Goal: Task Accomplishment & Management: Manage account settings

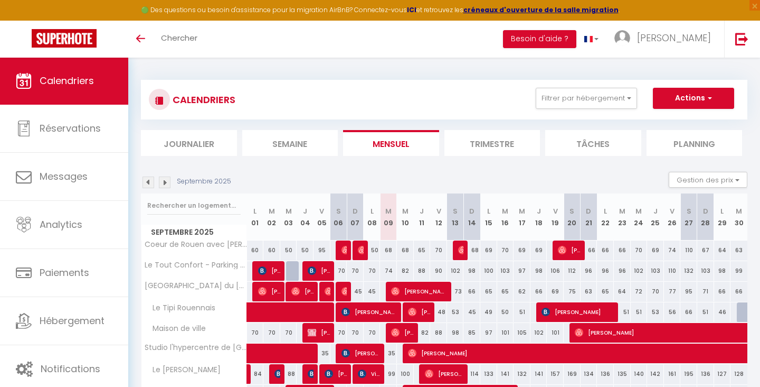
click at [417, 12] on strong "ICI" at bounding box center [412, 9] width 10 height 9
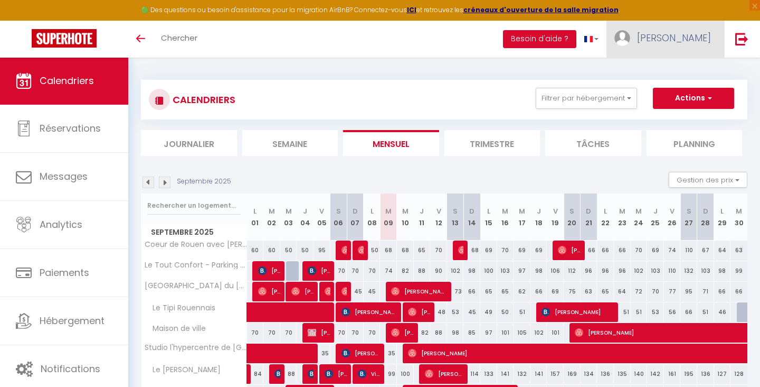
click at [707, 41] on span "[PERSON_NAME]" at bounding box center [674, 37] width 74 height 13
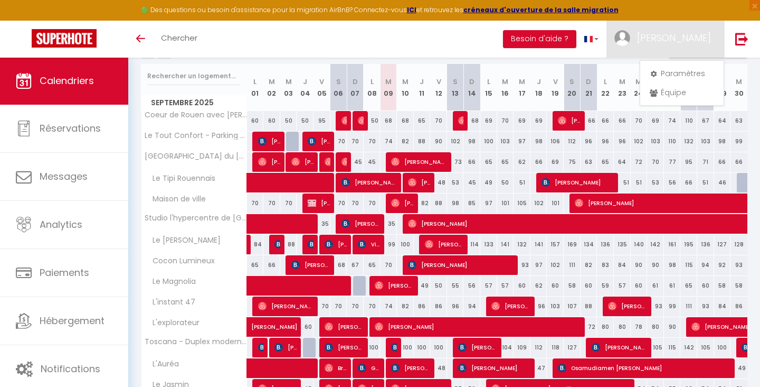
scroll to position [133, 0]
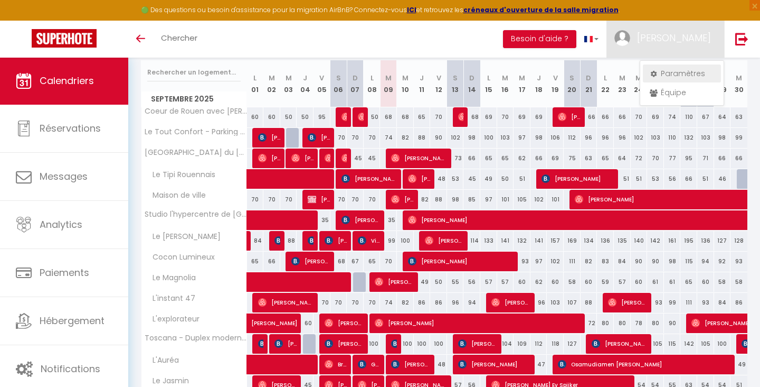
click at [681, 76] on link "Paramètres" at bounding box center [682, 73] width 78 height 18
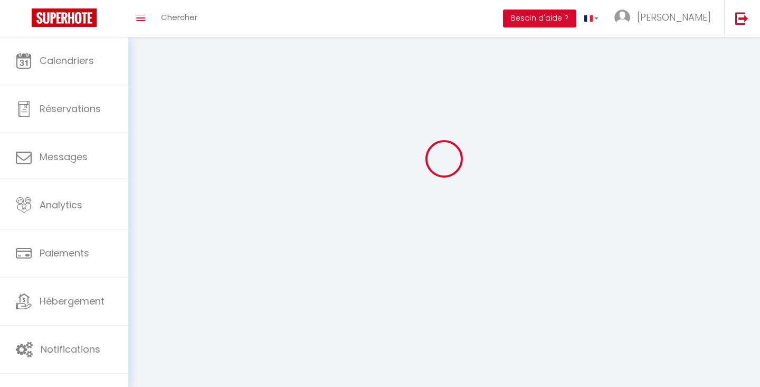
type input "[PERSON_NAME]"
type input "0601110153"
type input "[STREET_ADDRESS][PERSON_NAME]"
type input "76000"
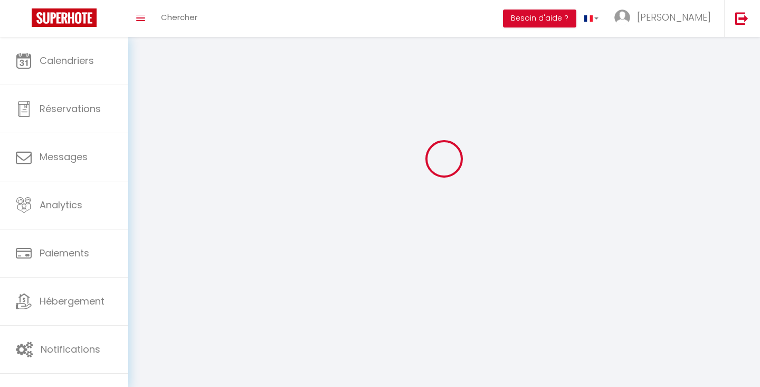
type input "[GEOGRAPHIC_DATA]"
type input "FmTRBOuaEKRmceSvyfstXEjB3"
type input "FWN1KNYcSNOjKcE3Lz8kt6jfn"
select select "1"
select select "28"
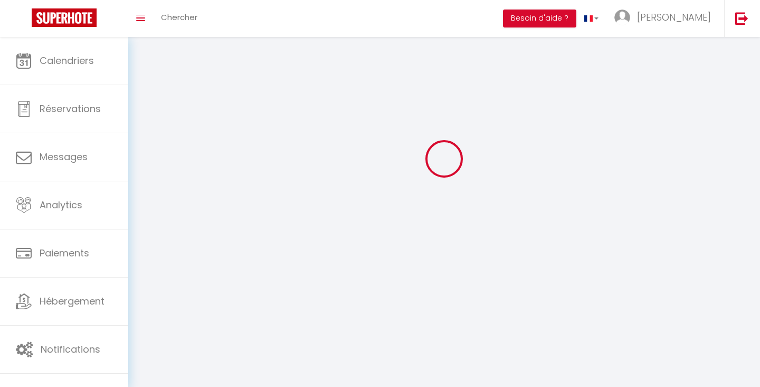
select select "fr"
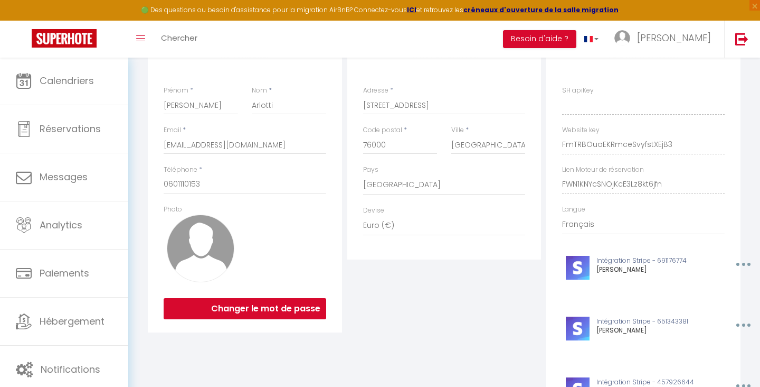
scroll to position [91, 0]
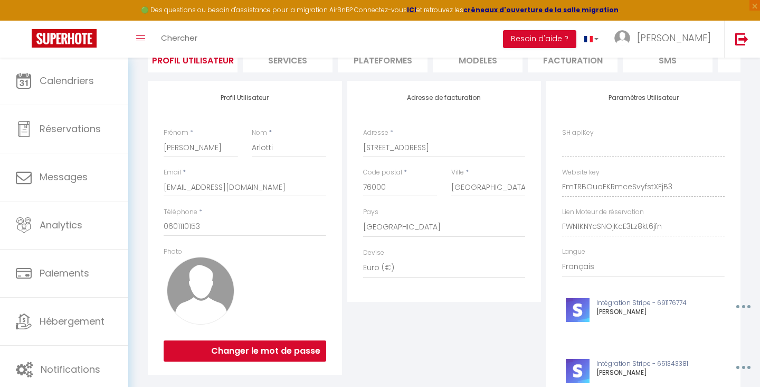
type input "FmTRBOuaEKRmceSvyfstXEjB3"
type input "FWN1KNYcSNOjKcE3Lz8kt6jfn"
type input "[URL][DOMAIN_NAME]"
click at [366, 64] on li "Plateformes" at bounding box center [383, 59] width 90 height 26
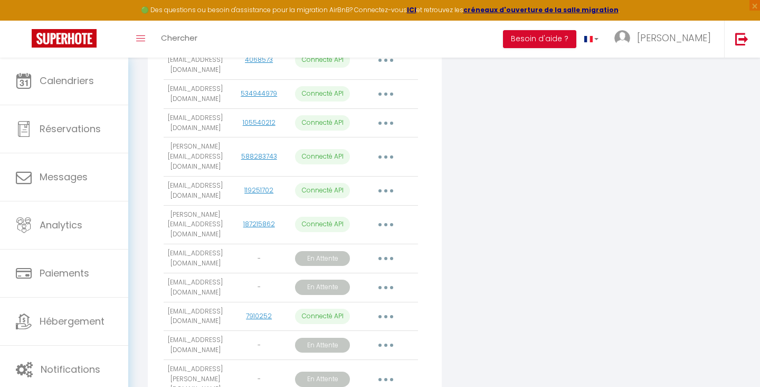
scroll to position [507, 0]
drag, startPoint x: 170, startPoint y: 199, endPoint x: 224, endPoint y: 213, distance: 55.6
click at [224, 245] on td "[EMAIL_ADDRESS][DOMAIN_NAME]" at bounding box center [195, 259] width 63 height 29
click at [175, 245] on td "[EMAIL_ADDRESS][DOMAIN_NAME]" at bounding box center [195, 259] width 63 height 29
drag, startPoint x: 167, startPoint y: 201, endPoint x: 220, endPoint y: 210, distance: 53.6
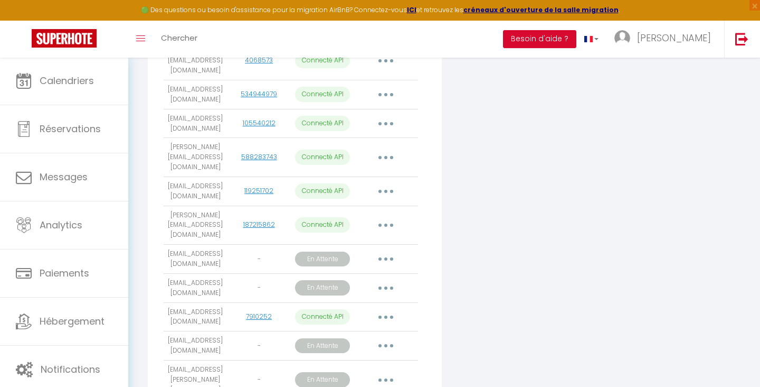
click at [220, 245] on td "[EMAIL_ADDRESS][DOMAIN_NAME]" at bounding box center [195, 259] width 63 height 29
click at [392, 250] on button "button" at bounding box center [386, 258] width 30 height 17
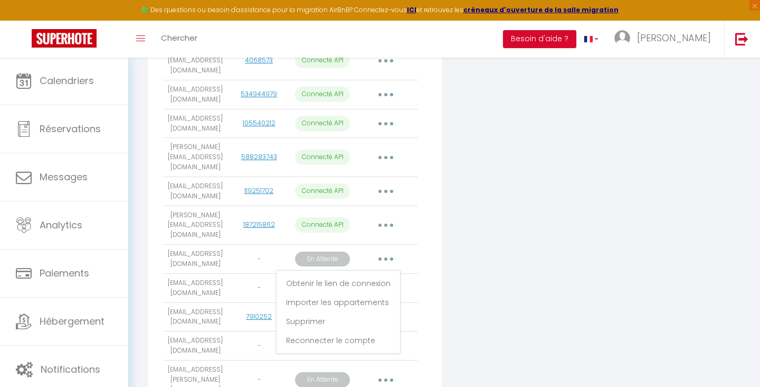
click at [497, 175] on div "Connecter Google Vacation Rentals" at bounding box center [545, 44] width 200 height 761
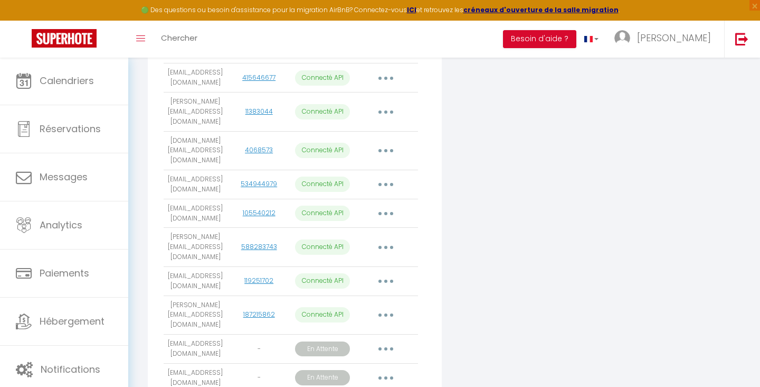
scroll to position [420, 0]
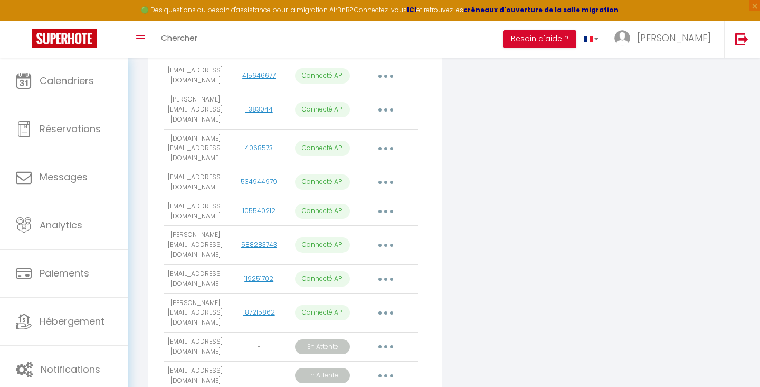
click at [385, 338] on button "button" at bounding box center [386, 346] width 30 height 17
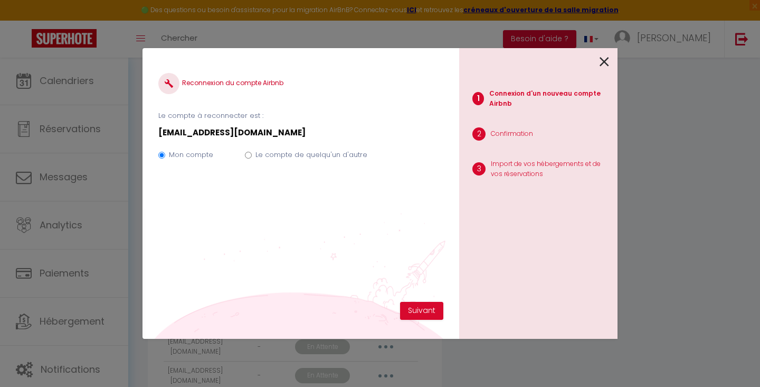
click at [604, 61] on icon at bounding box center [605, 62] width 10 height 16
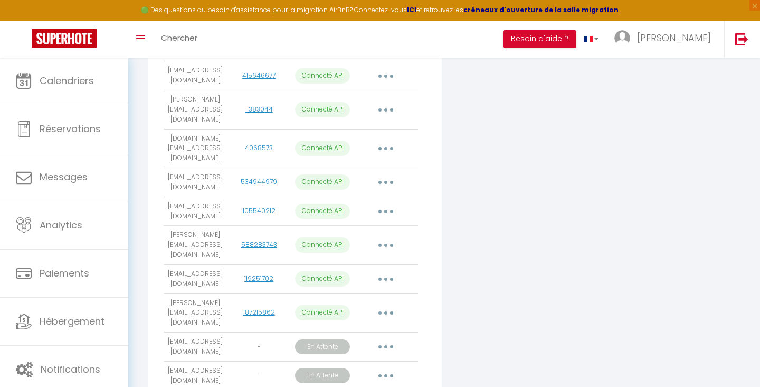
click at [380, 338] on button "button" at bounding box center [386, 346] width 30 height 17
click at [352, 362] on link "Obtenir le lien de connexion" at bounding box center [338, 371] width 118 height 18
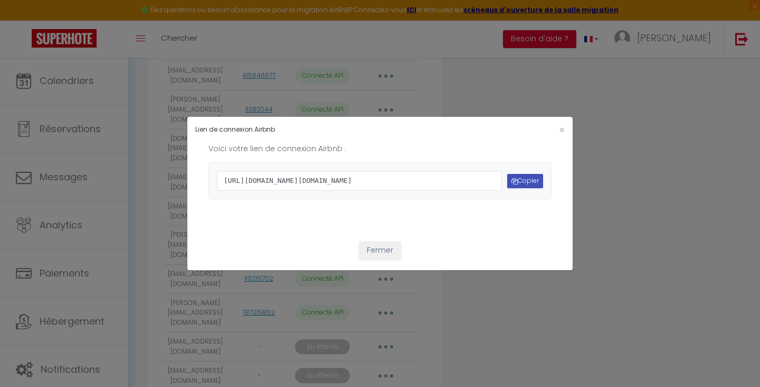
click at [529, 179] on button "Copier" at bounding box center [525, 181] width 36 height 14
click at [530, 180] on button "Copier" at bounding box center [525, 181] width 36 height 14
click at [565, 123] on span "×" at bounding box center [562, 129] width 6 height 13
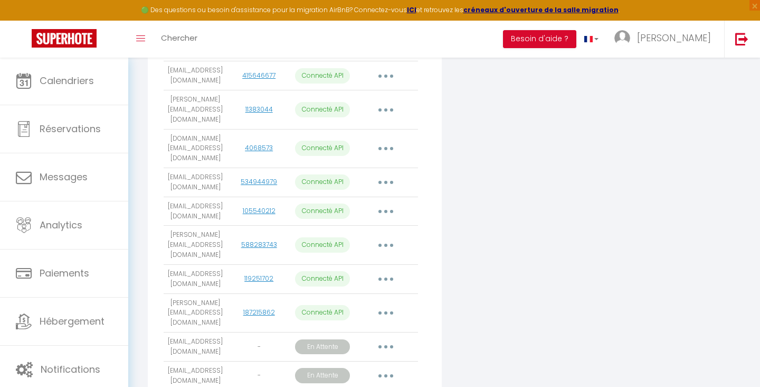
click at [388, 338] on button "button" at bounding box center [386, 346] width 30 height 17
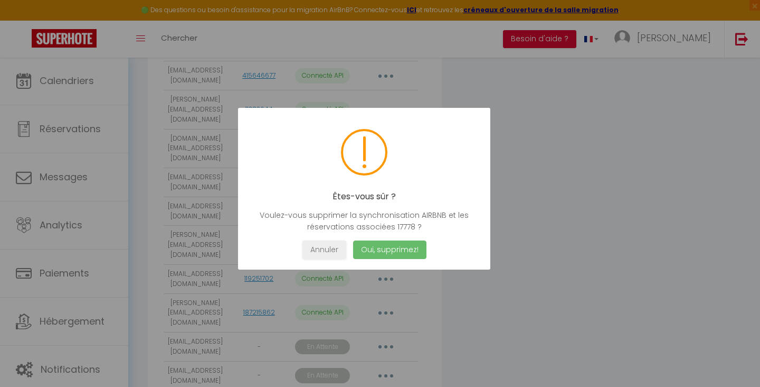
click at [410, 249] on button "Oui, supprimez!" at bounding box center [389, 249] width 73 height 18
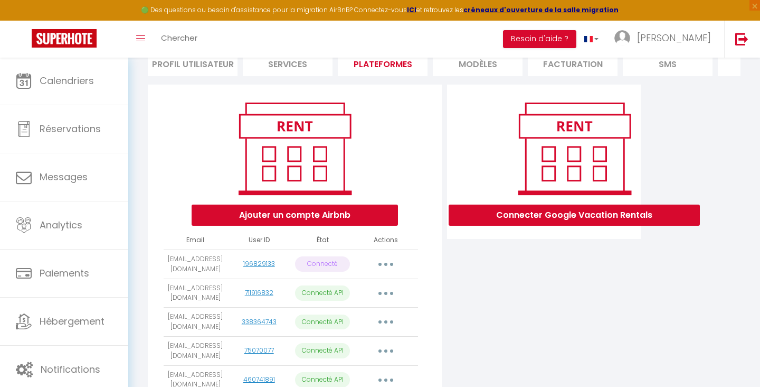
scroll to position [167, 0]
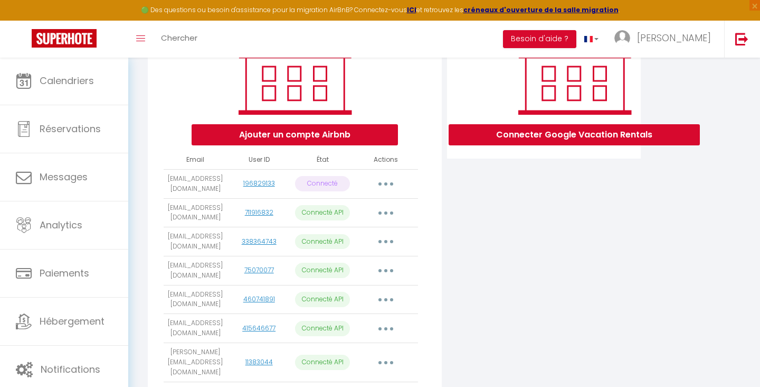
click at [340, 134] on button "Ajouter un compte Airbnb" at bounding box center [295, 134] width 206 height 21
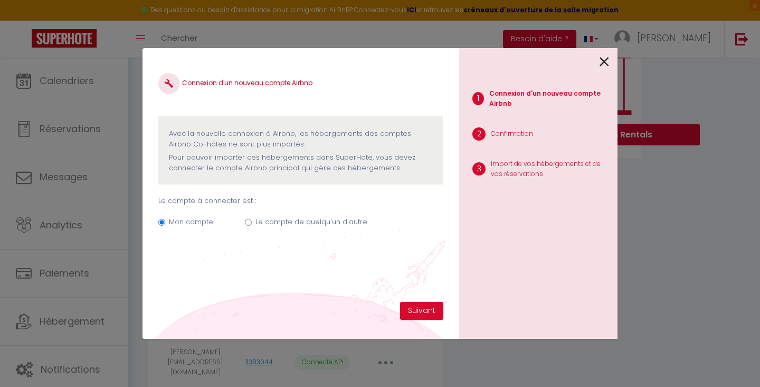
click at [279, 220] on label "Le compte de quelqu'un d'autre" at bounding box center [312, 222] width 112 height 11
click at [252, 220] on input "Le compte de quelqu'un d'autre" at bounding box center [248, 222] width 7 height 7
radio input "true"
radio input "false"
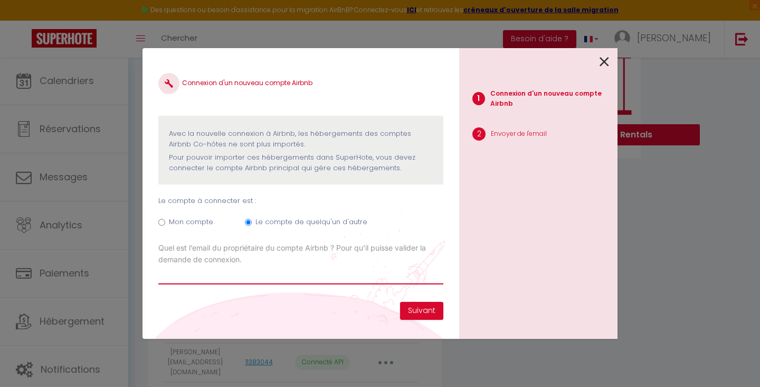
paste input "[EMAIL_ADDRESS][DOMAIN_NAME]"
type input "[EMAIL_ADDRESS][DOMAIN_NAME]"
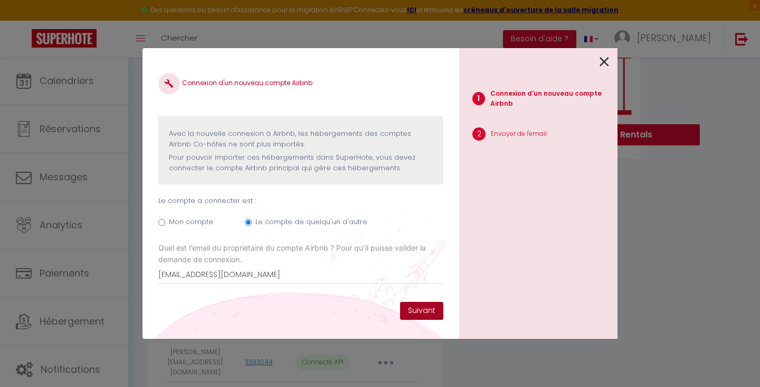
click at [429, 310] on button "Suivant" at bounding box center [421, 311] width 43 height 18
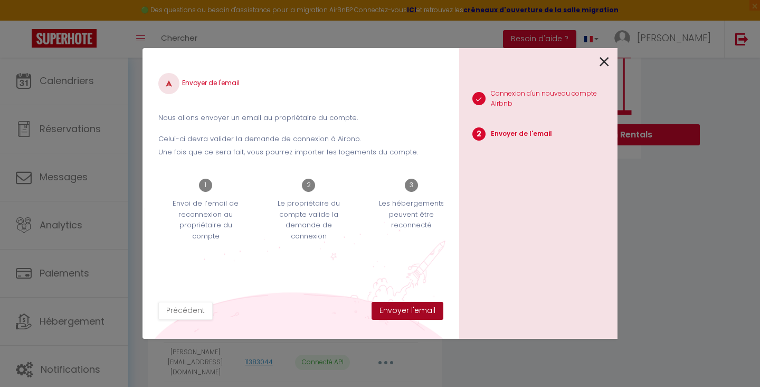
click at [424, 312] on button "Envoyer l'email" at bounding box center [408, 311] width 72 height 18
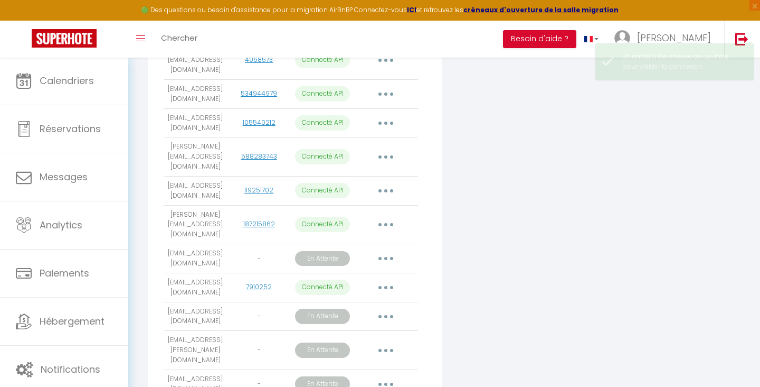
scroll to position [507, 0]
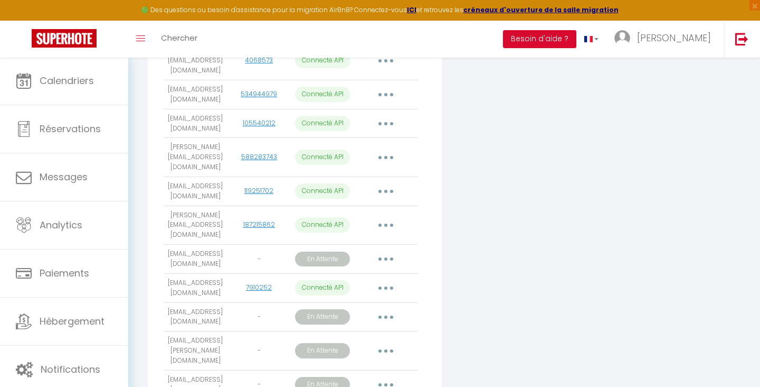
click at [386, 376] on button "button" at bounding box center [386, 384] width 30 height 17
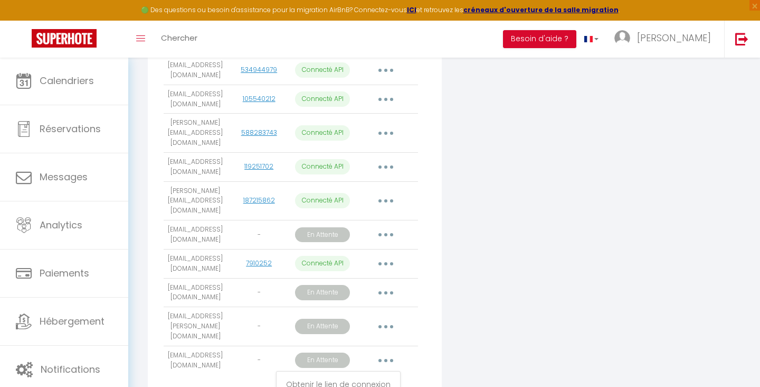
scroll to position [531, 0]
click at [354, 375] on link "Obtenir le lien de connexion" at bounding box center [338, 384] width 118 height 18
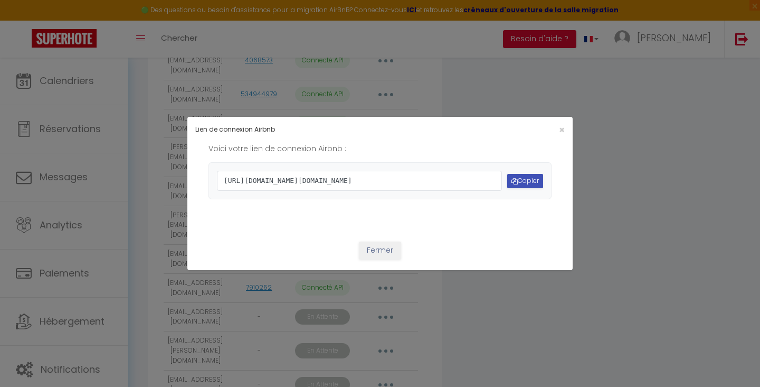
click at [525, 180] on button "Copier" at bounding box center [525, 181] width 36 height 14
click at [617, 191] on div "Lien de connexion Airbnb × Voici votre lien de connexion Airbnb : https://www.a…" at bounding box center [380, 193] width 760 height 387
click at [394, 259] on button "Fermer" at bounding box center [380, 250] width 42 height 18
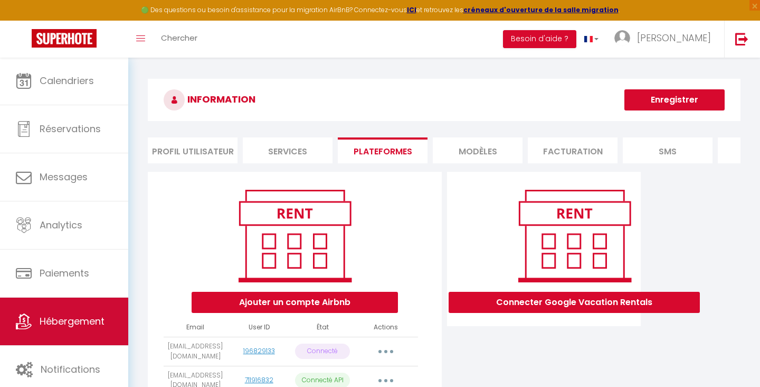
scroll to position [0, 0]
click at [64, 327] on span "Hébergement" at bounding box center [72, 320] width 65 height 13
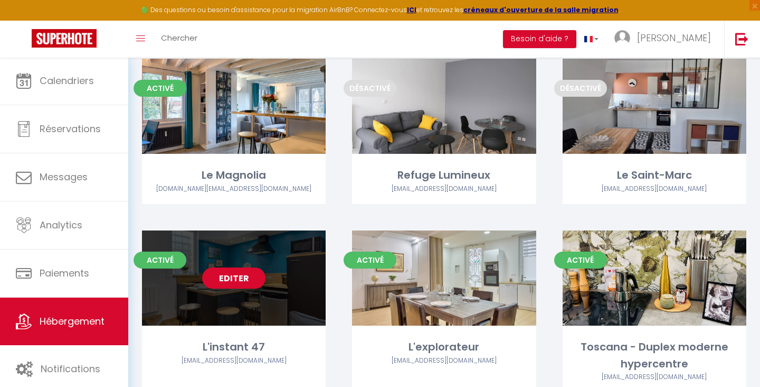
scroll to position [514, 0]
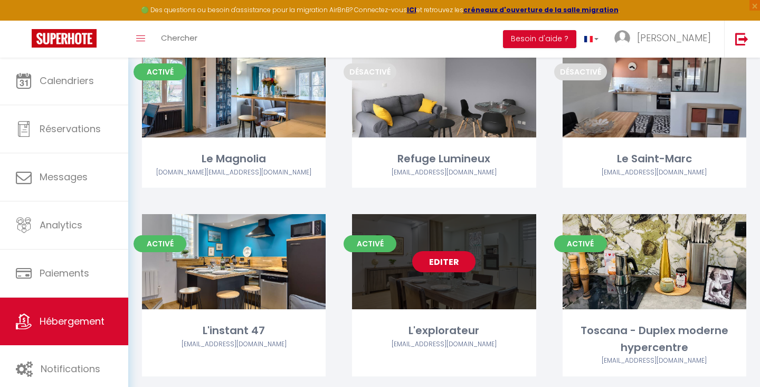
click at [457, 251] on link "Editer" at bounding box center [443, 261] width 63 height 21
select select "3"
select select "2"
select select "1"
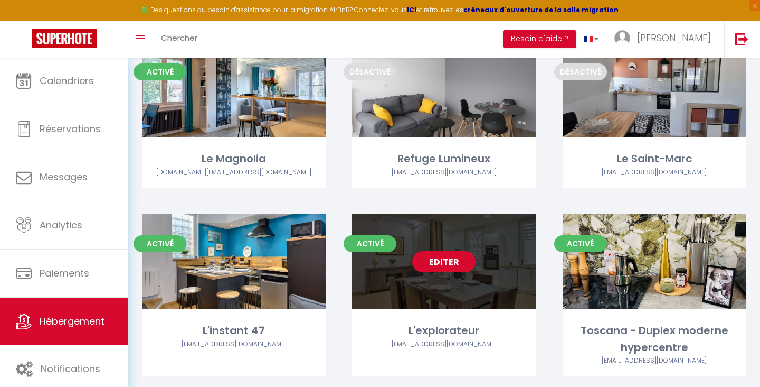
select select
select select "28"
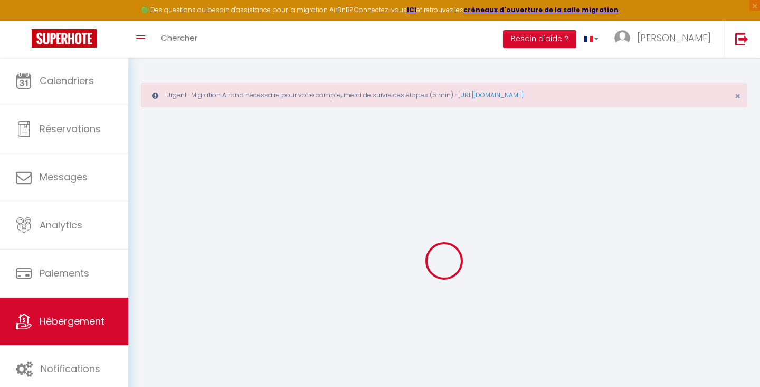
select select
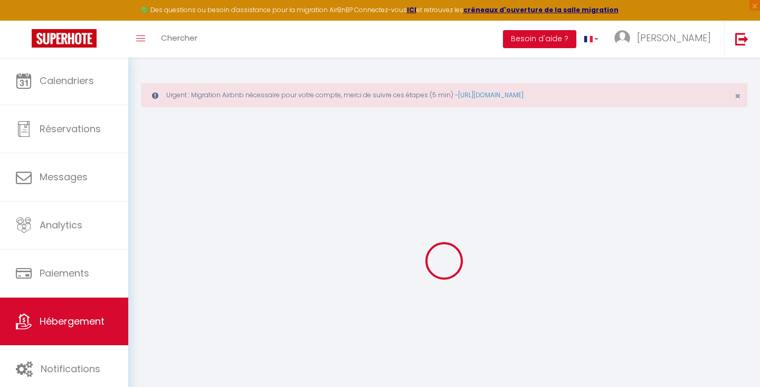
select select
checkbox input "false"
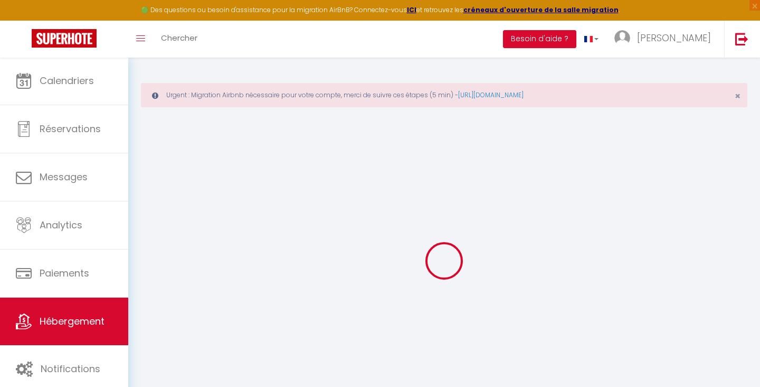
select select
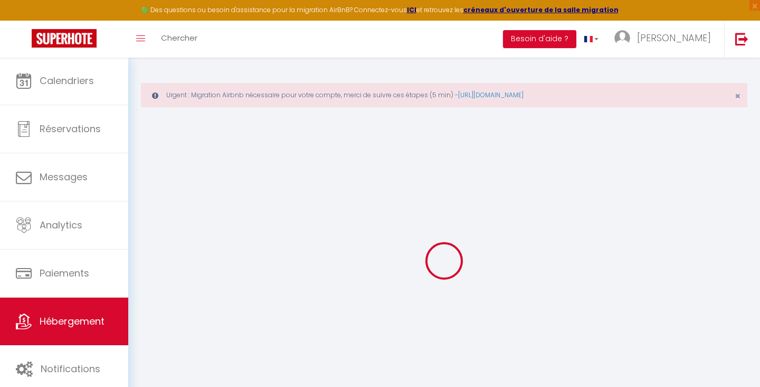
select select
checkbox input "false"
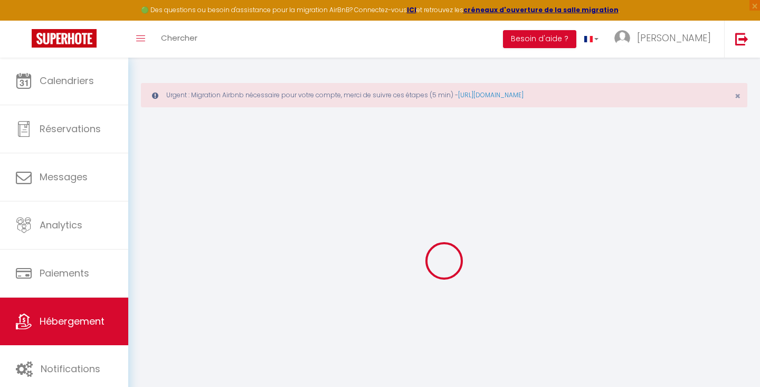
checkbox input "false"
select select
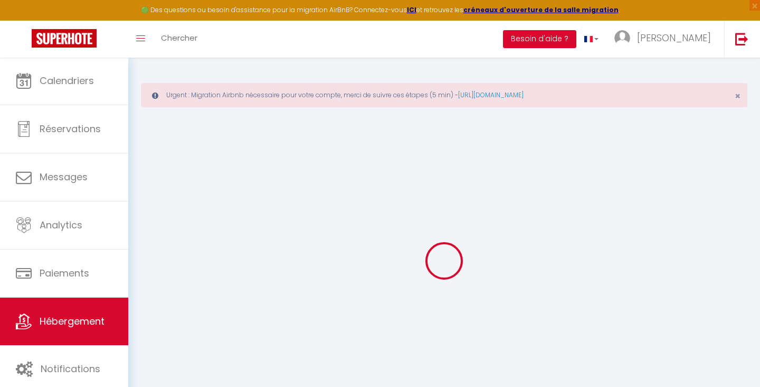
select select
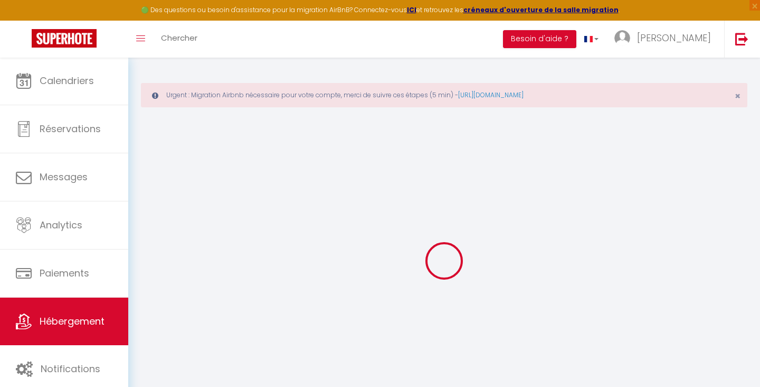
checkbox input "false"
select select
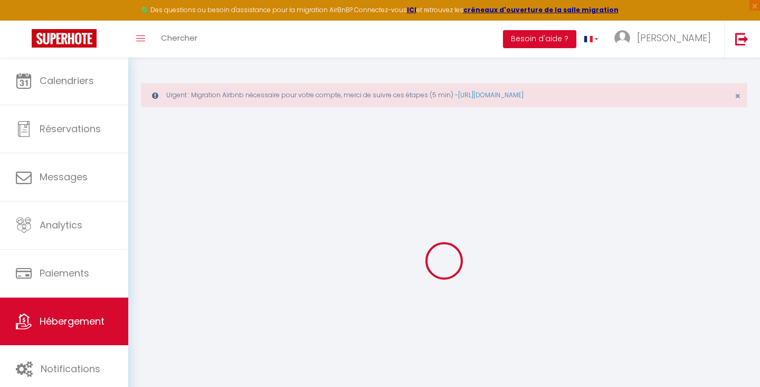
select select
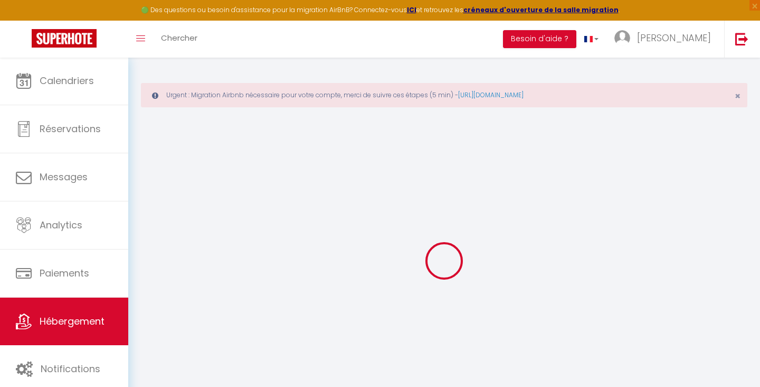
select select
checkbox input "false"
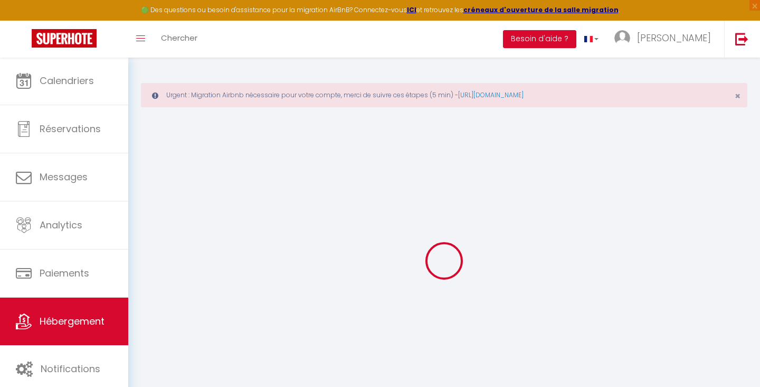
checkbox input "false"
select select
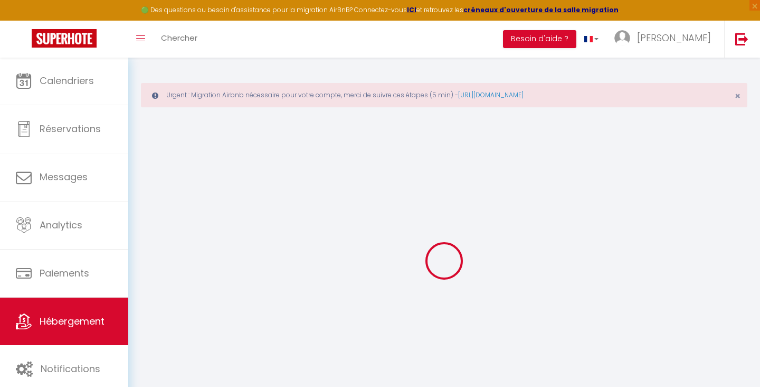
select select
checkbox input "false"
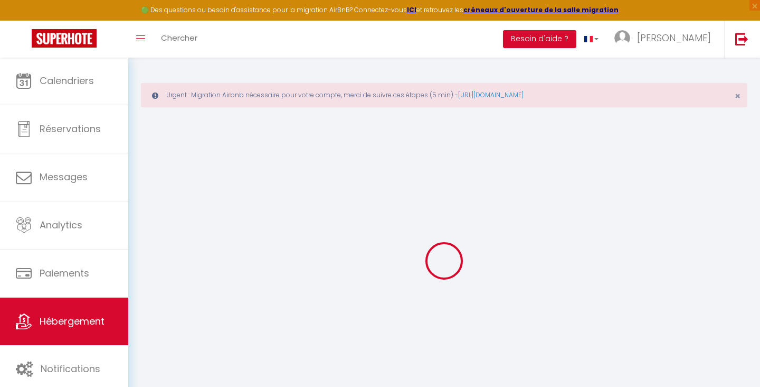
checkbox input "false"
select select
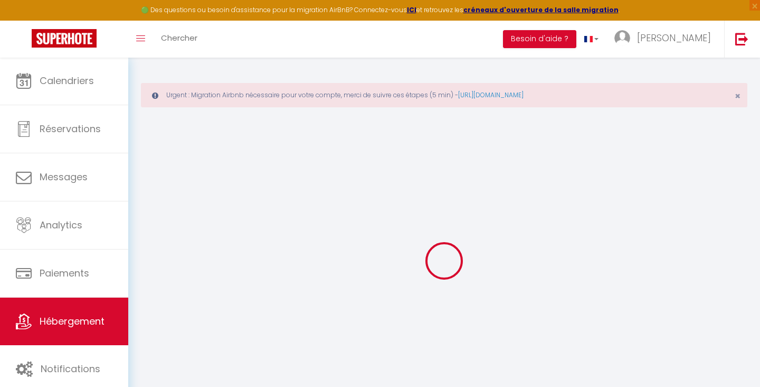
type input "L'explorateur"
type input "Mélanie"
type input "MERBOUTI"
type input "26 Rue Amiral Courbet"
type input "76600"
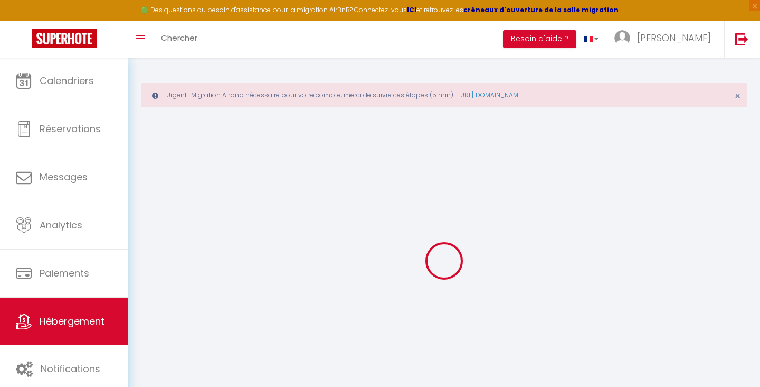
type input "Le Havre"
select select "2"
type input "68"
type input "65"
select select
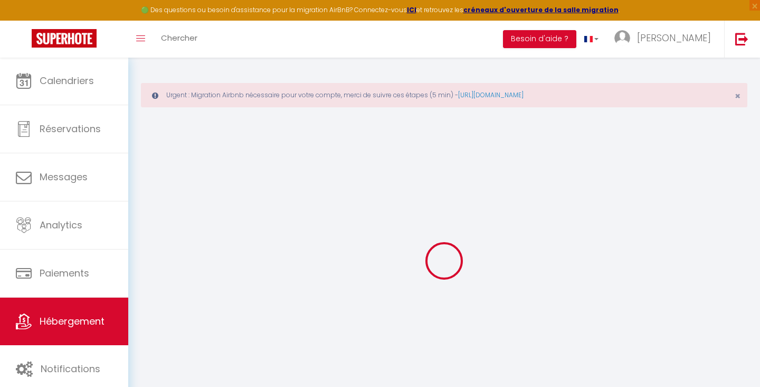
select select
type input "85 Boulevard des Belges"
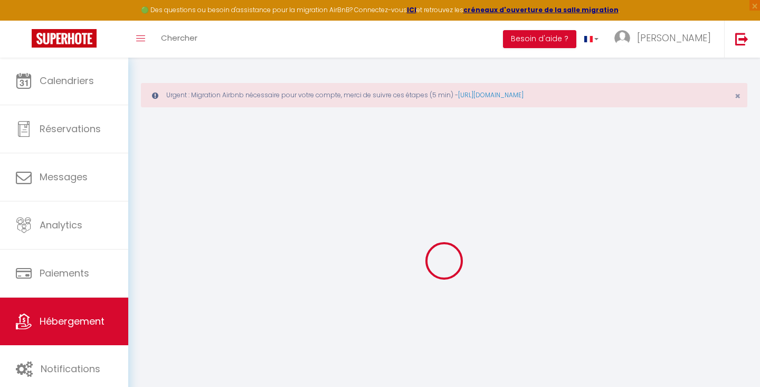
type input "76000"
type input "[GEOGRAPHIC_DATA]"
type input "[EMAIL_ADDRESS][DOMAIN_NAME]"
select select
checkbox input "false"
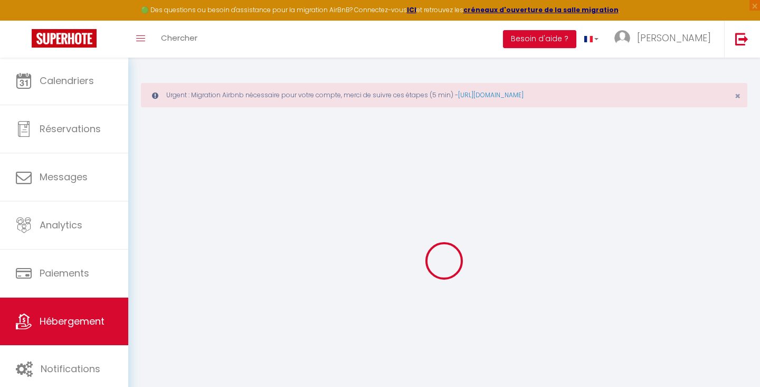
checkbox input "false"
type input "65"
type input "0"
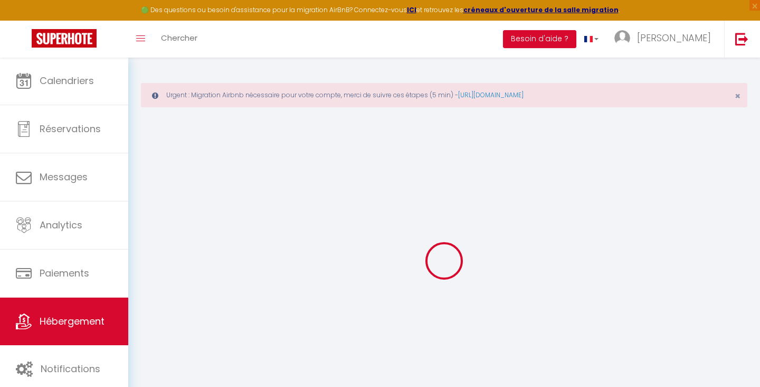
type input "0"
select select
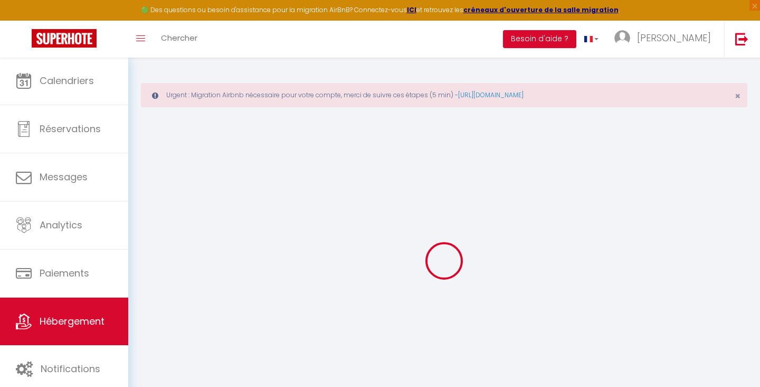
select select
checkbox input "false"
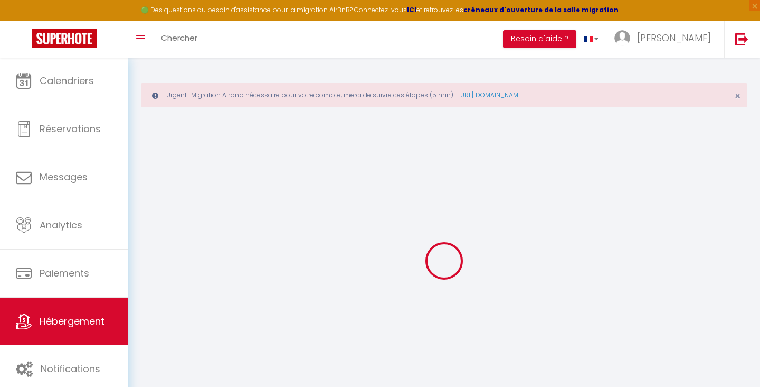
checkbox input "false"
select select
checkbox input "false"
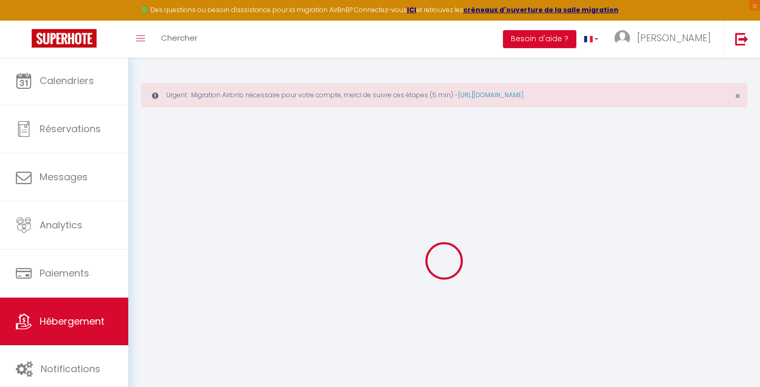
checkbox input "false"
select select "+ 22 %"
select select
checkbox input "false"
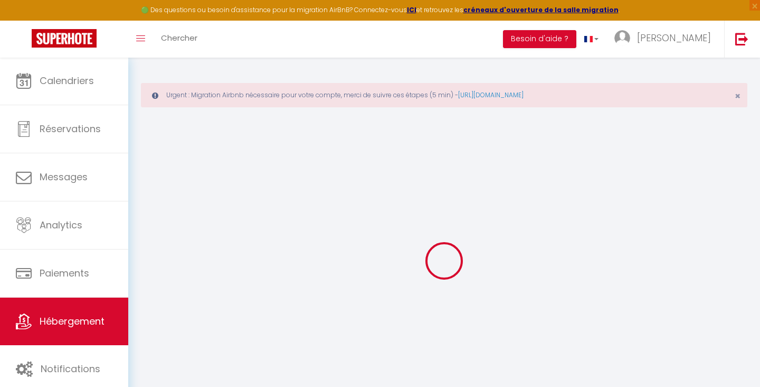
checkbox input "false"
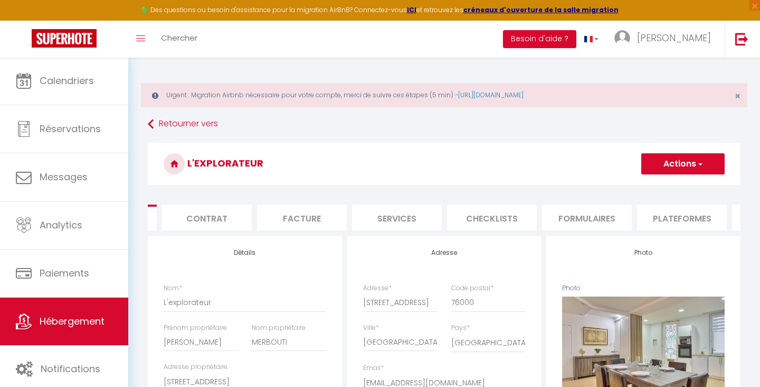
scroll to position [0, 100]
click at [680, 219] on li "Plateformes" at bounding box center [663, 217] width 90 height 26
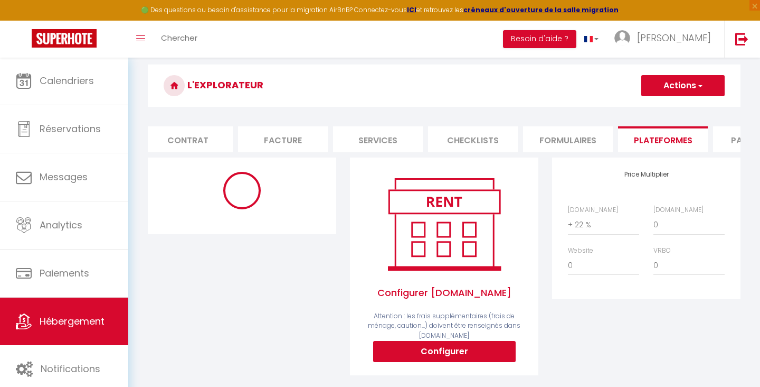
scroll to position [77, 0]
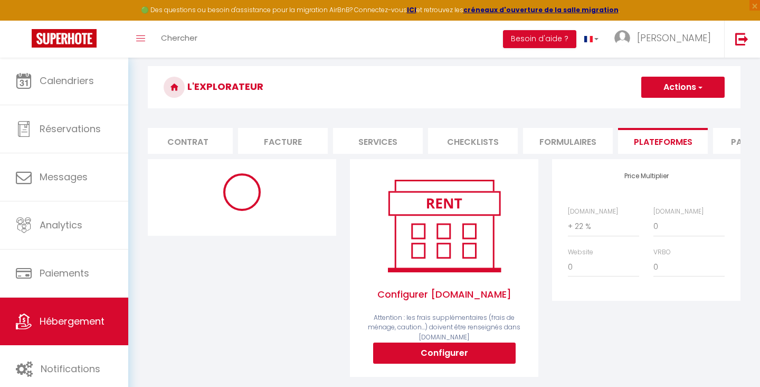
select select "365"
select select "EUR"
select select "17687-1439845627378011769"
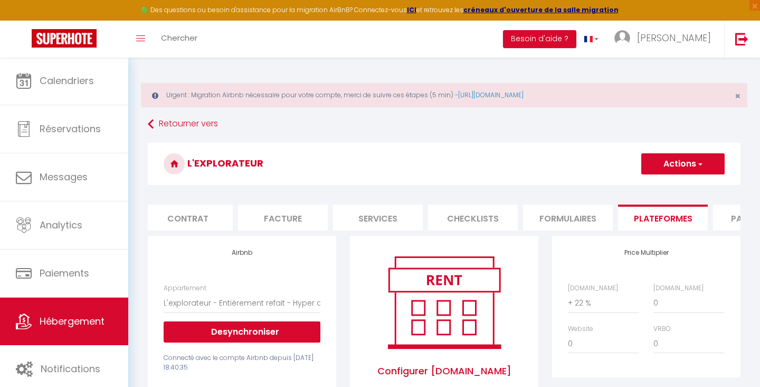
scroll to position [0, 0]
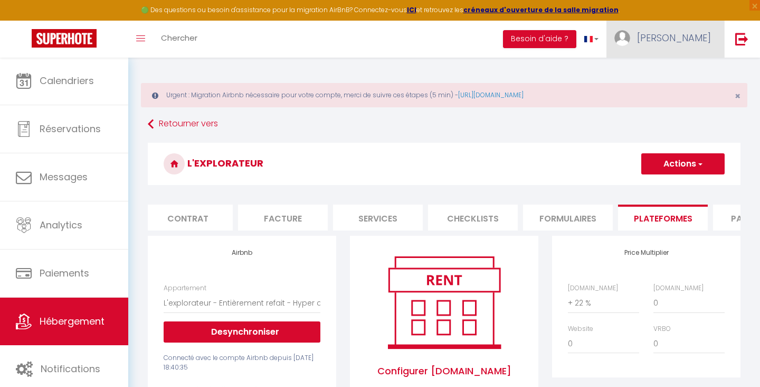
click at [676, 37] on span "[PERSON_NAME]" at bounding box center [674, 37] width 74 height 13
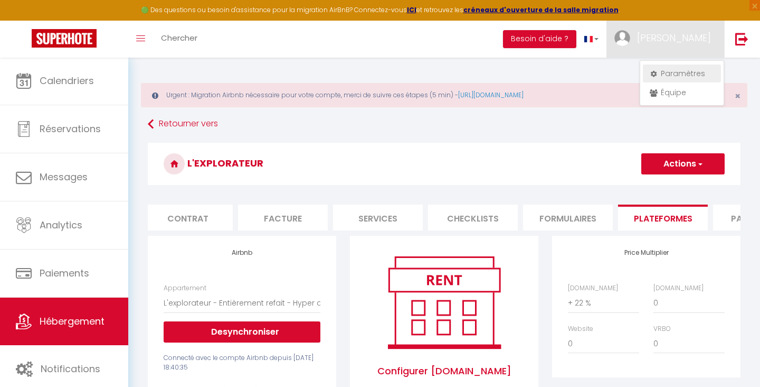
click at [685, 73] on link "Paramètres" at bounding box center [682, 73] width 78 height 18
select select "28"
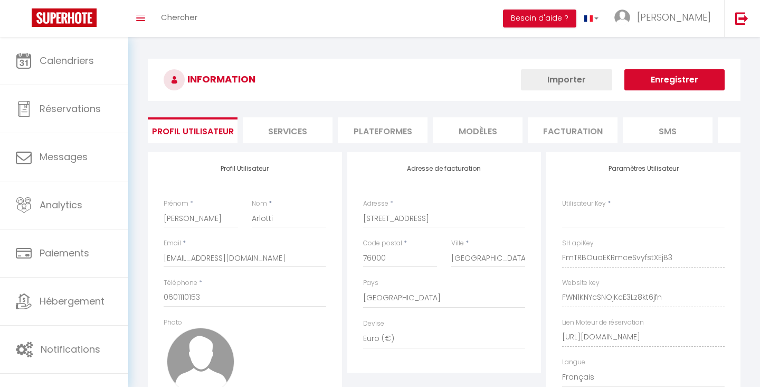
type input "FmTRBOuaEKRmceSvyfstXEjB3"
type input "FWN1KNYcSNOjKcE3Lz8kt6jfn"
type input "[URL][DOMAIN_NAME]"
select select "fr"
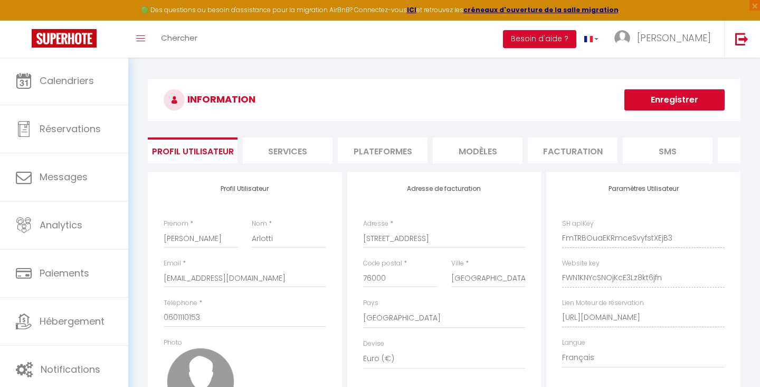
click at [391, 153] on li "Plateformes" at bounding box center [383, 150] width 90 height 26
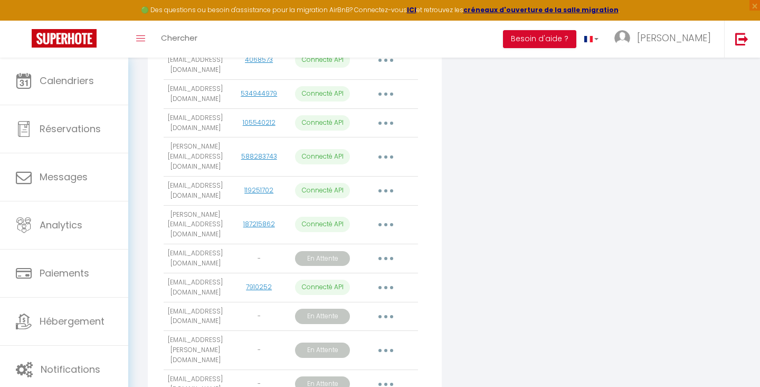
scroll to position [507, 0]
click at [391, 342] on button "button" at bounding box center [386, 350] width 30 height 17
click at [456, 269] on div "Connecter Google Vacation Rentals" at bounding box center [545, 44] width 200 height 761
drag, startPoint x: 170, startPoint y: 313, endPoint x: 221, endPoint y: 318, distance: 51.5
click at [221, 370] on td "[EMAIL_ADDRESS][DOMAIN_NAME]" at bounding box center [195, 384] width 63 height 29
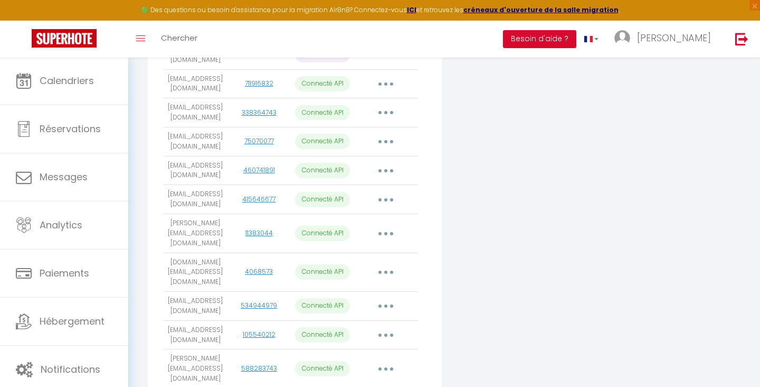
scroll to position [297, 0]
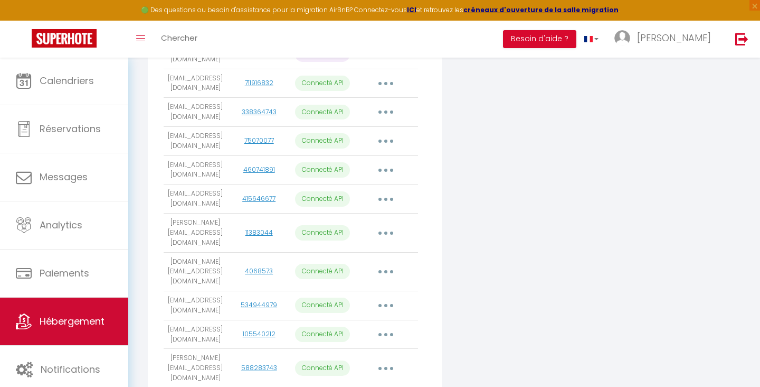
click at [69, 302] on link "Hébergement" at bounding box center [64, 321] width 128 height 48
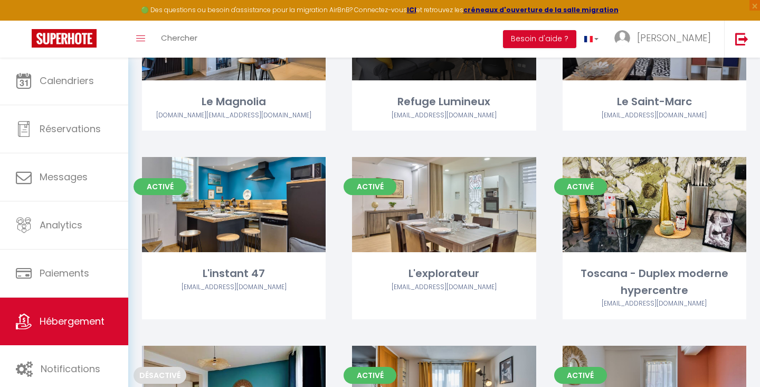
scroll to position [592, 0]
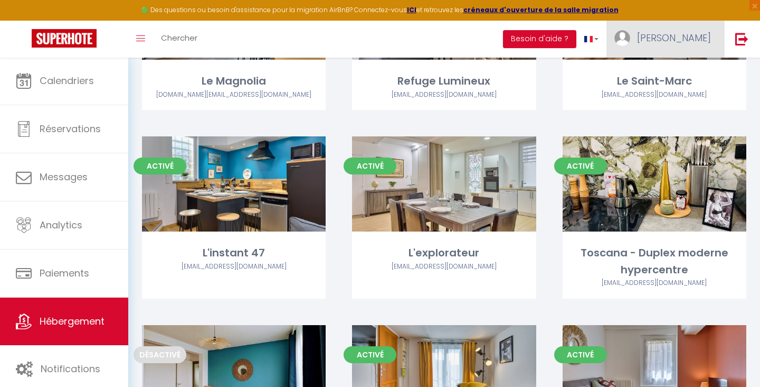
click at [679, 44] on span "[PERSON_NAME]" at bounding box center [674, 37] width 74 height 13
click at [666, 68] on link "Paramètres" at bounding box center [682, 73] width 78 height 18
select select "28"
select select "fr"
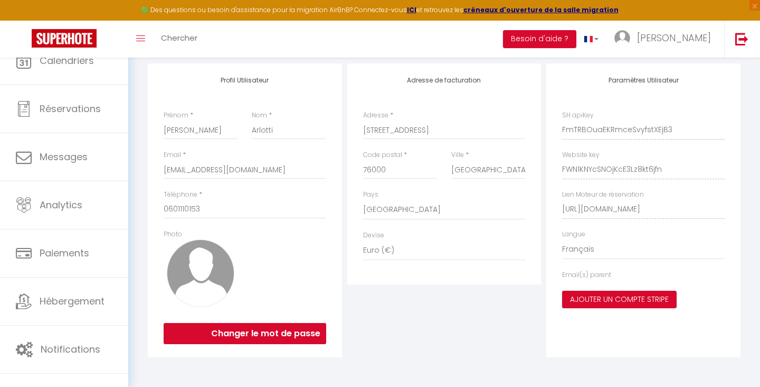
scroll to position [37, 0]
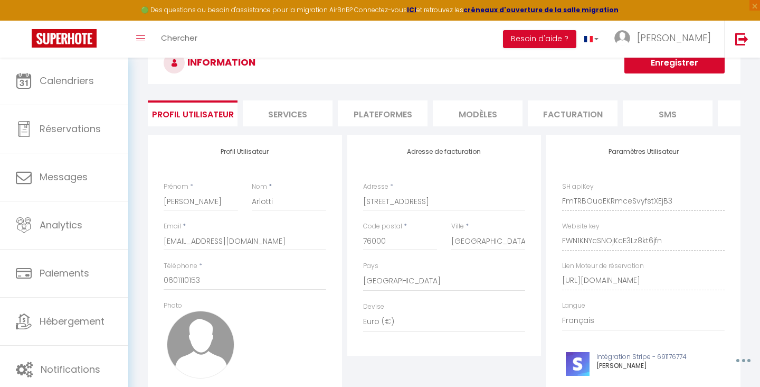
click at [579, 108] on li "Facturation" at bounding box center [573, 113] width 90 height 26
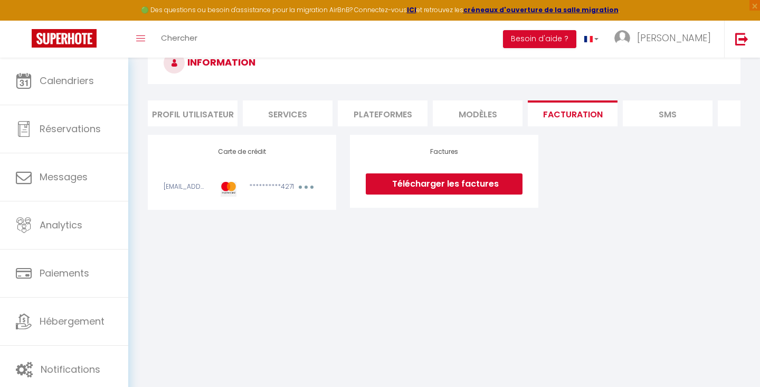
click at [410, 122] on li "Plateformes" at bounding box center [383, 113] width 90 height 26
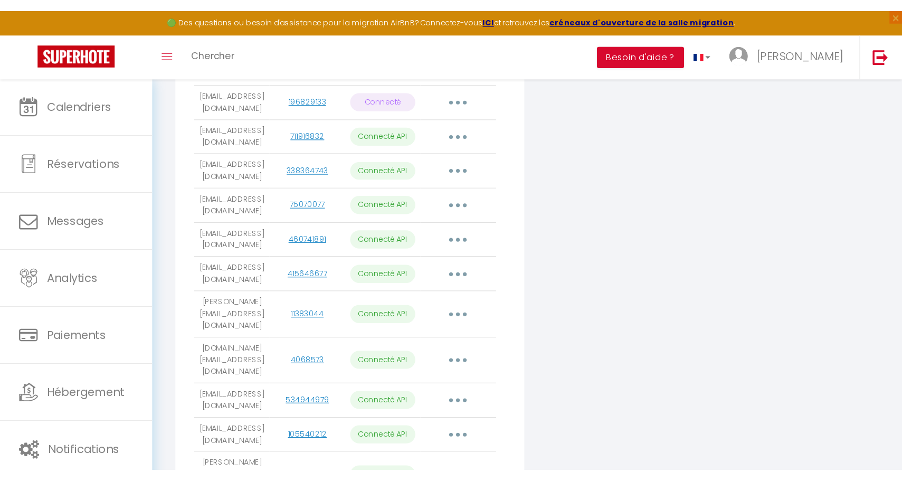
scroll to position [198, 0]
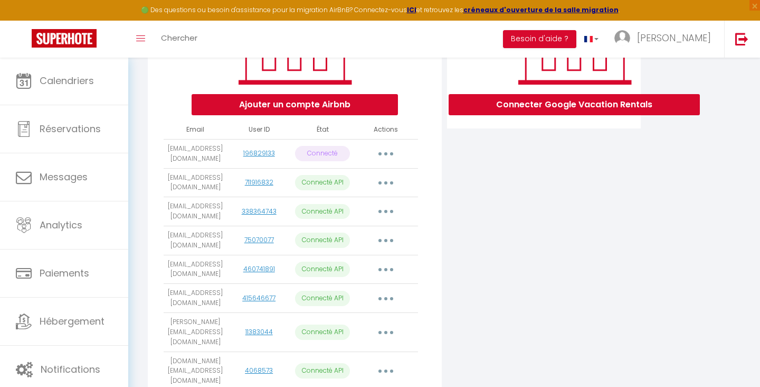
drag, startPoint x: 168, startPoint y: 205, endPoint x: 206, endPoint y: 217, distance: 40.3
click at [206, 217] on td "sooner01@gmail.com" at bounding box center [195, 211] width 63 height 29
copy td "sooner01@gmail.com"
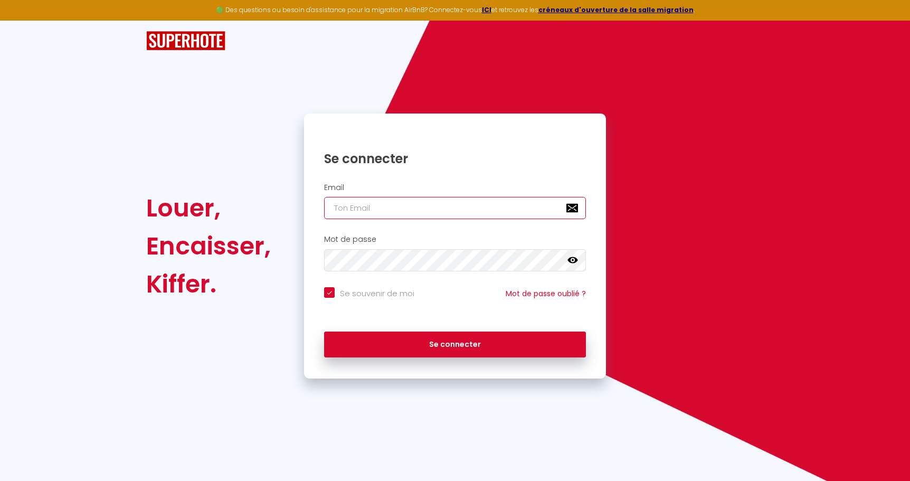
type input "[EMAIL_ADDRESS][DOMAIN_NAME]"
click at [455, 343] on button "Se connecter" at bounding box center [455, 345] width 262 height 26
checkbox input "true"
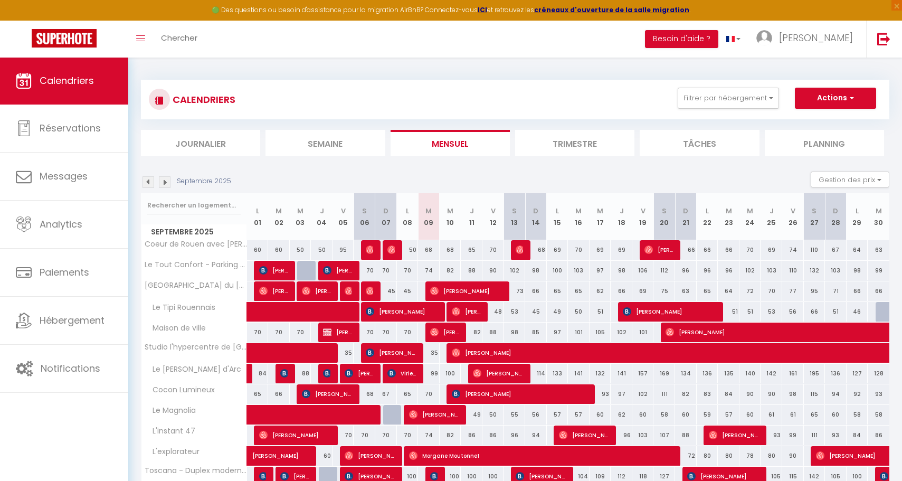
click at [597, 76] on div "CALENDRIERS Filtrer par hébergement Tous Coeur de Rouen avec jacuzzi Le Tipi Ro…" at bounding box center [515, 315] width 749 height 490
click at [847, 45] on link "[PERSON_NAME]" at bounding box center [808, 39] width 118 height 37
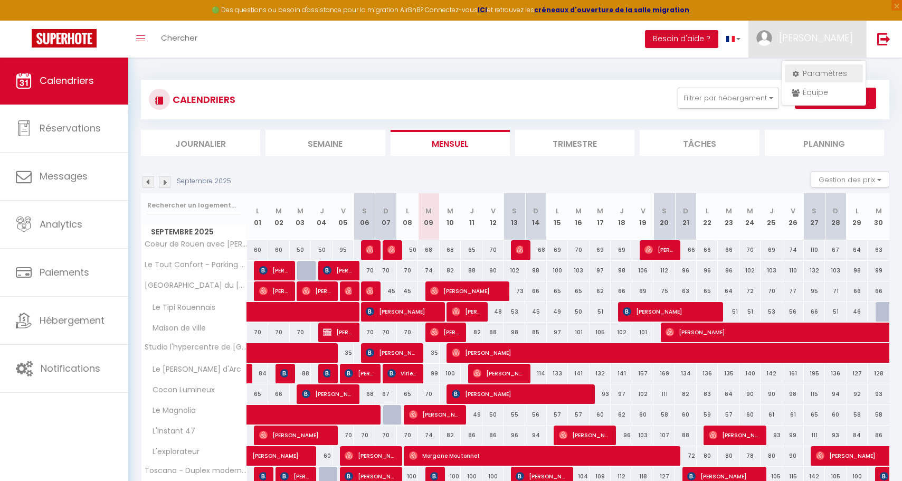
click at [806, 70] on link "Paramètres" at bounding box center [824, 73] width 78 height 18
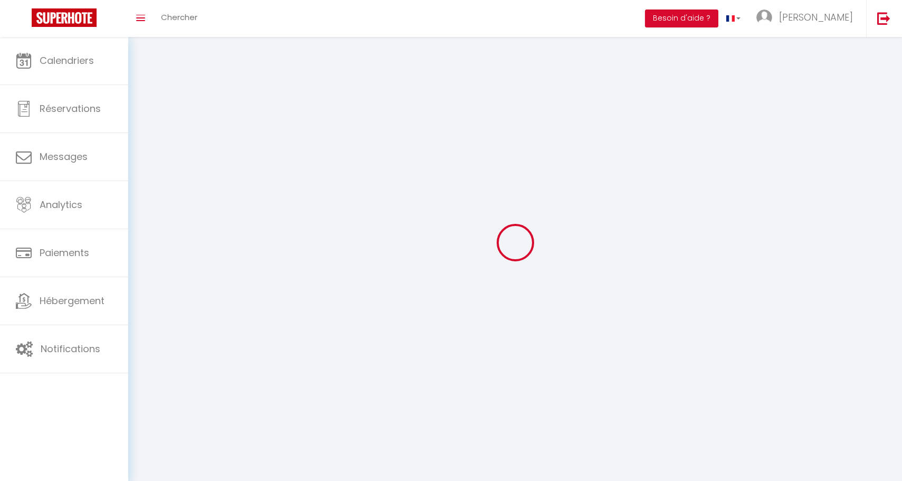
type input "[PERSON_NAME]"
type input "Arlotti"
type input "0601110153"
type input "40 Rue de Constantine"
type input "76000"
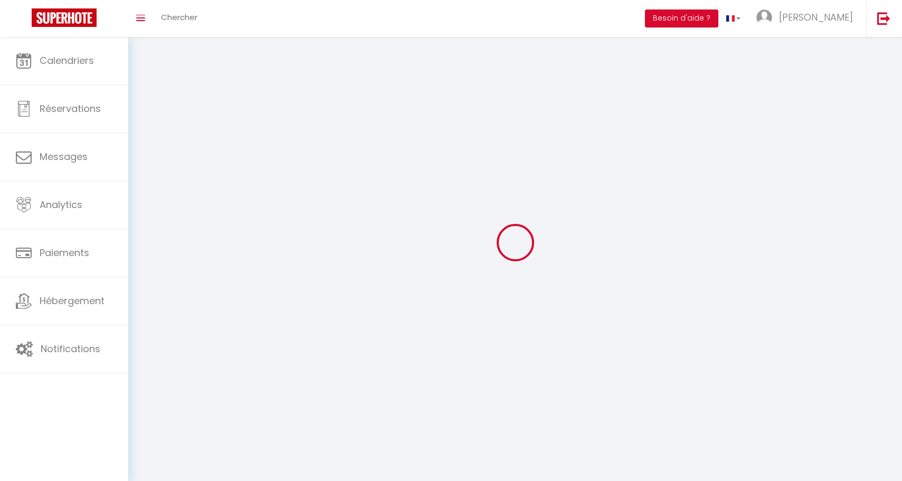
type input "[GEOGRAPHIC_DATA]"
type input "FmTRBOuaEKRmceSvyfstXEjB3"
type input "FWN1KNYcSNOjKcE3Lz8kt6jfn"
type input "https://app.superhote.com/#/get-available-rentals/FWN1KNYcSNOjKcE3Lz8kt6jfn"
select select "1"
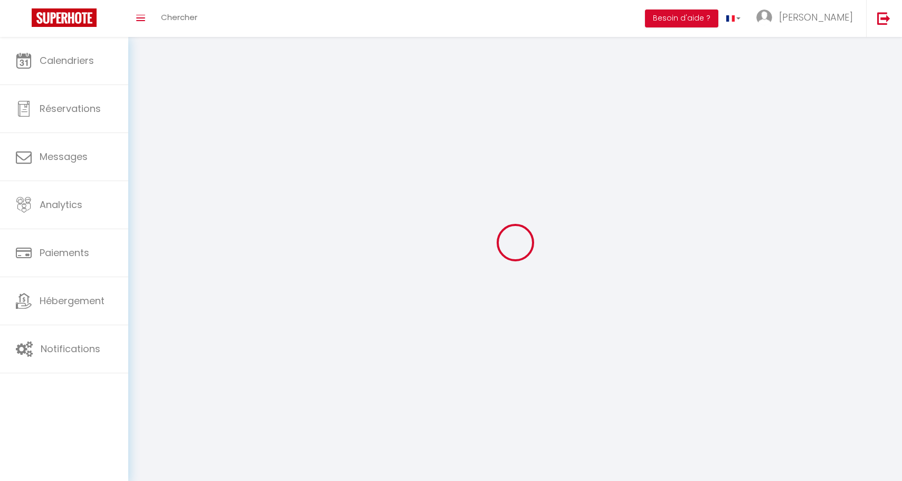
select select "28"
select select "fr"
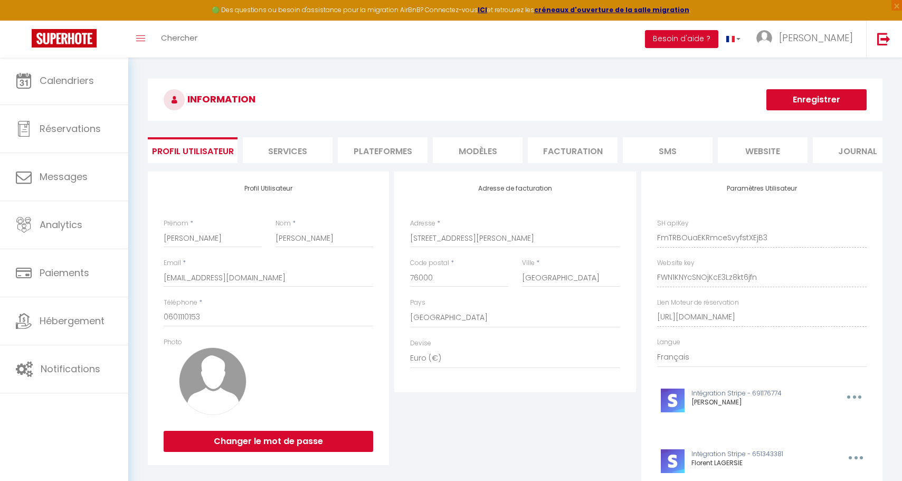
click at [382, 152] on li "Plateformes" at bounding box center [383, 150] width 90 height 26
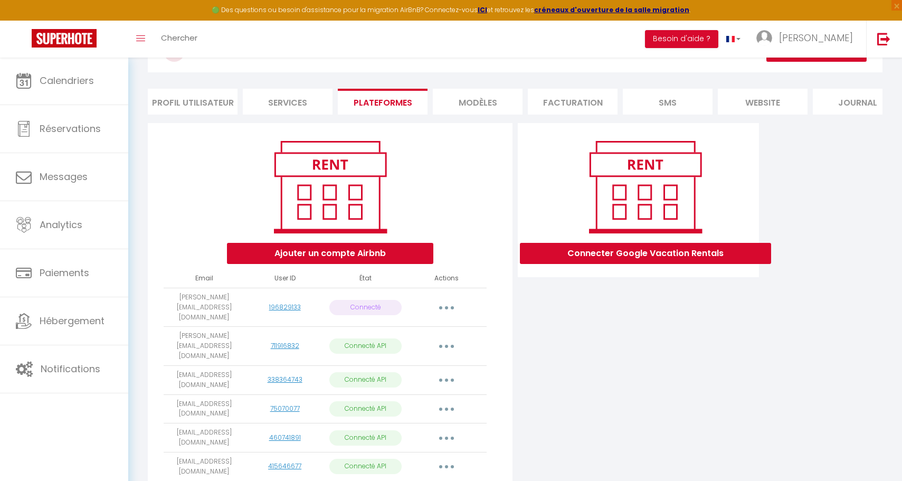
scroll to position [140, 0]
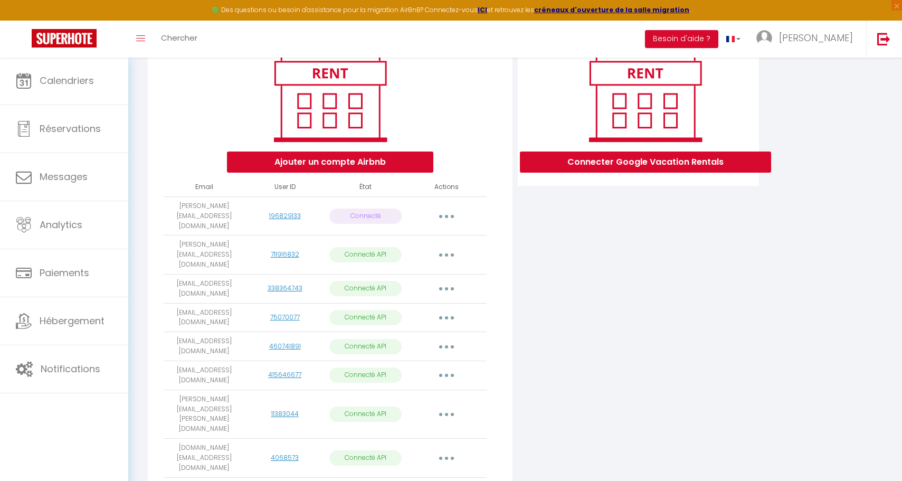
drag, startPoint x: 173, startPoint y: 267, endPoint x: 247, endPoint y: 269, distance: 73.4
click at [247, 274] on tr "sooner01@gmail.com 338364743 Connecté API Importer les appartements Supprimer R…" at bounding box center [325, 288] width 323 height 29
click at [239, 277] on td "sooner01@gmail.com" at bounding box center [204, 288] width 81 height 29
drag, startPoint x: 239, startPoint y: 277, endPoint x: 209, endPoint y: 278, distance: 30.1
click at [209, 278] on td "sooner01@gmail.com" at bounding box center [204, 288] width 81 height 29
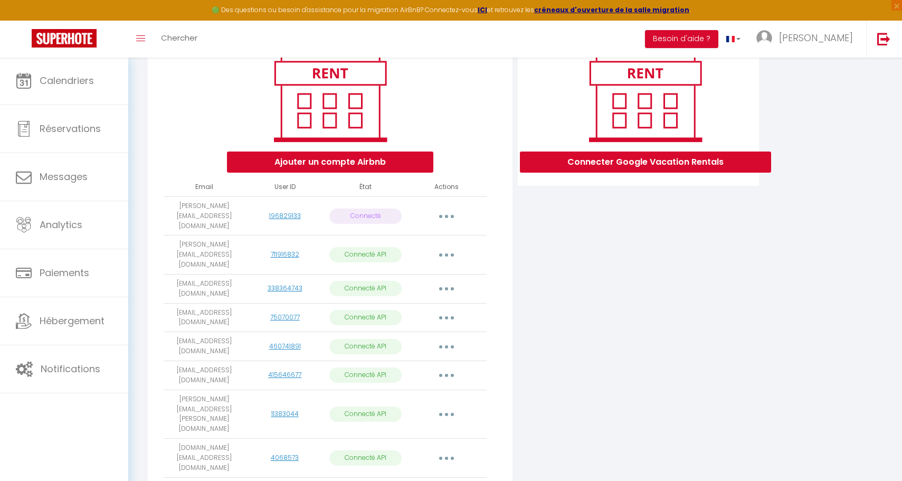
click at [233, 275] on td "sooner01@gmail.com" at bounding box center [204, 288] width 81 height 29
click at [274, 284] on link "338364743" at bounding box center [285, 288] width 35 height 9
drag, startPoint x: 234, startPoint y: 271, endPoint x: 140, endPoint y: 277, distance: 94.7
click at [140, 277] on div "INFORMATION Enregistrer Profil Utilisateur Services Plateformes MODÈLES Factura…" at bounding box center [515, 395] width 774 height 956
click at [229, 274] on td "sooner01@gmail.com" at bounding box center [204, 288] width 81 height 29
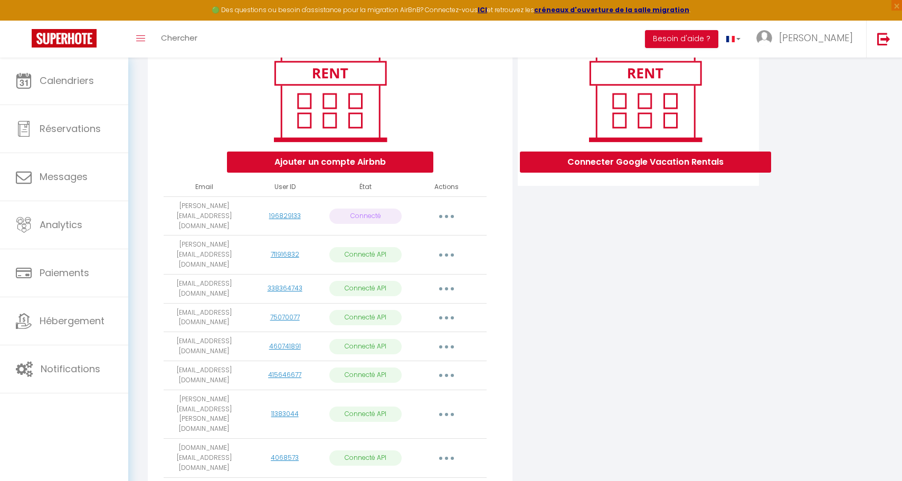
click at [451, 280] on button "button" at bounding box center [447, 288] width 30 height 17
click at [506, 270] on div "Ajouter un compte Airbnb Email User ID État Actions arlotti.maxime@gmail.com 19…" at bounding box center [330, 434] width 365 height 805
click at [445, 280] on button "button" at bounding box center [447, 288] width 30 height 17
click at [431, 323] on link "Supprimer" at bounding box center [400, 332] width 117 height 18
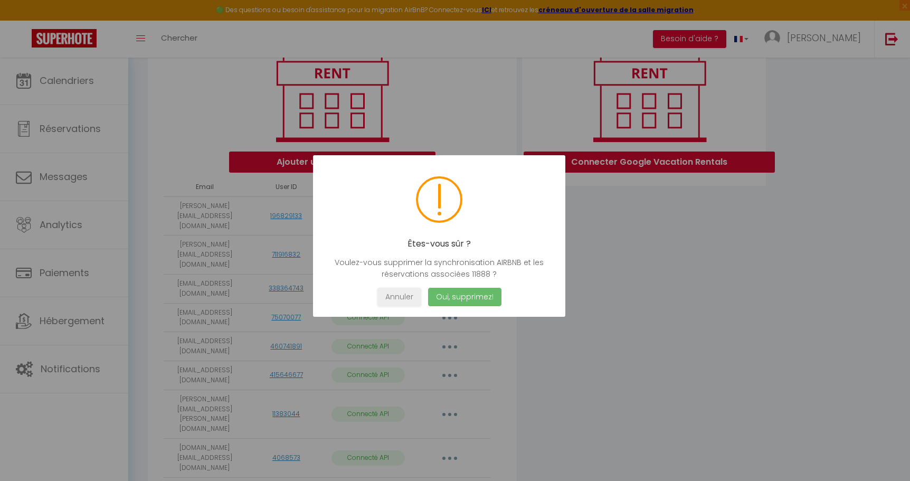
click at [460, 302] on button "Oui, supprimez!" at bounding box center [464, 297] width 73 height 18
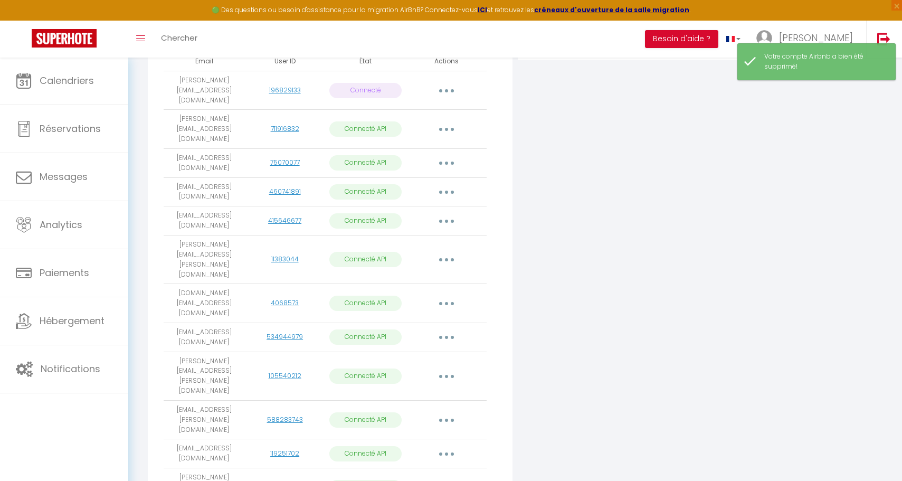
scroll to position [382, 0]
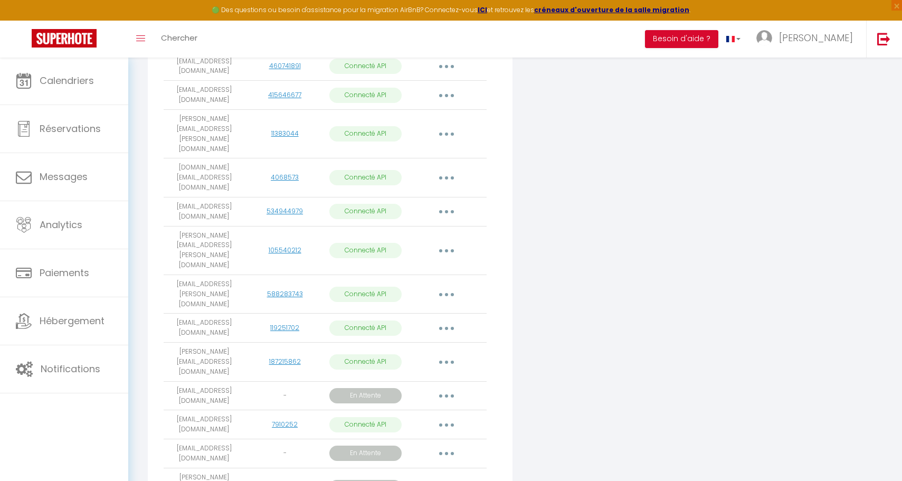
scroll to position [406, 0]
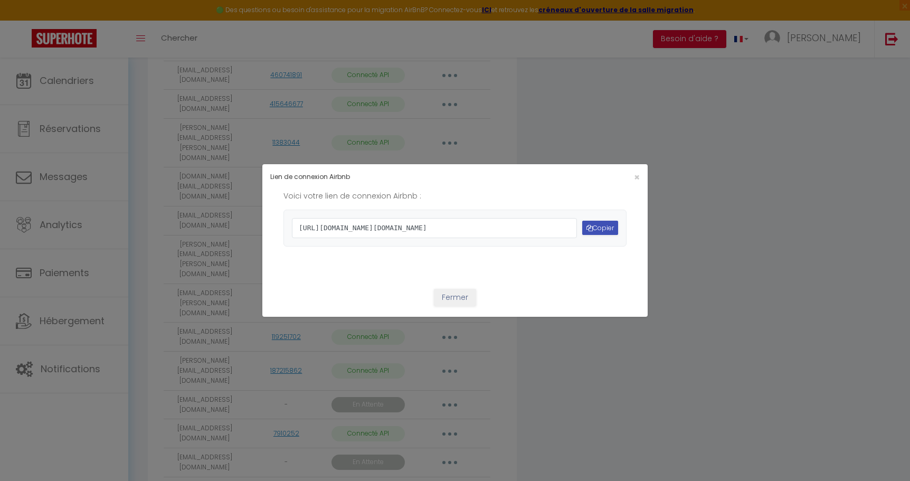
click at [596, 226] on button "Copier" at bounding box center [600, 228] width 36 height 14
click at [636, 172] on div "×" at bounding box center [583, 177] width 128 height 10
click at [634, 171] on span "×" at bounding box center [637, 177] width 6 height 13
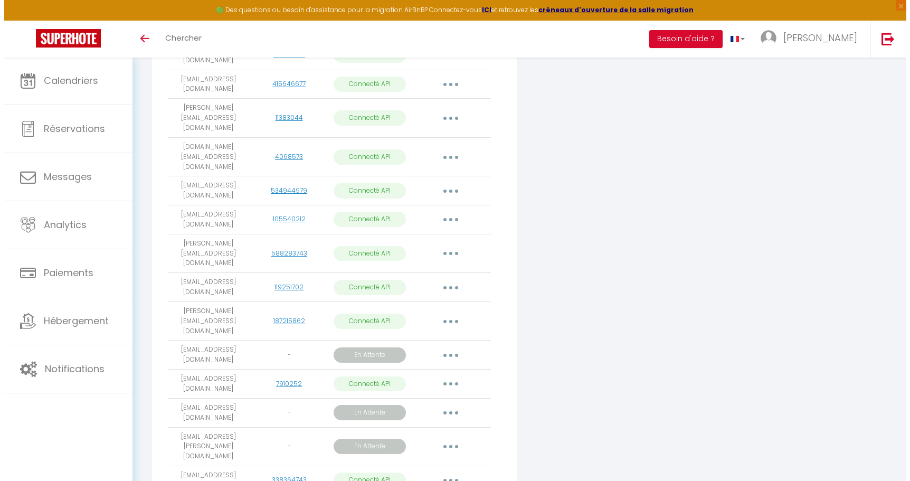
scroll to position [252, 0]
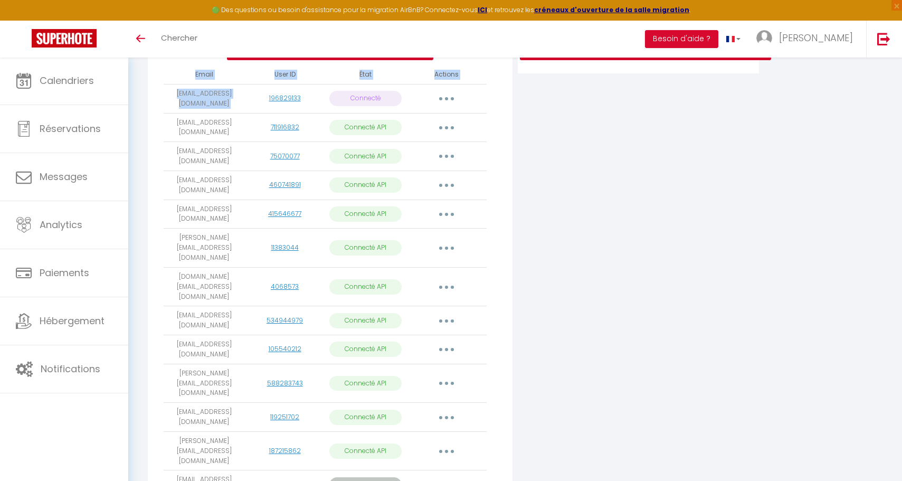
drag, startPoint x: 163, startPoint y: 100, endPoint x: 246, endPoint y: 106, distance: 82.6
click at [246, 106] on div "Ajouter un compte Airbnb Email User ID État Actions [EMAIL_ADDRESS][DOMAIN_NAME…" at bounding box center [330, 282] width 365 height 727
click at [240, 106] on td "[EMAIL_ADDRESS][DOMAIN_NAME]" at bounding box center [204, 98] width 81 height 29
drag, startPoint x: 222, startPoint y: 109, endPoint x: 173, endPoint y: 95, distance: 51.0
click at [166, 92] on td "[EMAIL_ADDRESS][DOMAIN_NAME]" at bounding box center [204, 98] width 81 height 29
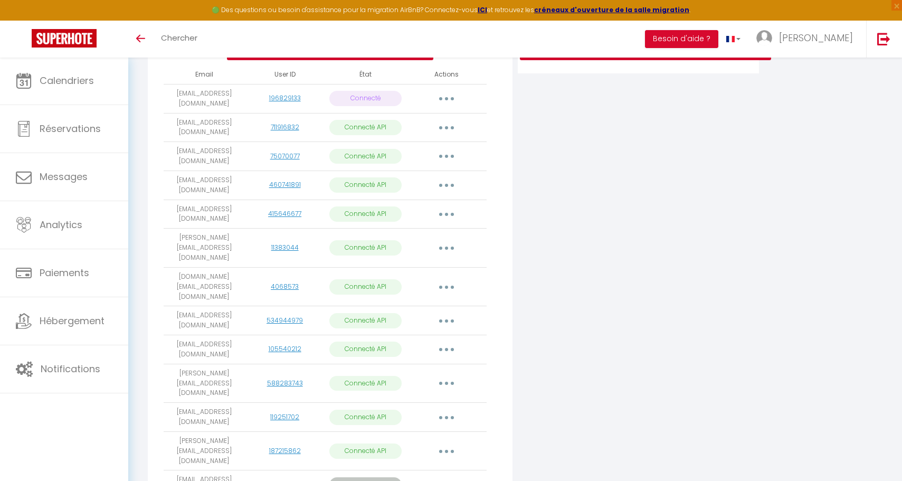
click at [435, 104] on button "button" at bounding box center [447, 98] width 30 height 17
click at [415, 167] on link "Reconnecter le compte" at bounding box center [400, 161] width 117 height 18
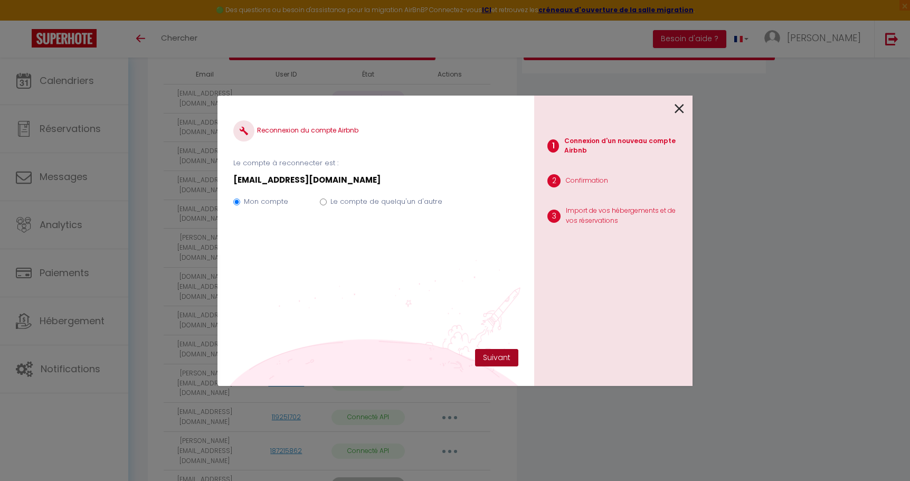
click at [506, 361] on button "Suivant" at bounding box center [496, 358] width 43 height 18
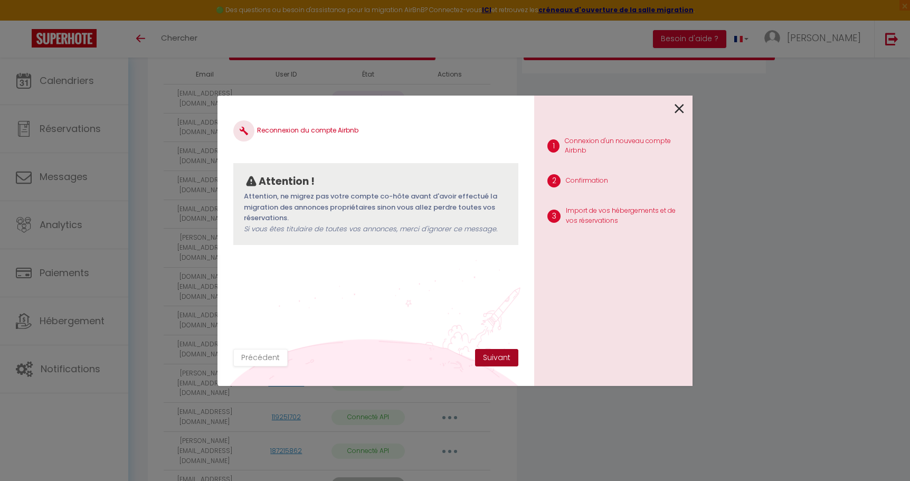
click at [499, 359] on button "Suivant" at bounding box center [496, 358] width 43 height 18
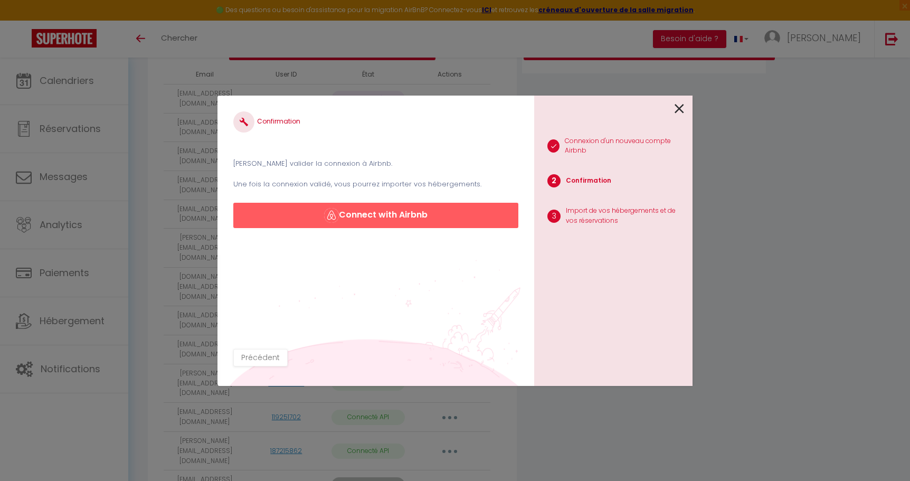
click at [359, 221] on button "Connect with Airbnb" at bounding box center [375, 215] width 285 height 25
click at [416, 213] on button "Connect with Airbnb" at bounding box center [375, 215] width 285 height 25
click at [772, 133] on div "Confirmation Veuillez valider la connexion à Airbnb. Une fois la connexion vali…" at bounding box center [455, 240] width 910 height 481
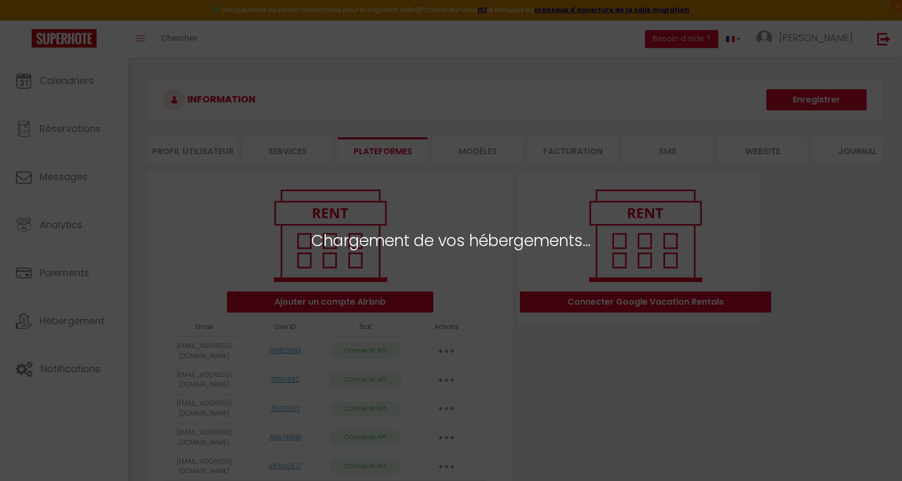
select select "70476"
select select "75485"
select select "48483"
select select "47924"
select select
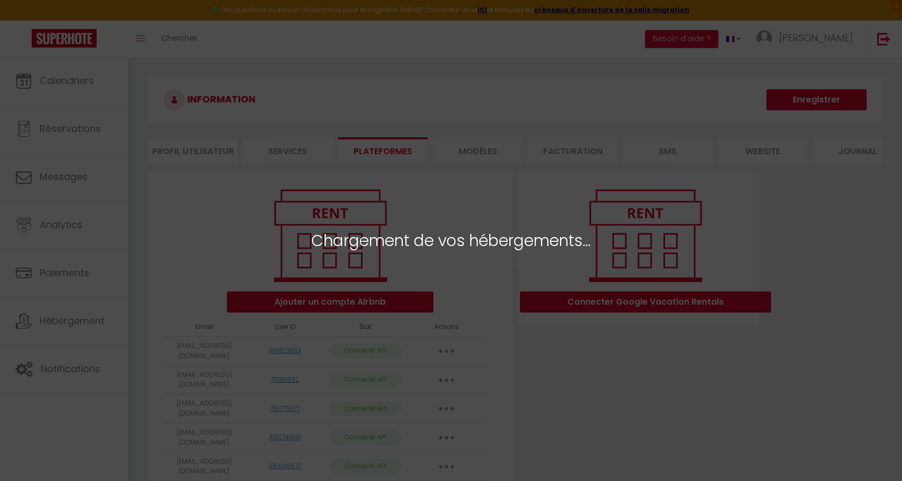
select select
select select "58156"
select select "62232"
select select "70477"
select select "62926"
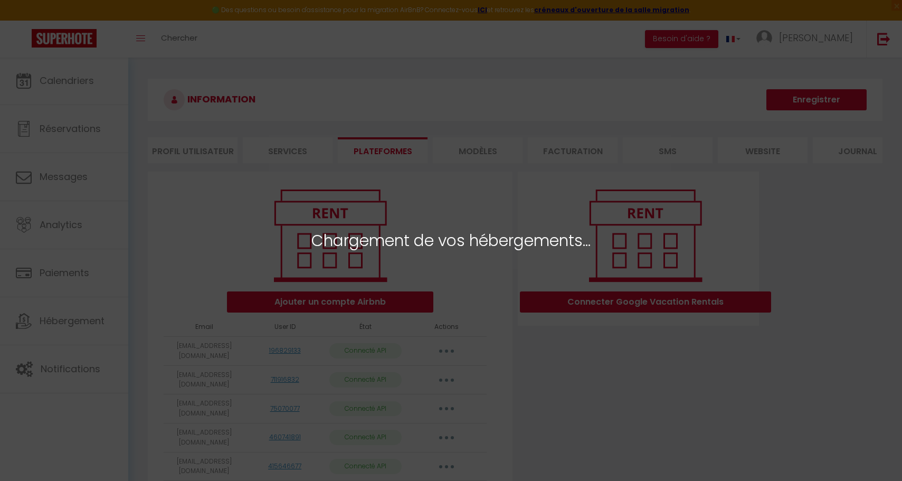
select select "46510"
select select "43861"
select select
select select "53071"
select select "70538"
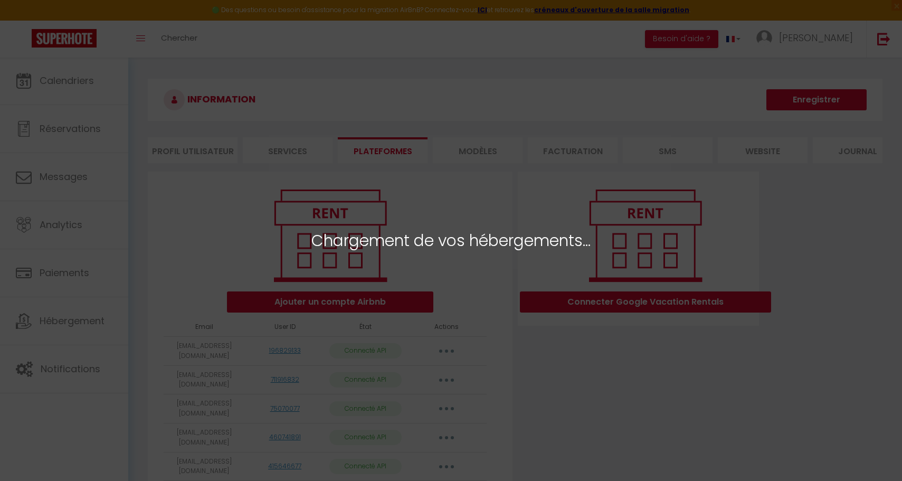
select select "69346"
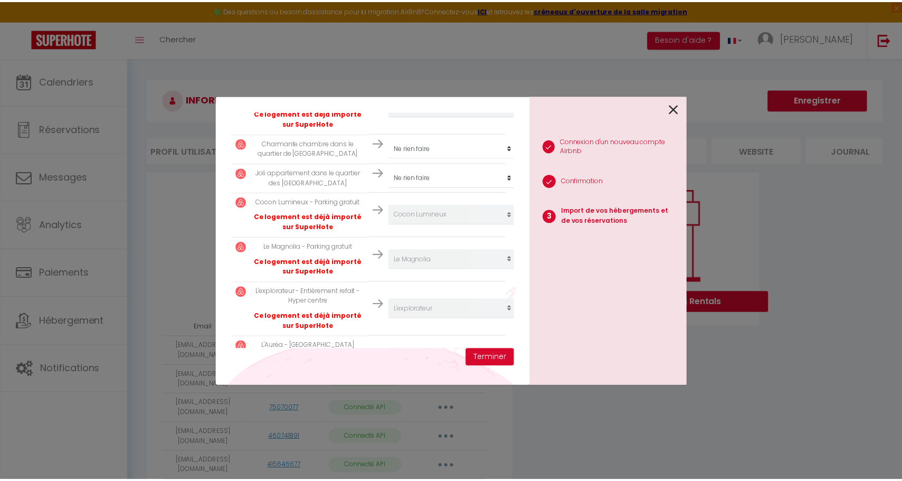
scroll to position [396, 0]
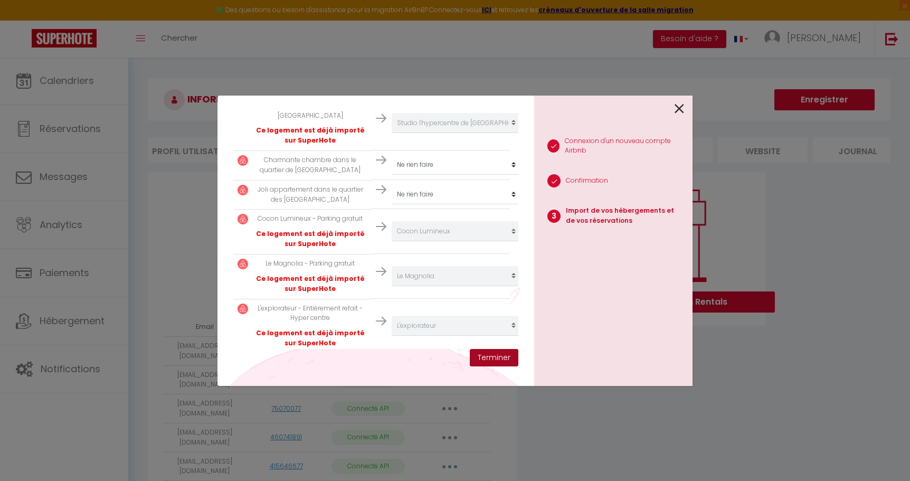
click at [510, 360] on button "Terminer" at bounding box center [494, 358] width 49 height 18
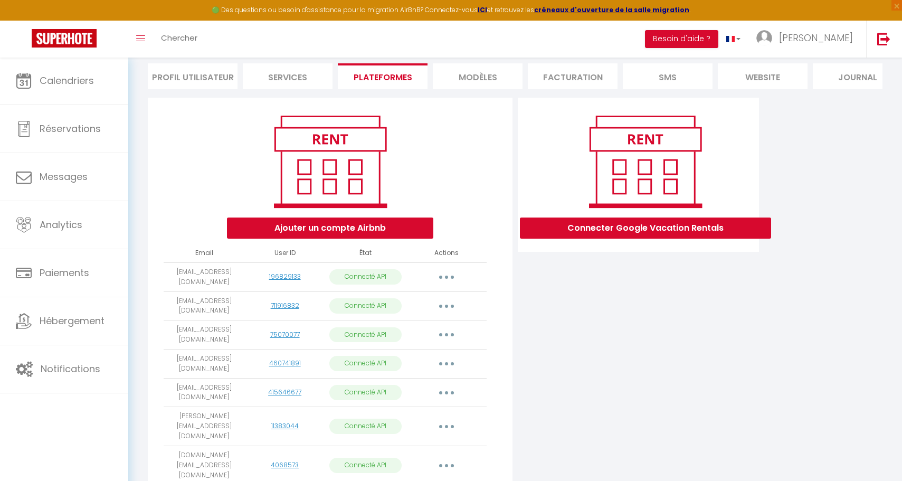
scroll to position [410, 0]
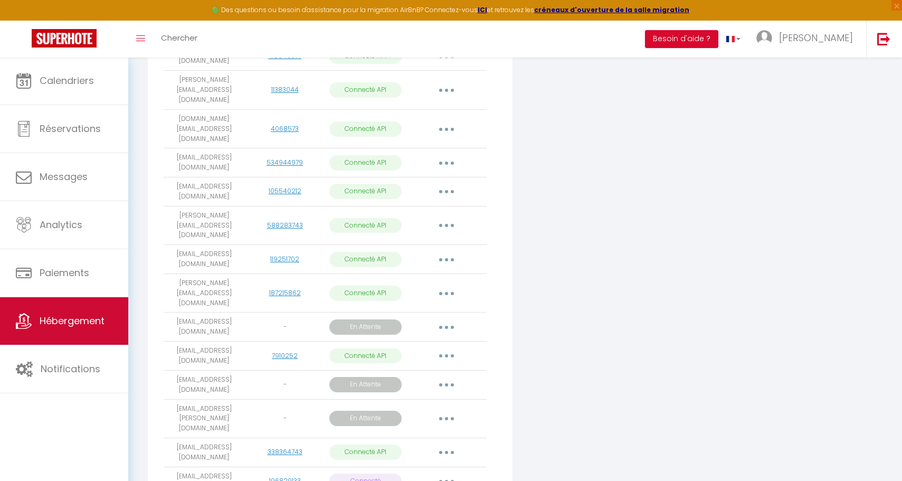
click at [36, 327] on link "Hébergement" at bounding box center [64, 321] width 128 height 48
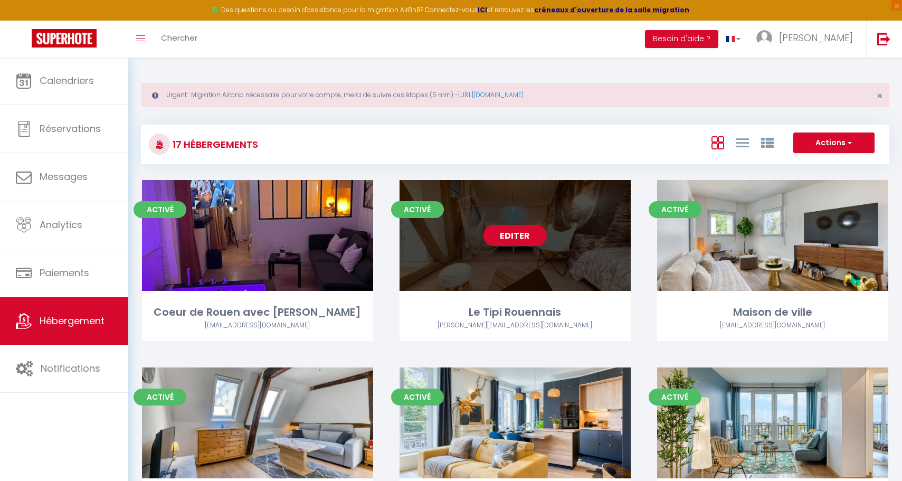
click at [502, 232] on link "Editer" at bounding box center [515, 235] width 63 height 21
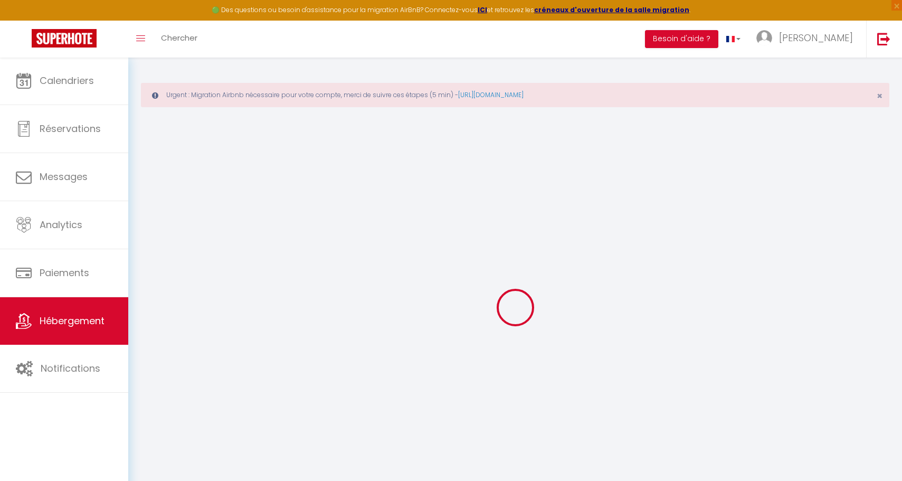
select select "+ 10 %"
select select "17:00"
select select
select select "11:00"
select select "30"
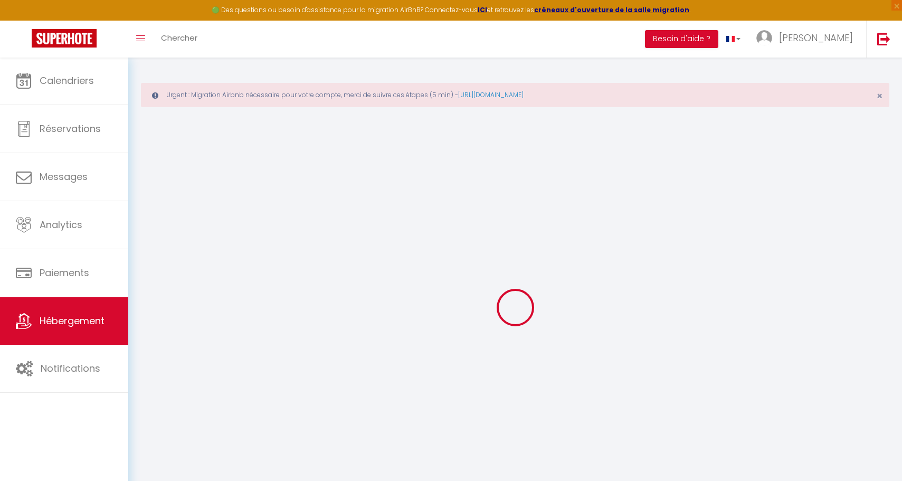
select select "120"
select select
checkbox input "false"
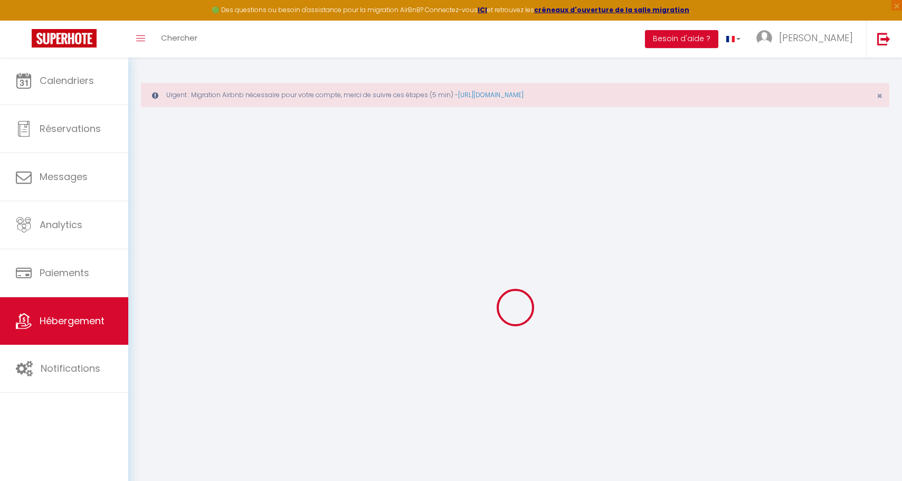
checkbox input "false"
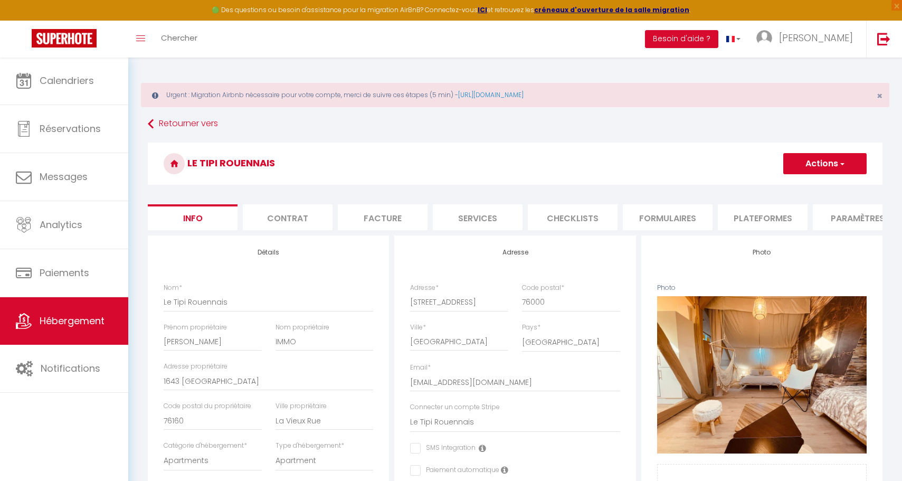
click at [788, 217] on li "Plateformes" at bounding box center [763, 217] width 90 height 26
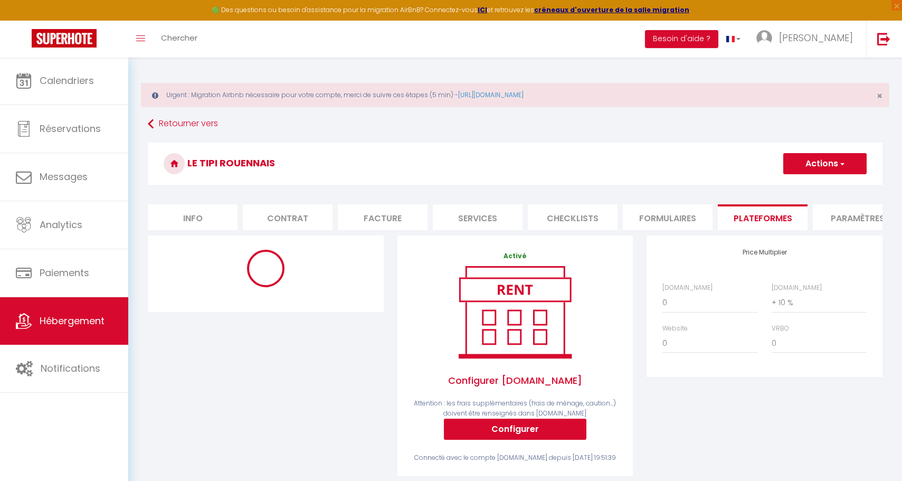
select select "365"
select select "EUR"
select select "17700-1380449020205263981"
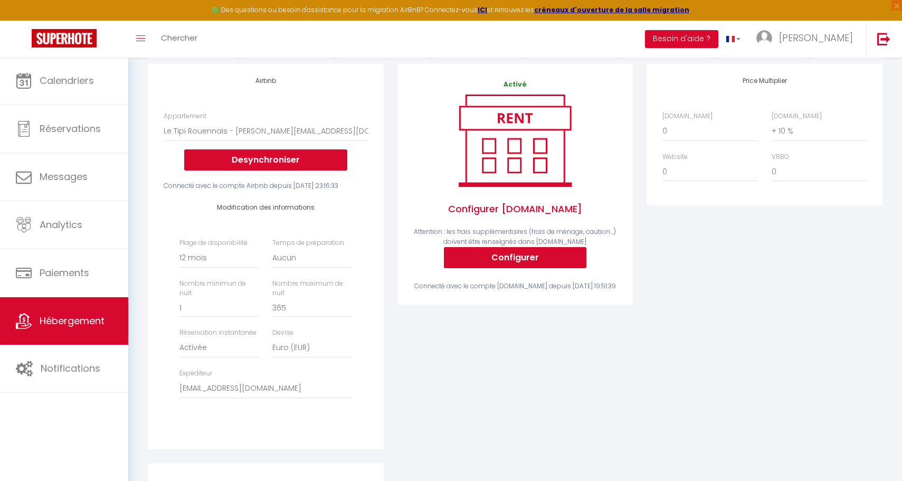
scroll to position [159, 0]
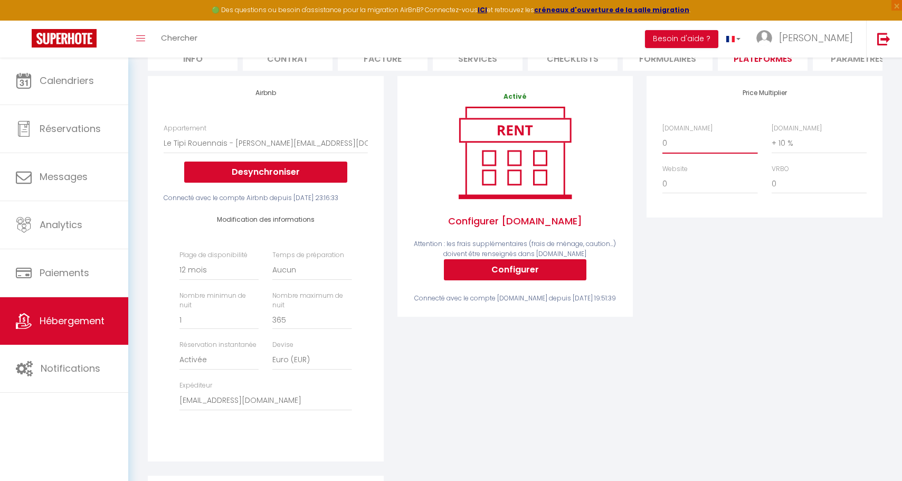
select select "+ 22 %"
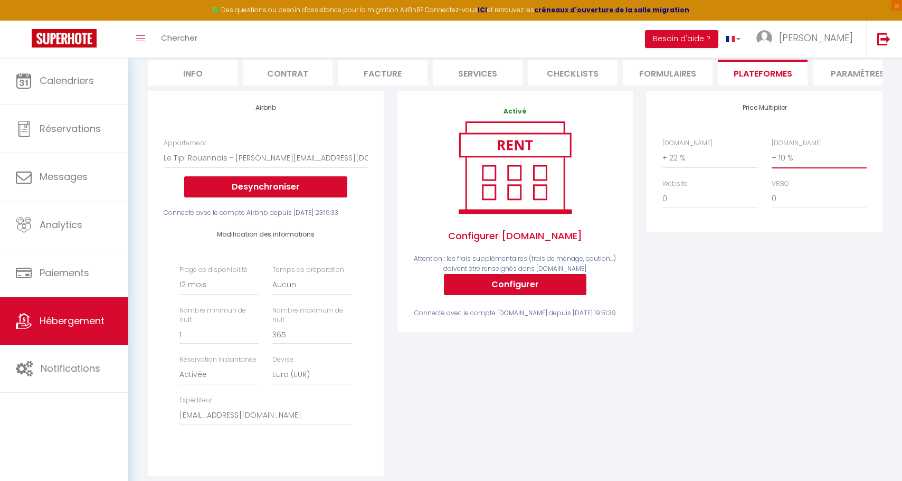
select select "+ 21 %"
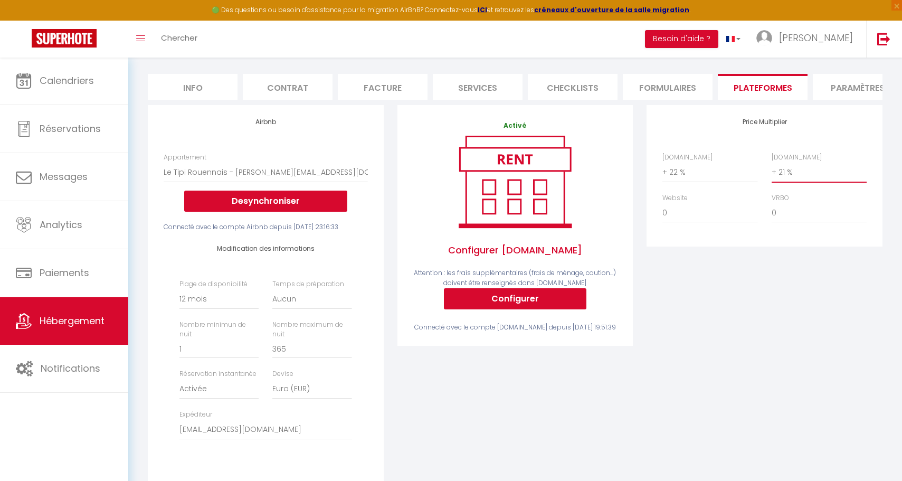
scroll to position [97, 0]
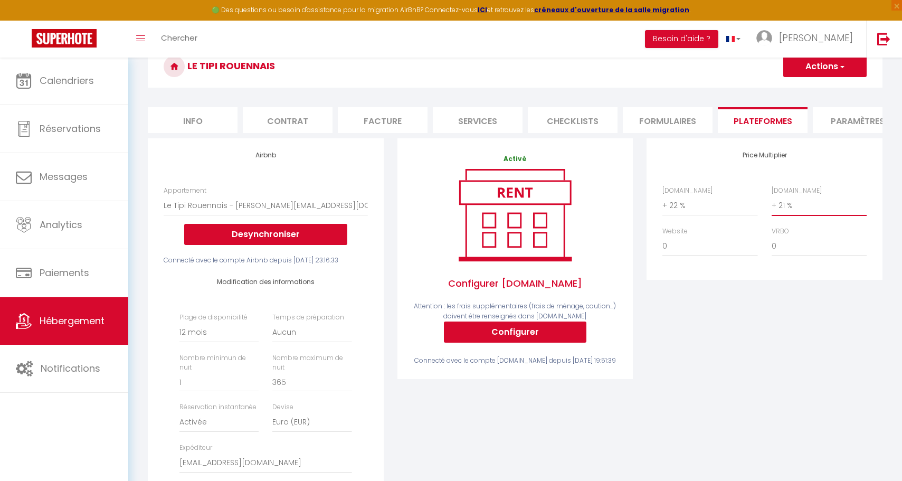
click at [815, 65] on button "Actions" at bounding box center [825, 66] width 83 height 21
click at [797, 92] on link "Enregistrer" at bounding box center [824, 90] width 83 height 14
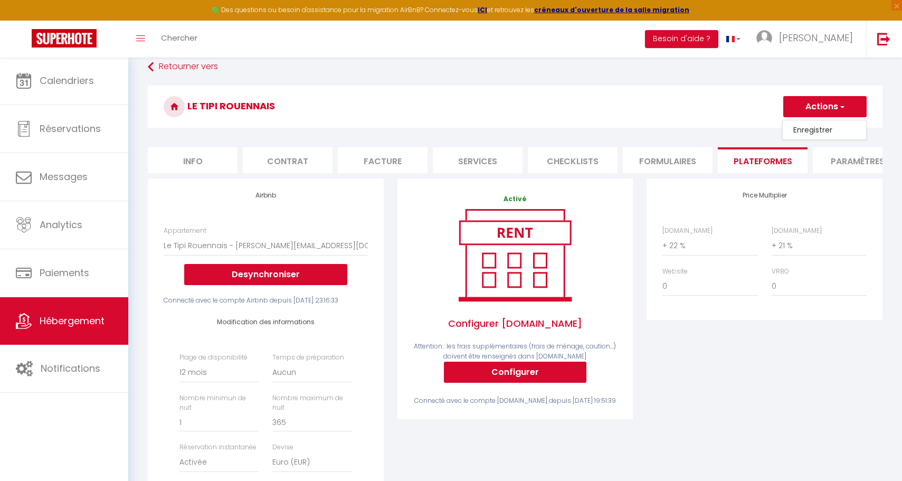
select select "365"
select select "EUR"
click at [83, 328] on link "Hébergement" at bounding box center [64, 321] width 128 height 48
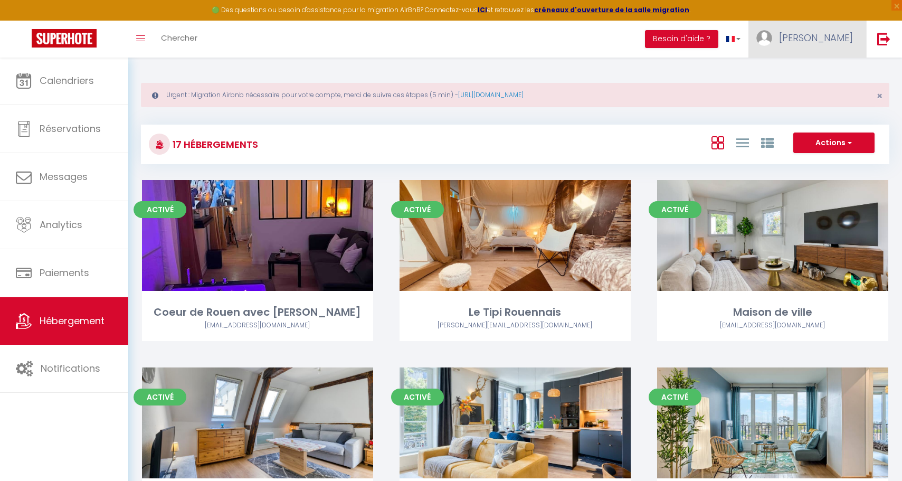
click at [845, 41] on span "[PERSON_NAME]" at bounding box center [816, 37] width 74 height 13
click at [835, 76] on link "Paramètres" at bounding box center [824, 73] width 78 height 18
select select "28"
select select "fr"
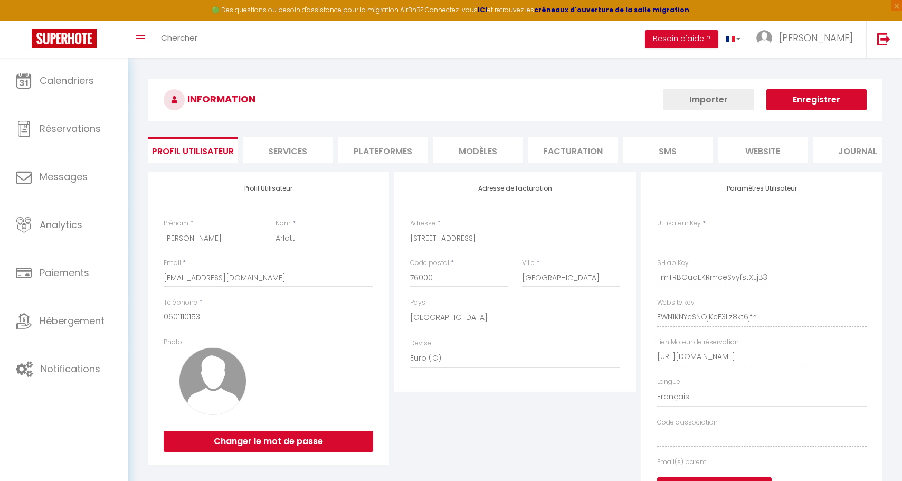
type input "FmTRBOuaEKRmceSvyfstXEjB3"
type input "FWN1KNYcSNOjKcE3Lz8kt6jfn"
type input "https://app.superhote.com/#/get-available-rentals/FWN1KNYcSNOjKcE3Lz8kt6jfn"
select select "fr"
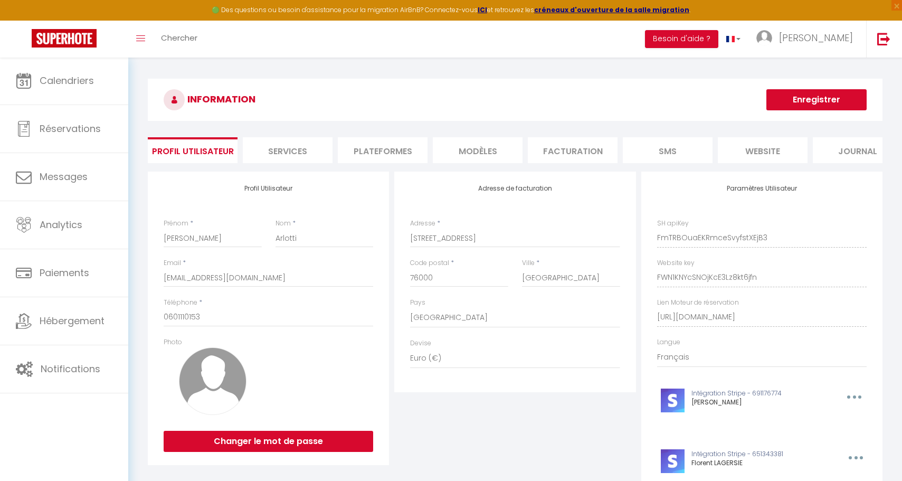
click at [407, 154] on li "Plateformes" at bounding box center [383, 150] width 90 height 26
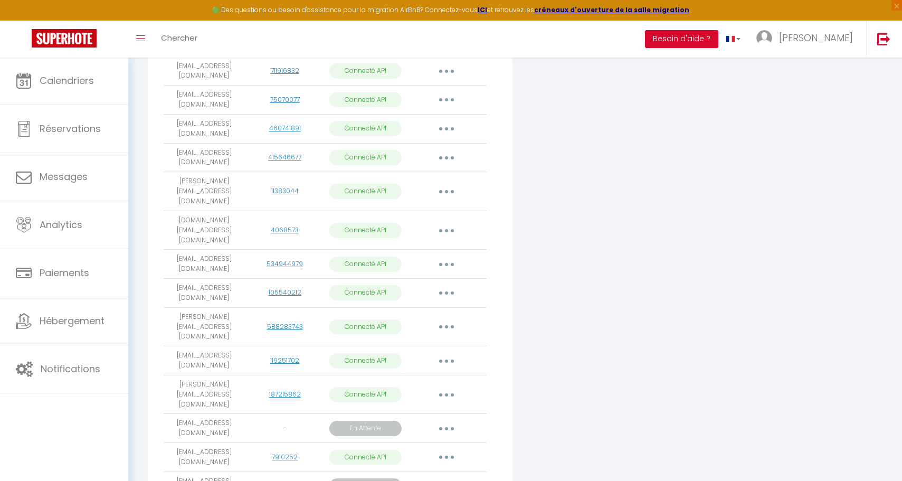
scroll to position [410, 0]
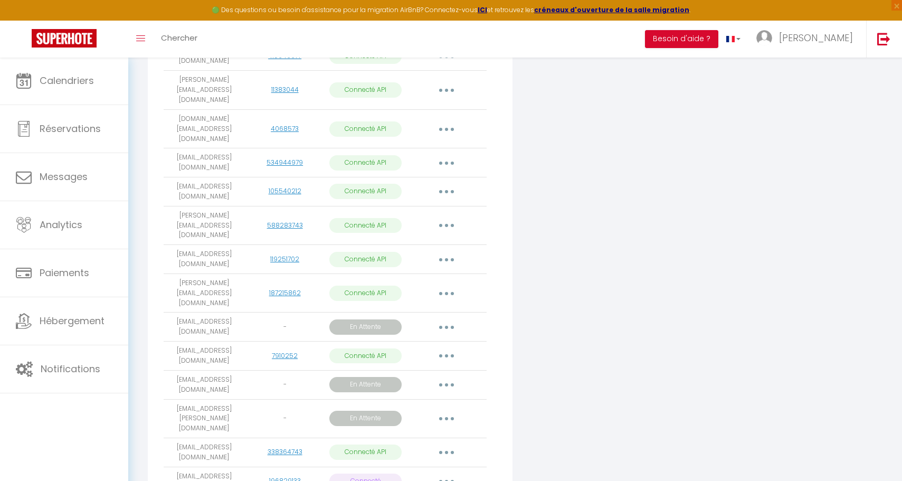
click at [450, 473] on button "button" at bounding box center [447, 481] width 30 height 17
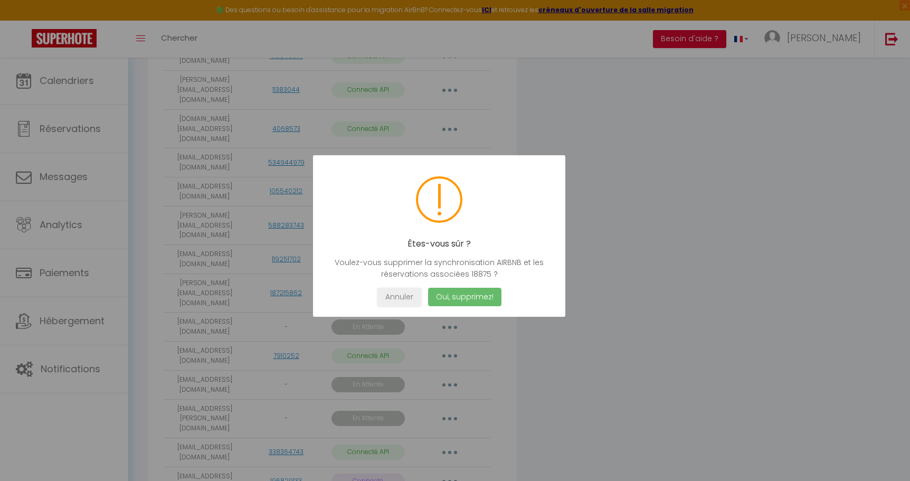
click at [488, 297] on button "Oui, supprimez!" at bounding box center [464, 297] width 73 height 18
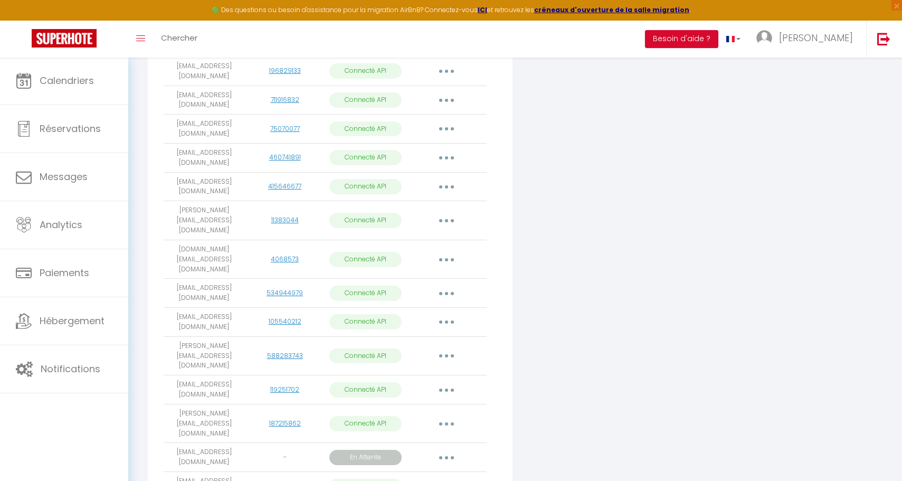
scroll to position [0, 0]
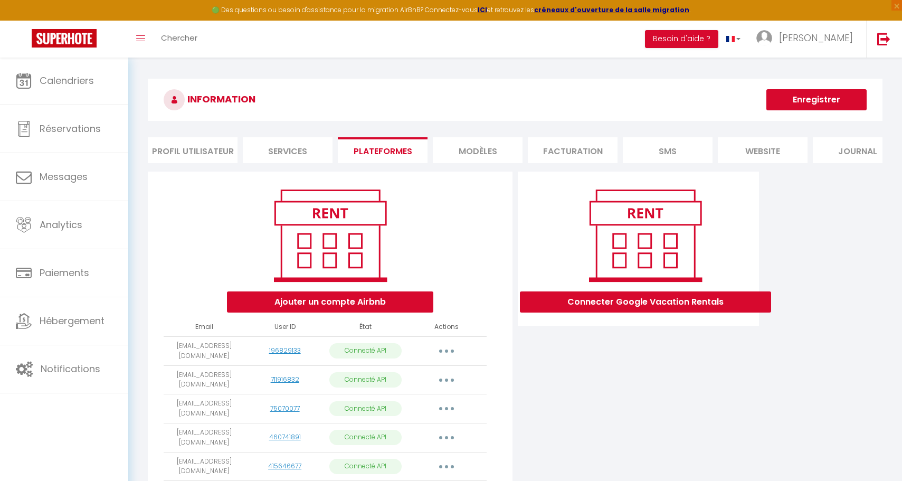
click at [447, 354] on button "button" at bounding box center [447, 351] width 30 height 17
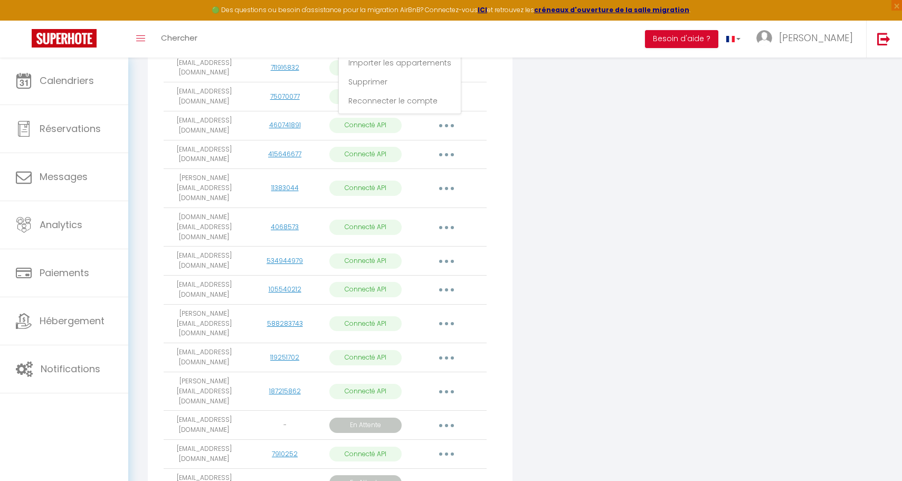
scroll to position [112, 0]
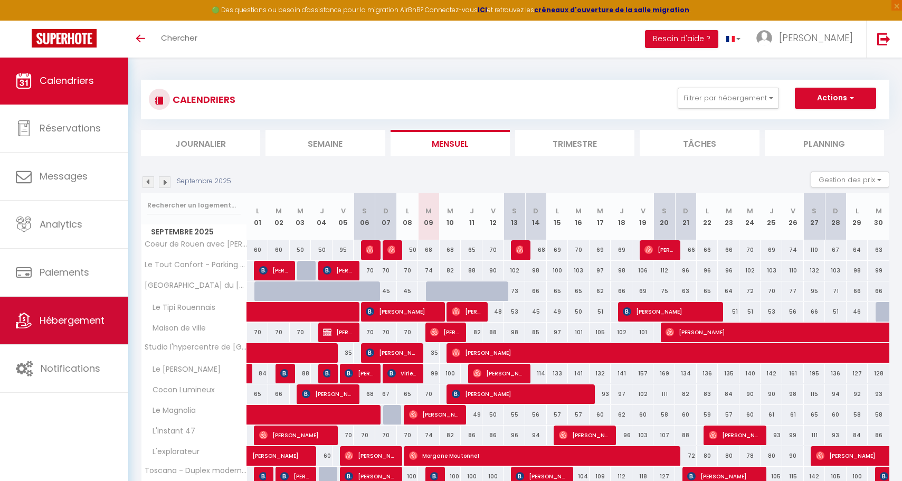
click at [46, 327] on span "Hébergement" at bounding box center [72, 320] width 65 height 13
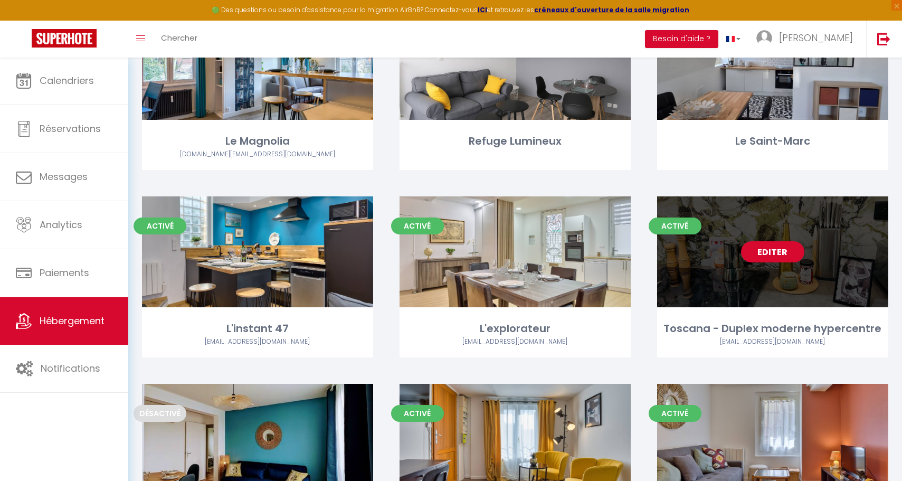
scroll to position [823, 0]
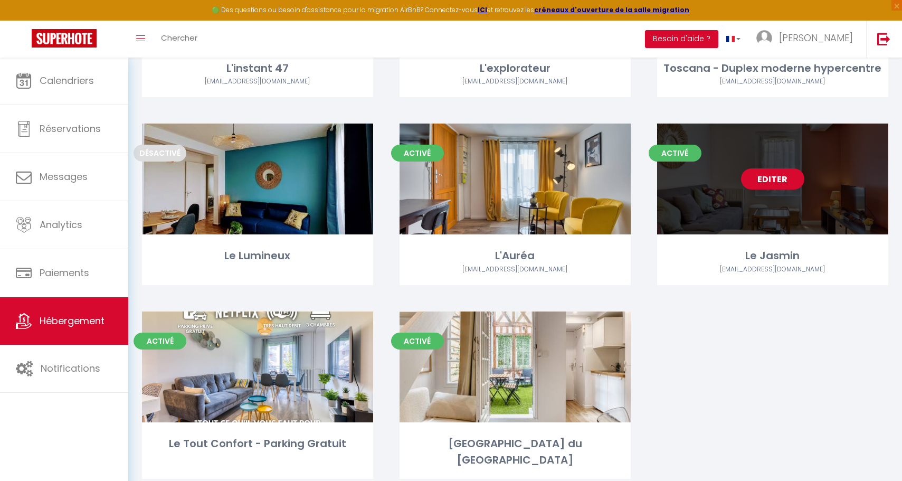
click at [782, 168] on link "Editer" at bounding box center [772, 178] width 63 height 21
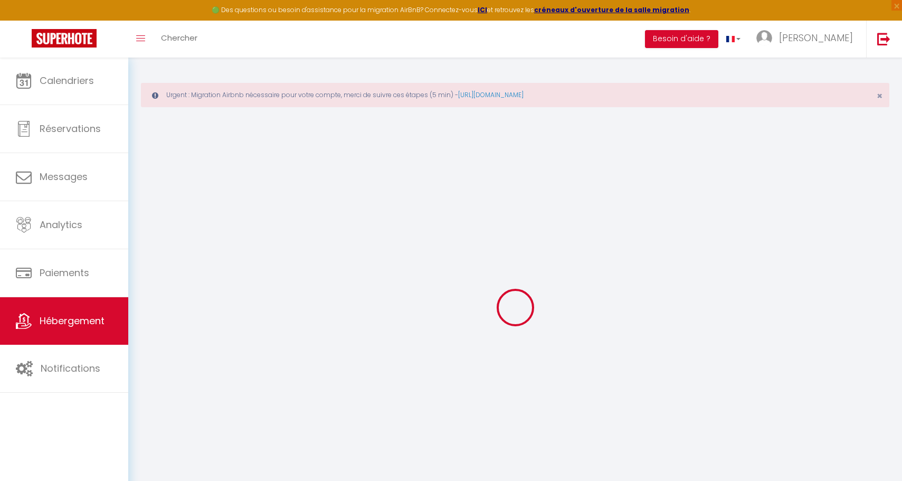
checkbox input "true"
select select
checkbox input "false"
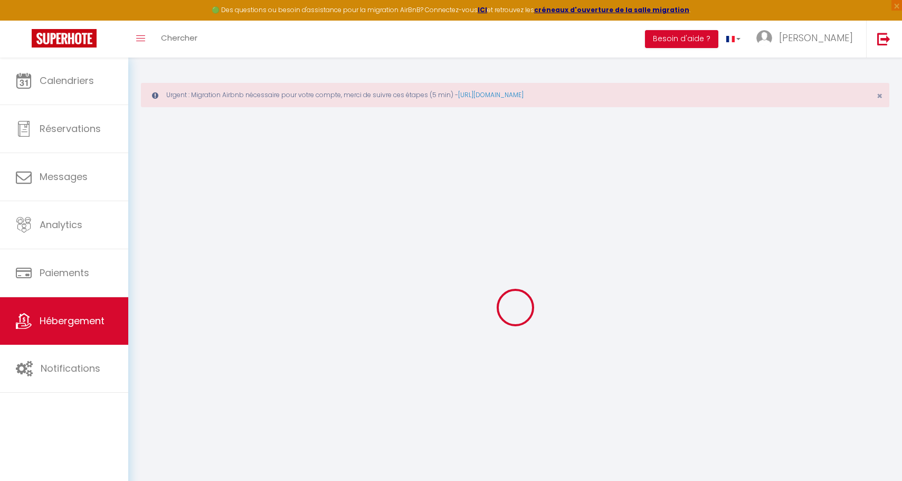
checkbox input "false"
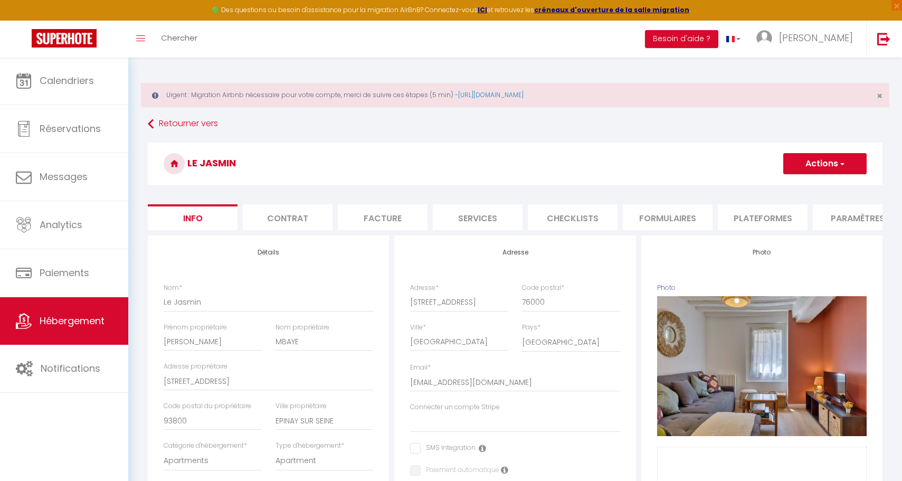
click at [402, 215] on li "Facture" at bounding box center [383, 217] width 90 height 26
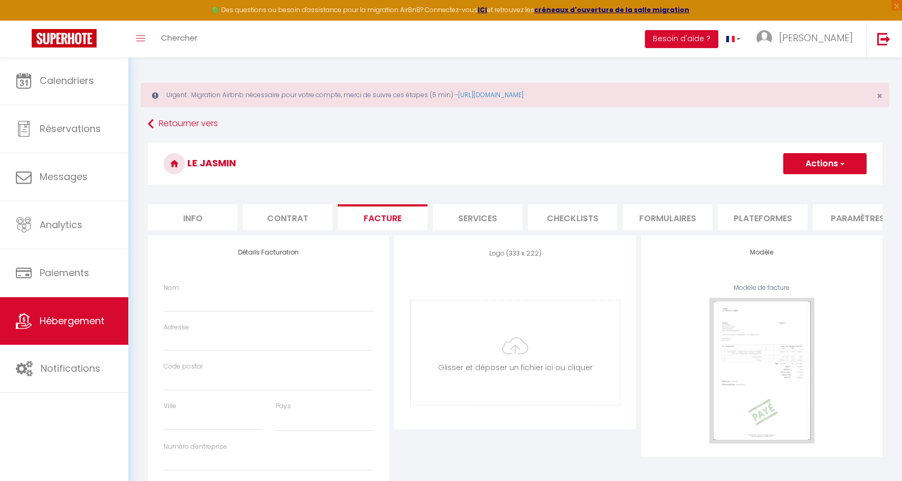
select select
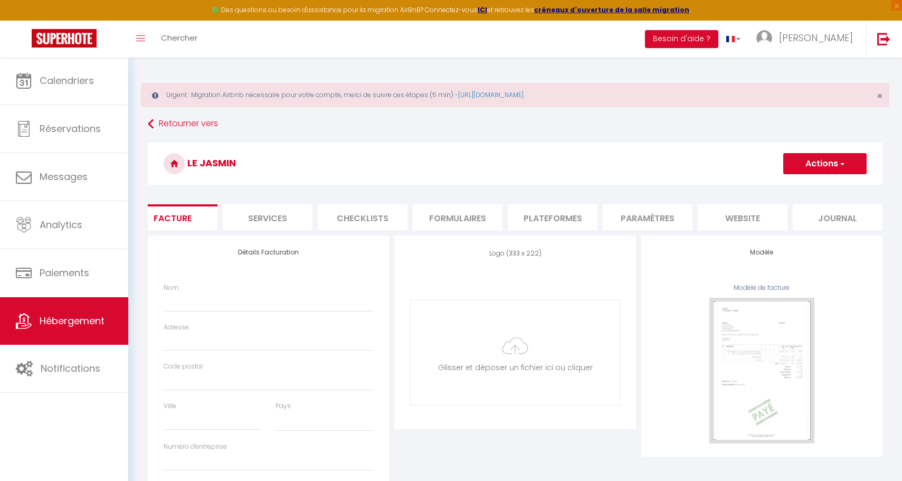
click at [756, 207] on li "website" at bounding box center [743, 217] width 90 height 26
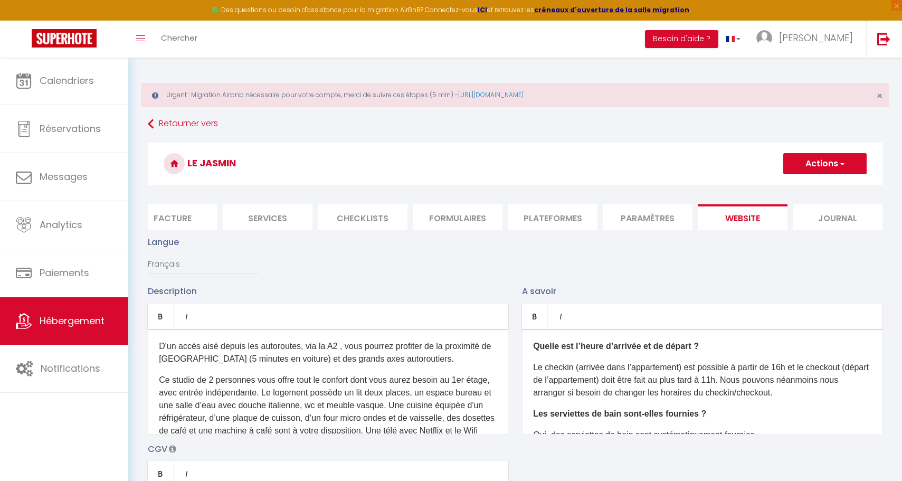
click at [666, 225] on li "Paramètres" at bounding box center [648, 217] width 90 height 26
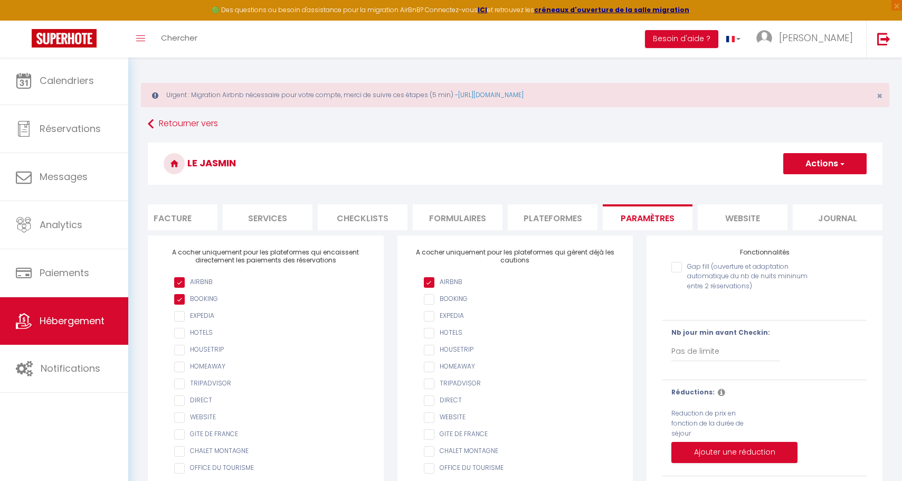
click at [558, 222] on li "Plateformes" at bounding box center [553, 217] width 90 height 26
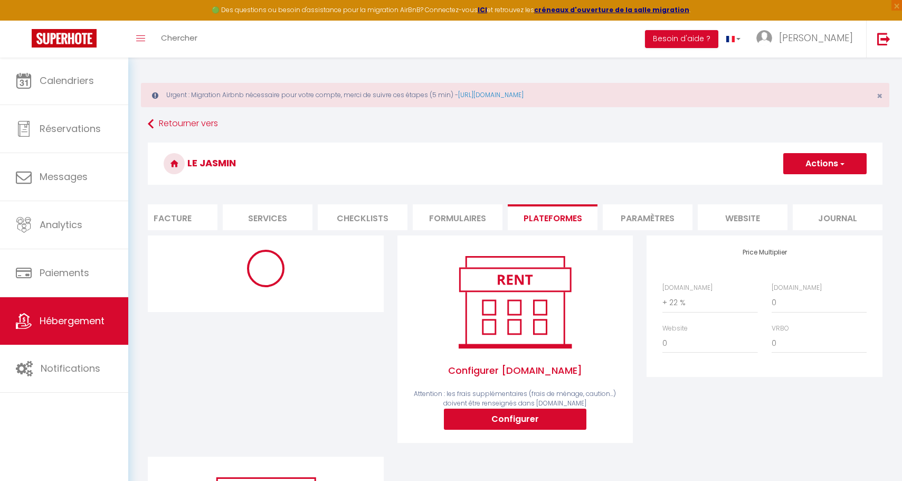
select select "365"
select select "EUR"
select select "18869-1427350160680498802"
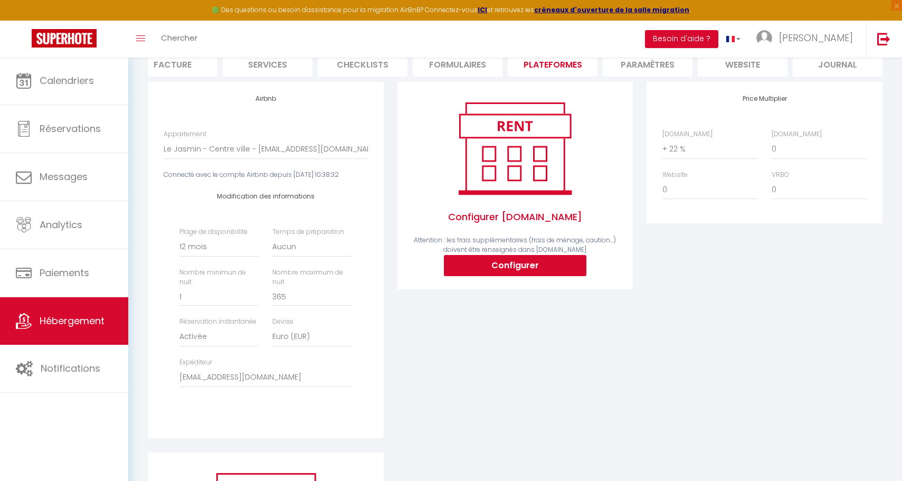
scroll to position [100, 0]
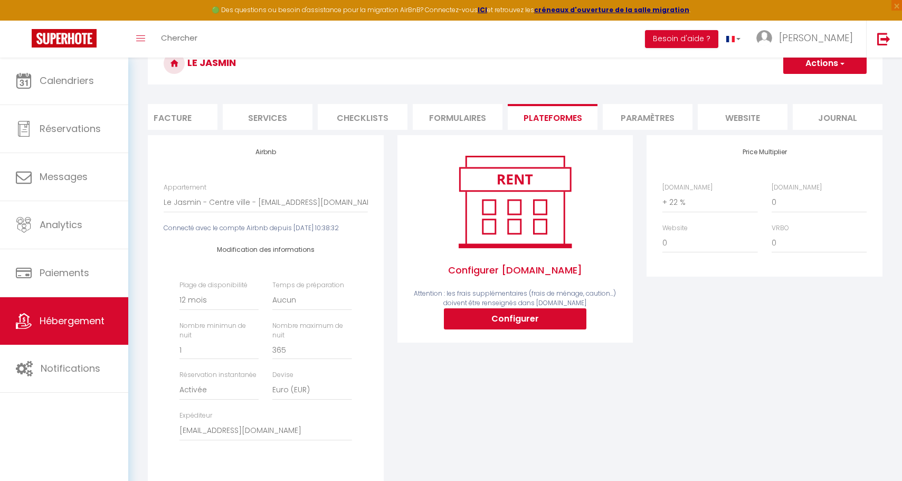
click at [827, 73] on button "Actions" at bounding box center [825, 63] width 83 height 21
click at [811, 88] on link "Enregistrer" at bounding box center [824, 87] width 83 height 14
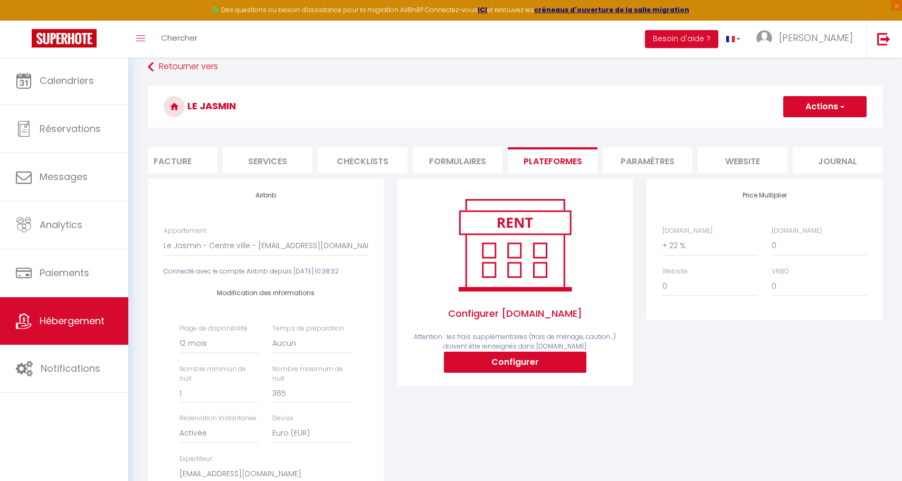
select select "365"
select select "EUR"
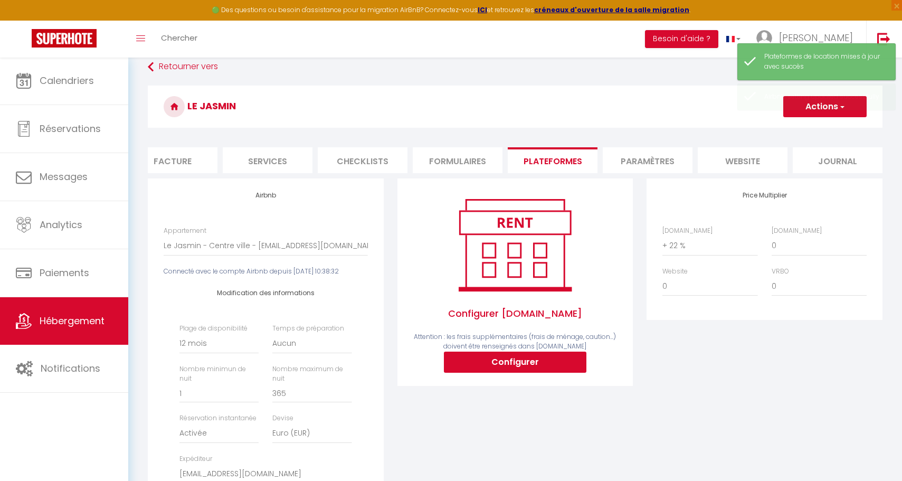
click at [92, 326] on span "Hébergement" at bounding box center [72, 320] width 65 height 13
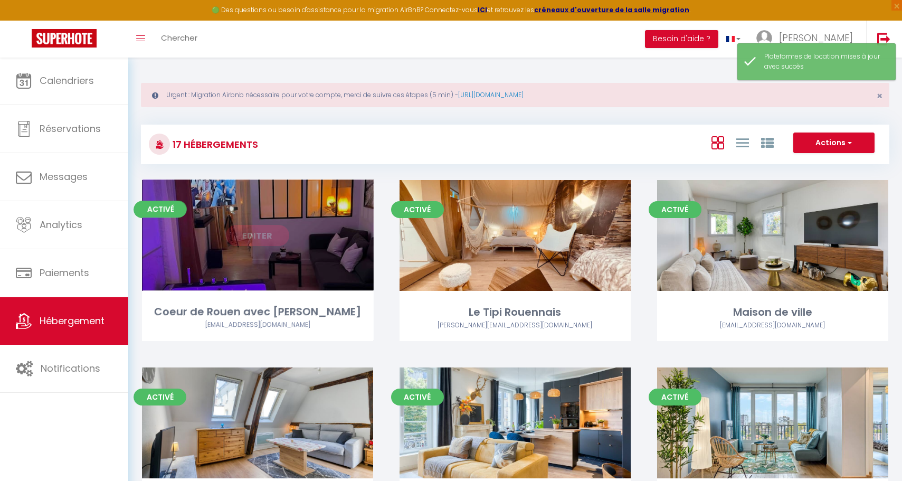
click at [249, 236] on link "Editer" at bounding box center [257, 235] width 63 height 21
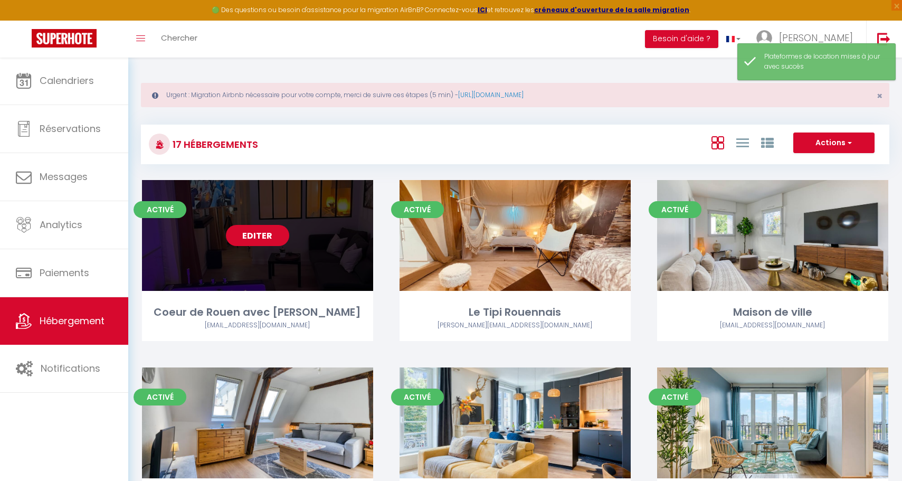
click at [262, 226] on link "Editer" at bounding box center [257, 235] width 63 height 21
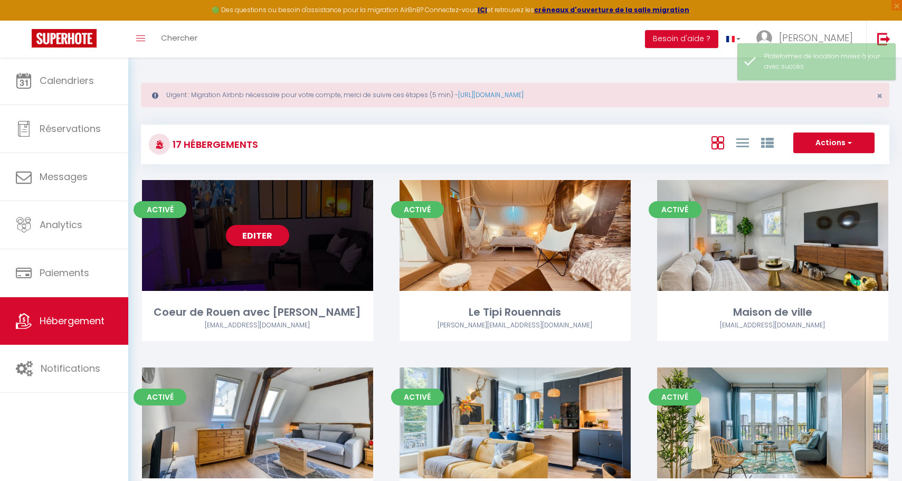
click at [271, 237] on link "Editer" at bounding box center [257, 235] width 63 height 21
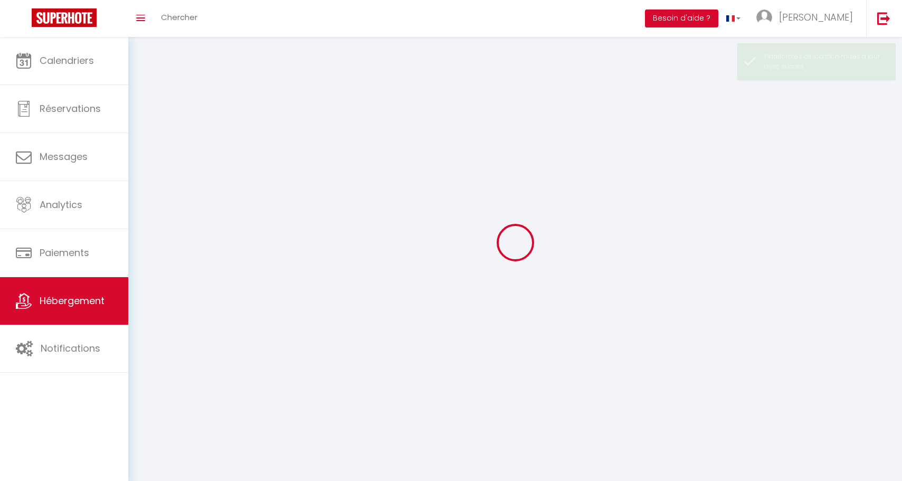
select select "1"
select select
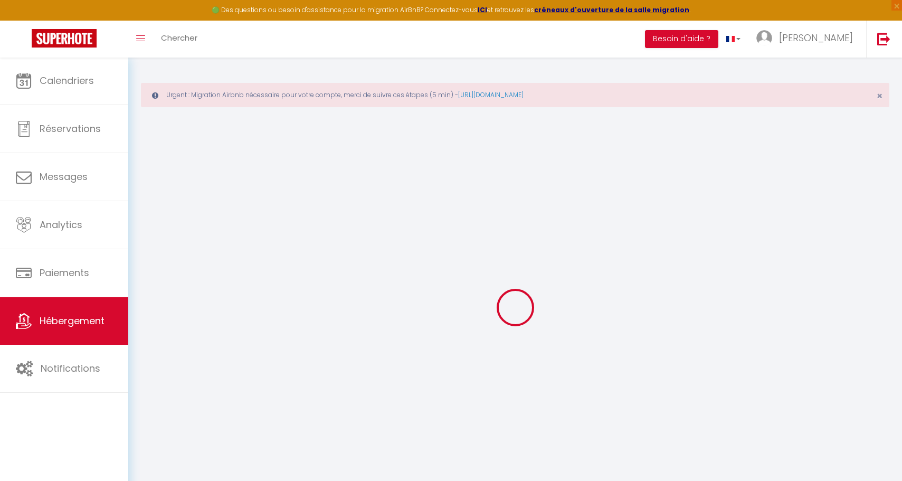
select select
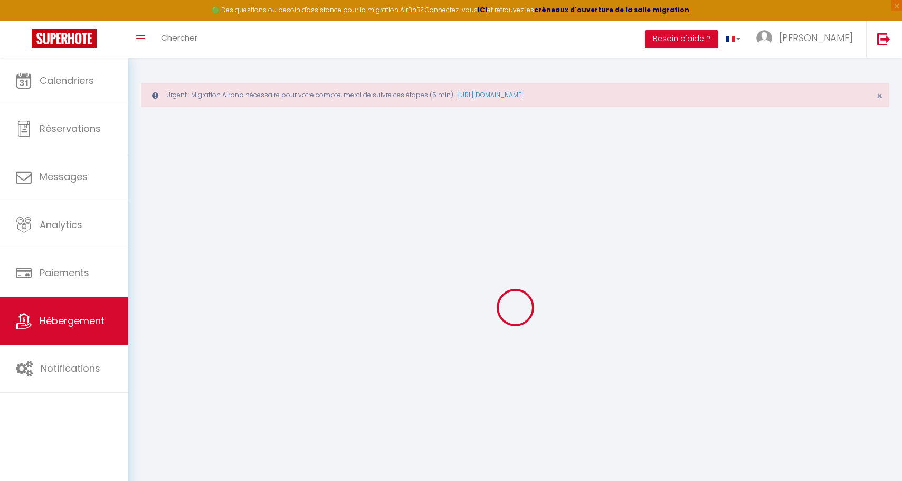
select select
checkbox input "false"
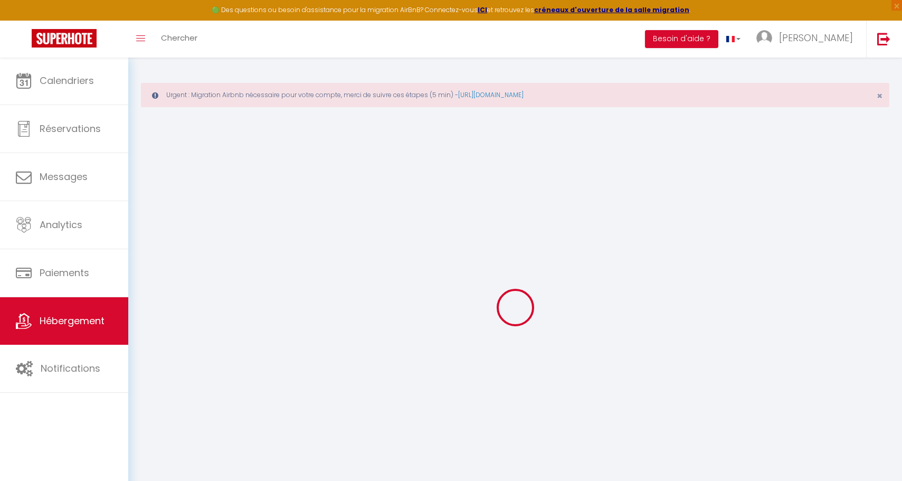
select select
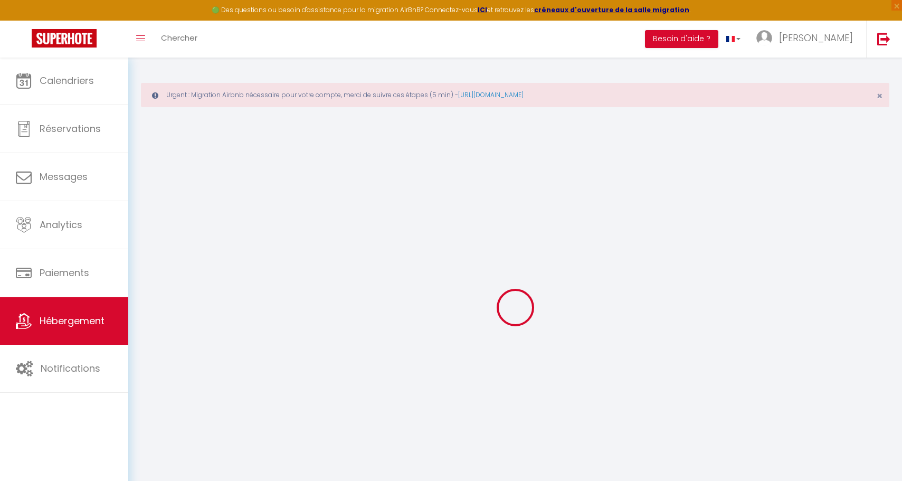
select select
checkbox input "false"
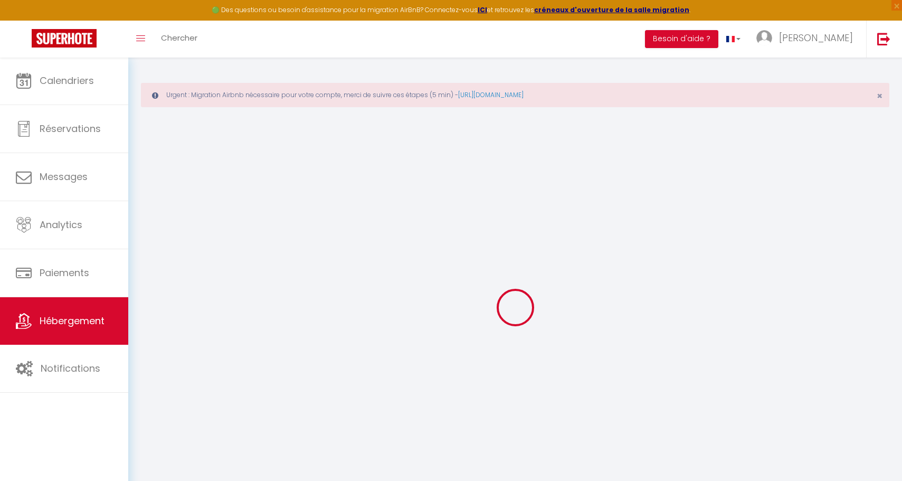
checkbox input "false"
select select
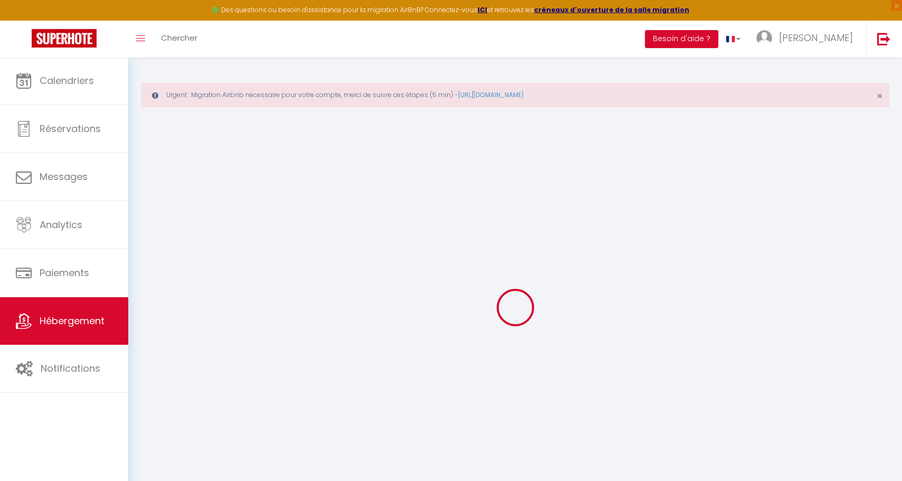
select select
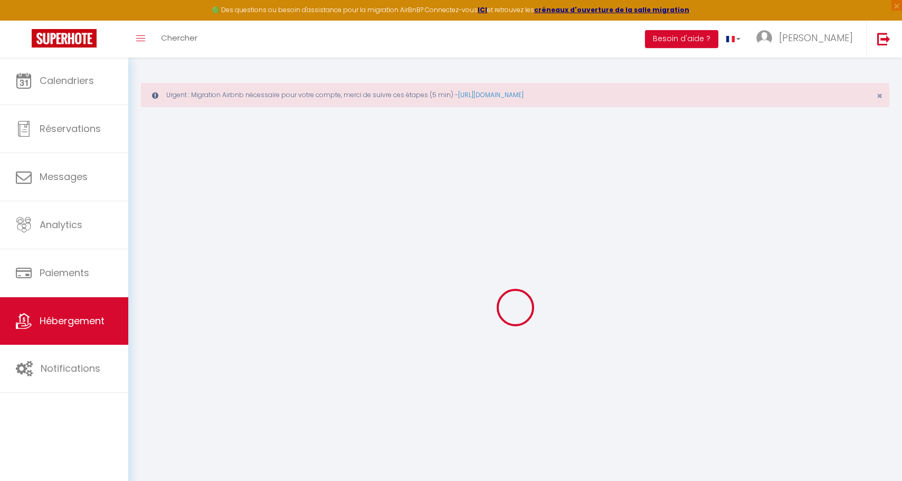
checkbox input "false"
select select
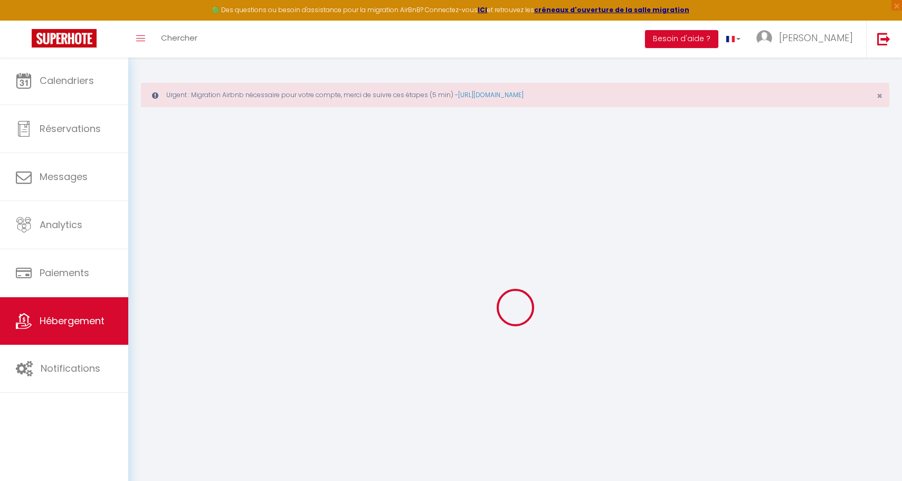
select select
type input "Coeur de Rouen avec [PERSON_NAME]"
type input "Giovanni"
type input "LEBLIC"
type input "552 Route de Coudray"
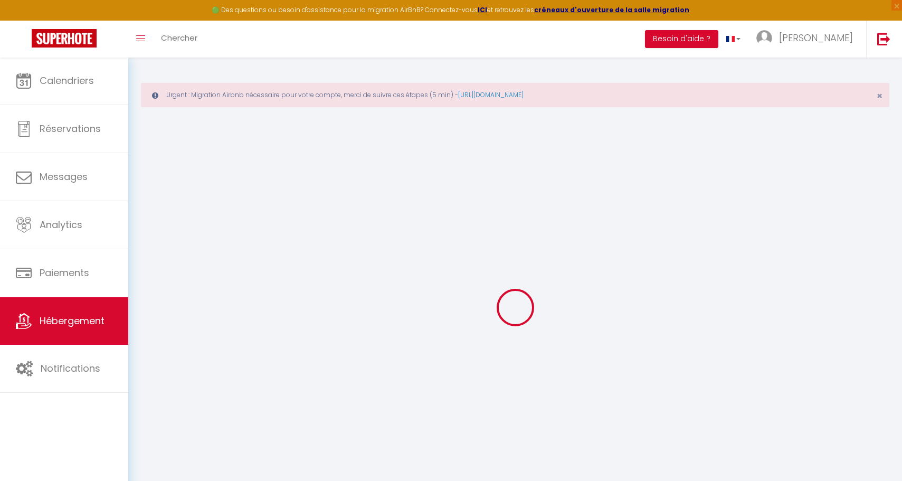
type input "76750"
type input "Longue rue"
select select "2"
type input "60"
type input "40"
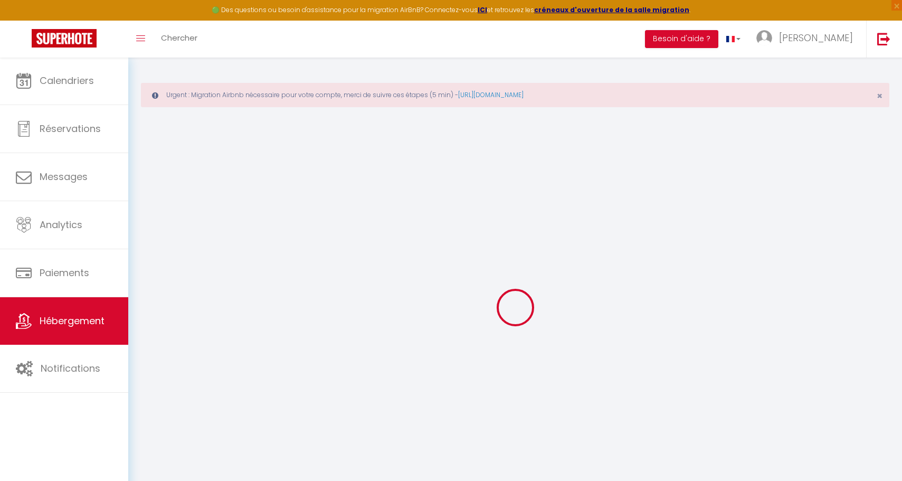
type input "4"
type input "3.20"
type input "450"
select select
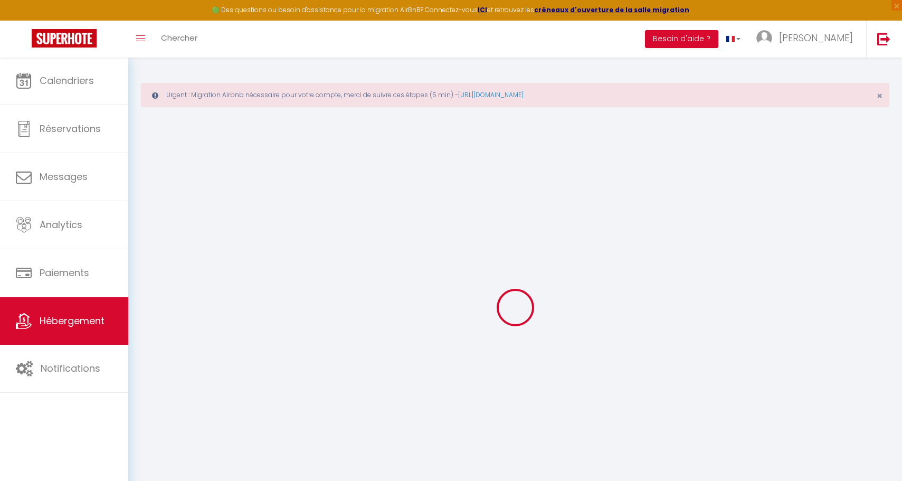
select select
type input "23 Rue Louis Ricard"
type input "76000"
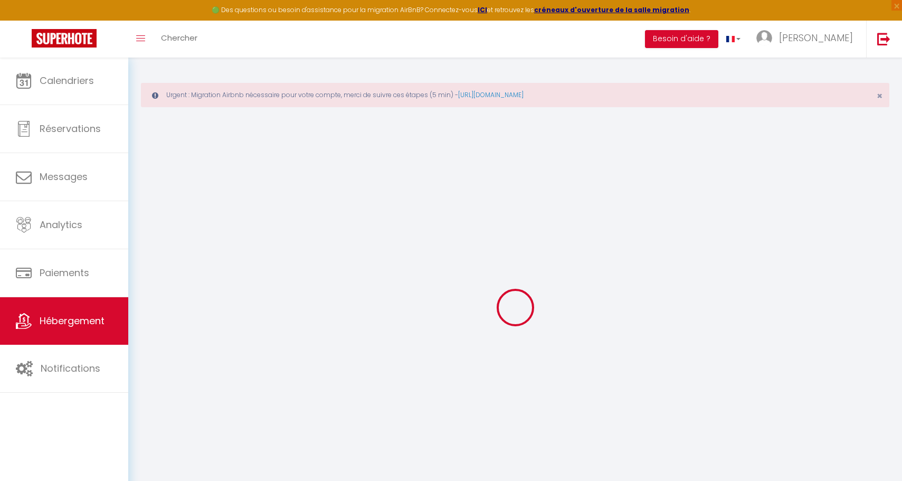
type input "[GEOGRAPHIC_DATA]"
type input "[EMAIL_ADDRESS][DOMAIN_NAME]"
select select "11418"
checkbox input "false"
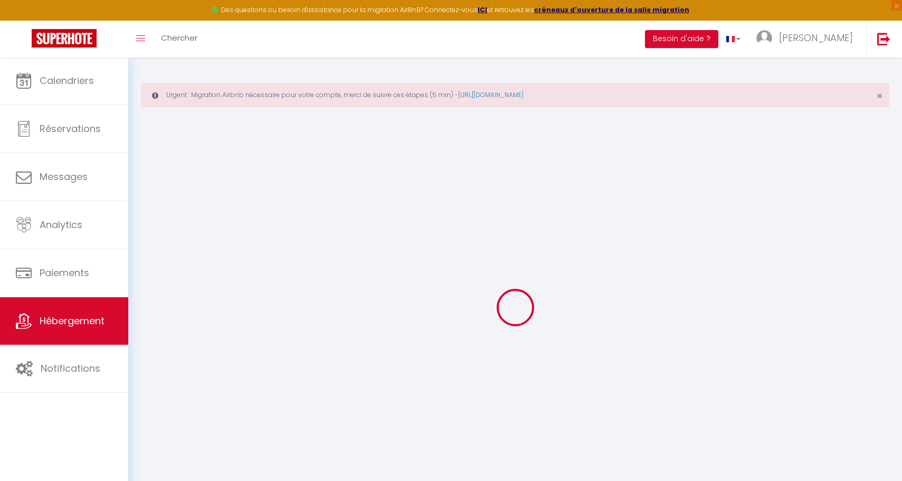
checkbox input "false"
radio input "true"
type input "15"
type input "40"
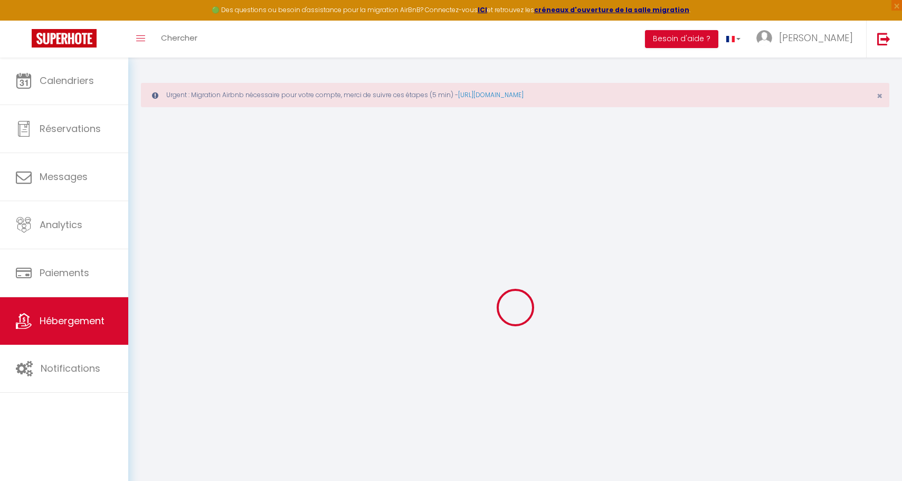
type input "0"
select select "+ 22 %"
select select
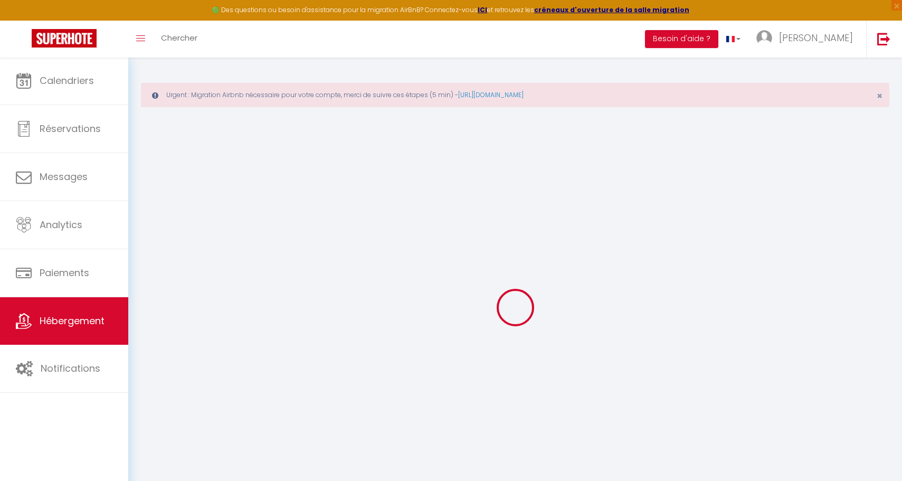
checkbox input "false"
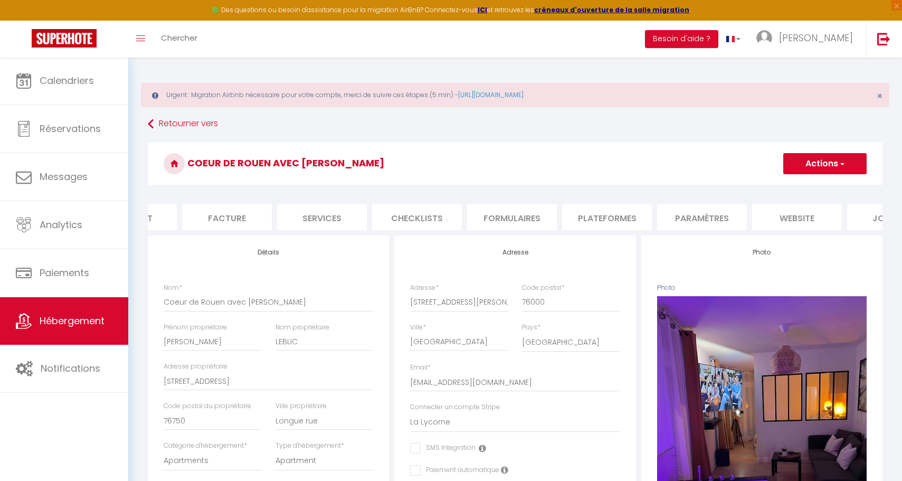
scroll to position [0, 185]
click at [583, 212] on li "Plateformes" at bounding box center [578, 217] width 90 height 26
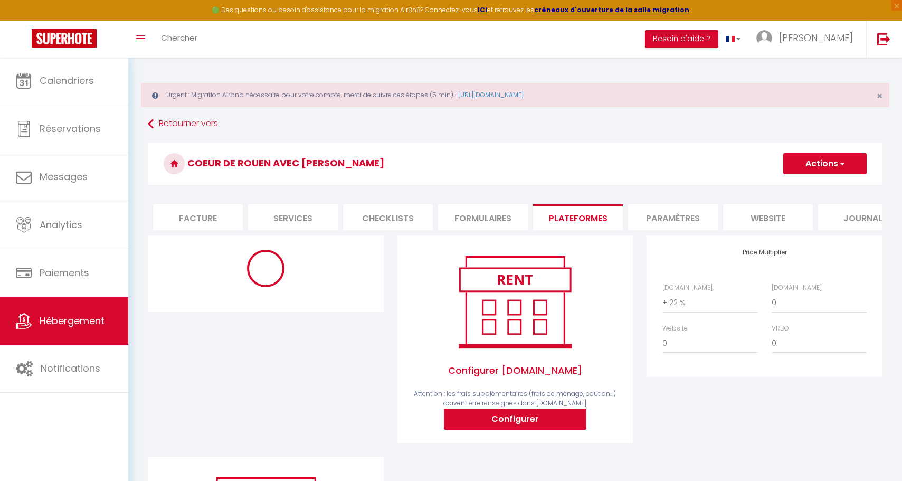
select select "365"
select select "well_reviewed_guests"
select select "EUR"
select select
select select "17699-32683849"
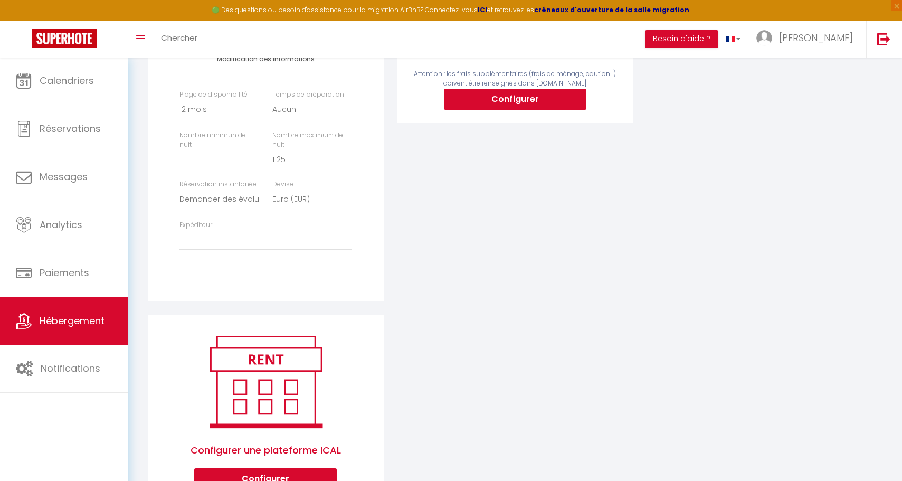
scroll to position [382, 0]
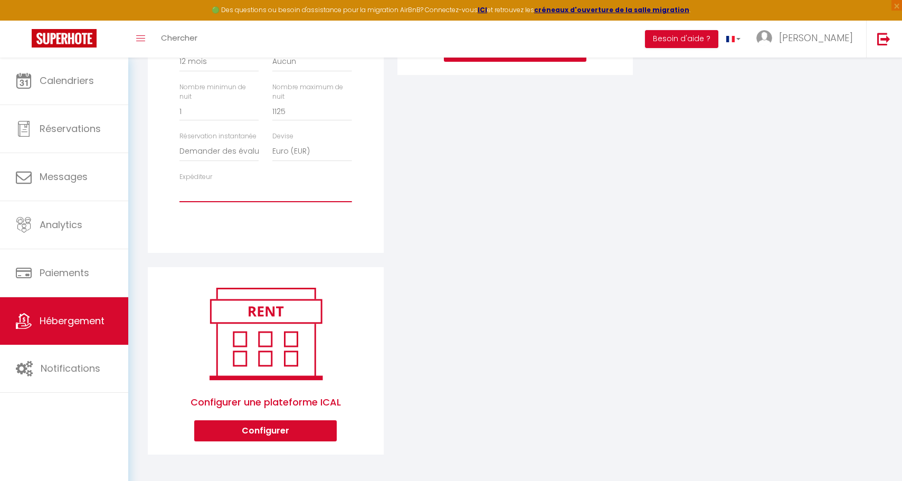
select select "5525"
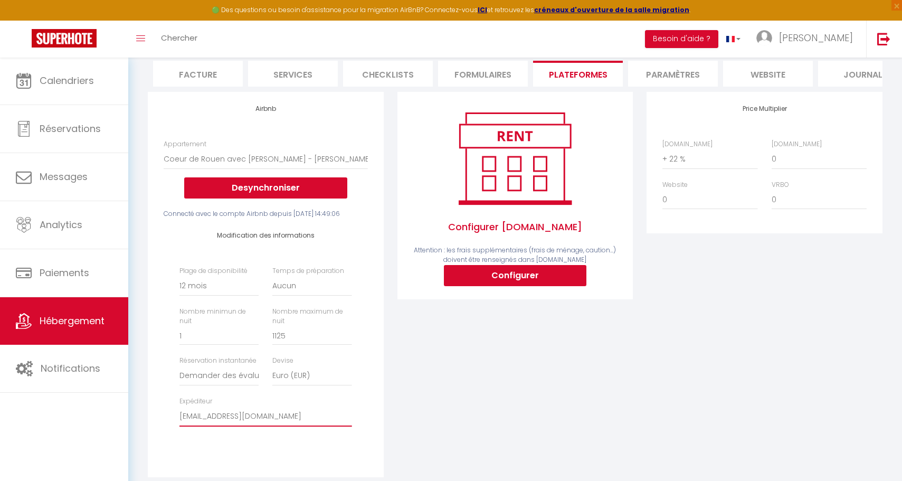
scroll to position [89, 0]
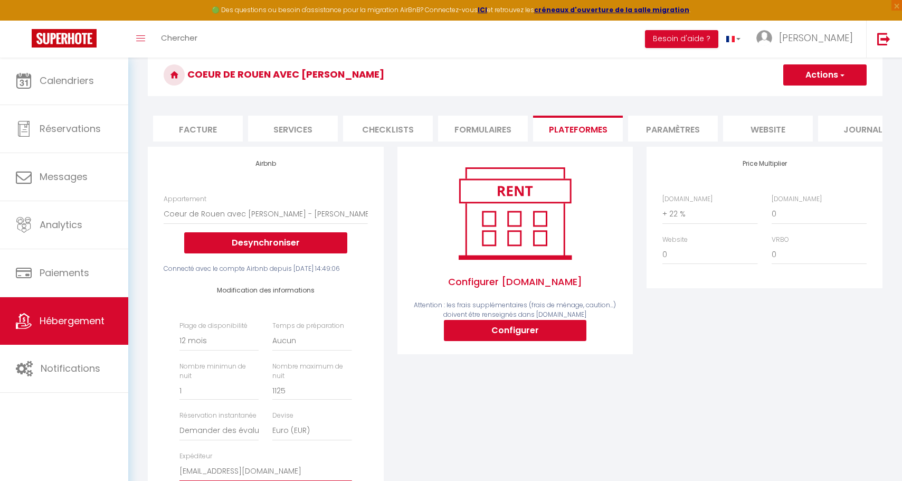
click at [831, 85] on div "Coeur de Rouen avec jacuzzi Actions Enregistrer" at bounding box center [515, 78] width 735 height 48
click at [831, 74] on button "Actions" at bounding box center [825, 74] width 83 height 21
click at [822, 108] on form "Coeur de Rouen avec jacuzzi Actions Enregistrer Info Contrat Facture Services C…" at bounding box center [515, 401] width 735 height 694
click at [852, 82] on button "Actions" at bounding box center [825, 74] width 83 height 21
click at [826, 96] on link "Enregistrer" at bounding box center [824, 98] width 83 height 14
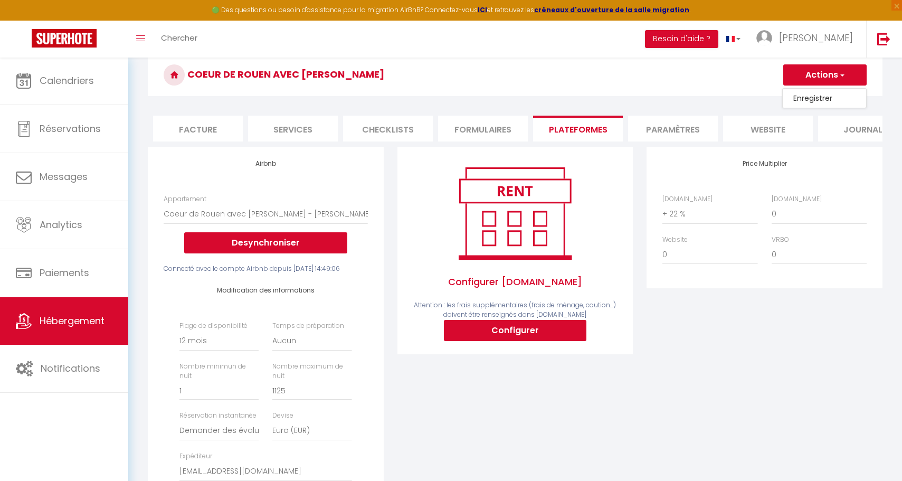
scroll to position [57, 0]
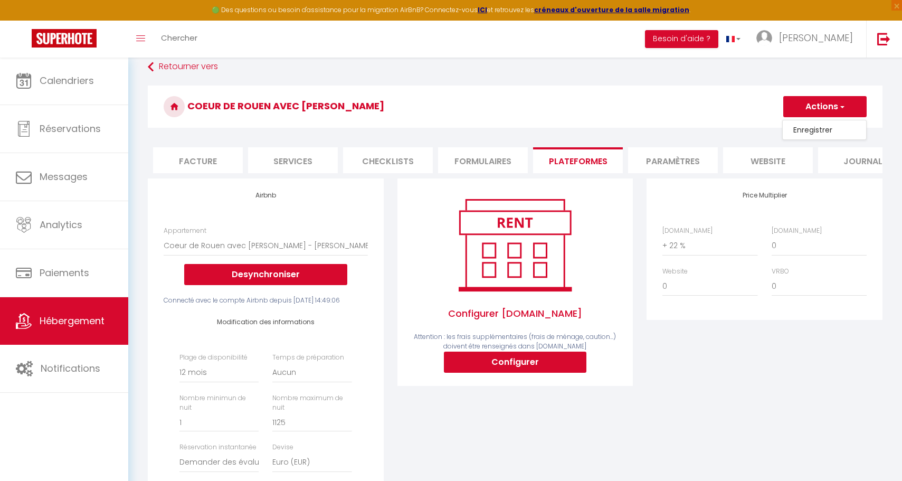
select select "365"
select select "well_reviewed_guests"
select select "EUR"
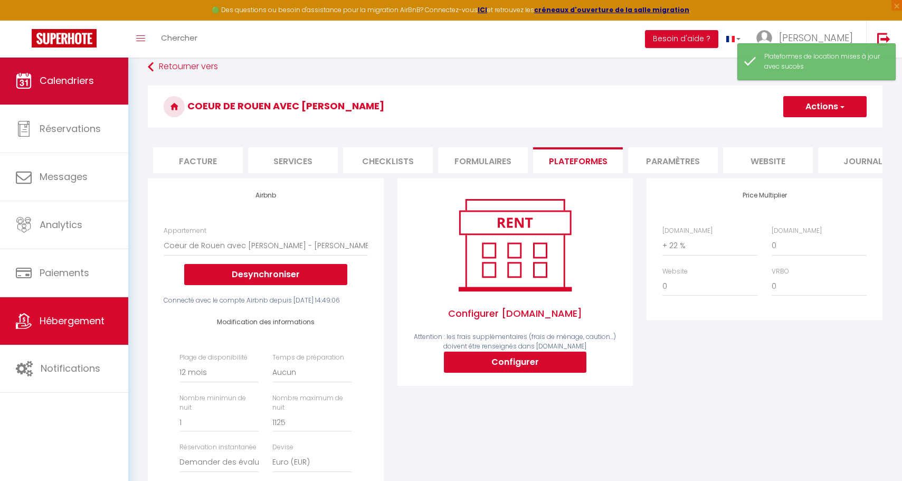
click at [53, 81] on span "Calendriers" at bounding box center [67, 80] width 54 height 13
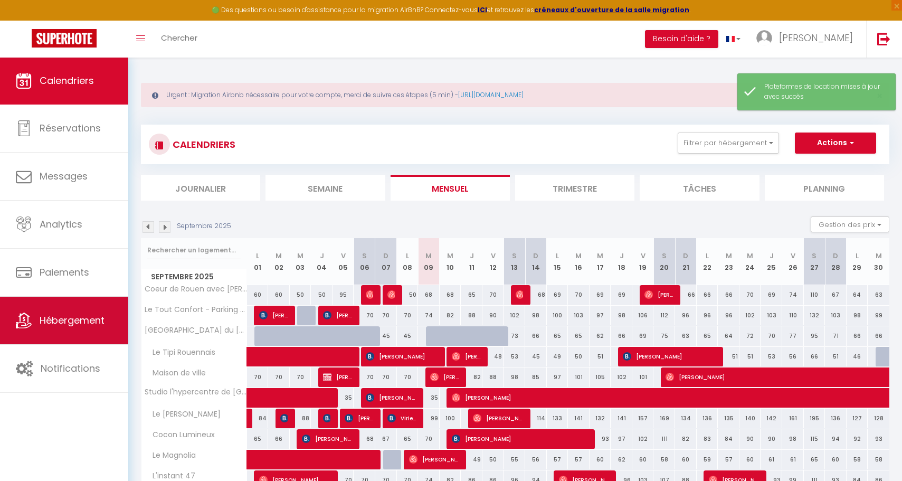
click at [62, 300] on link "Hébergement" at bounding box center [64, 321] width 128 height 48
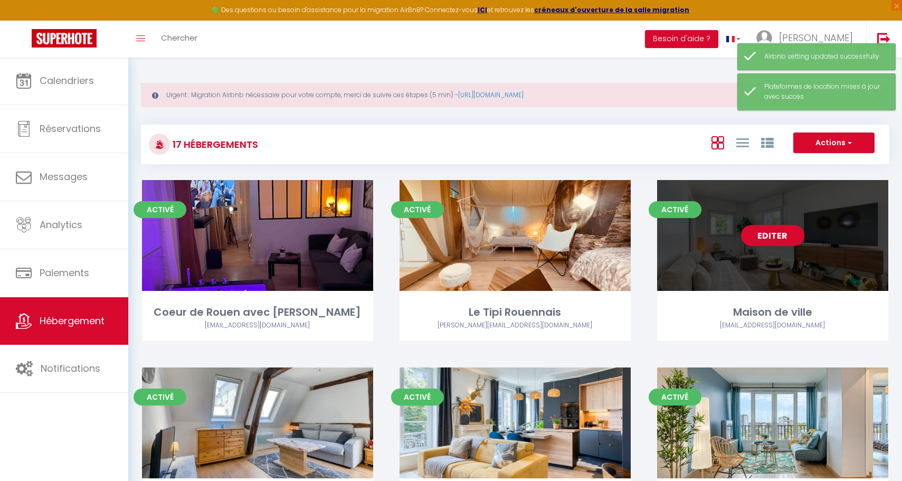
click at [783, 241] on link "Editer" at bounding box center [772, 235] width 63 height 21
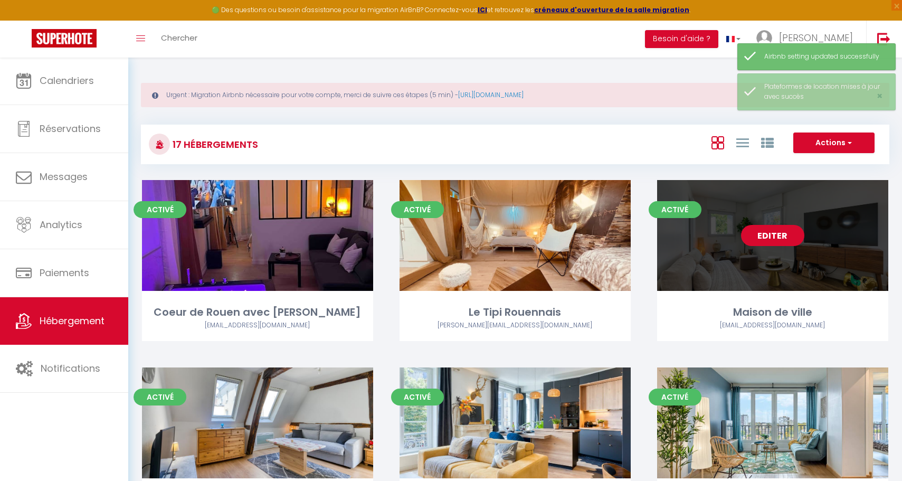
click at [783, 241] on link "Editer" at bounding box center [772, 235] width 63 height 21
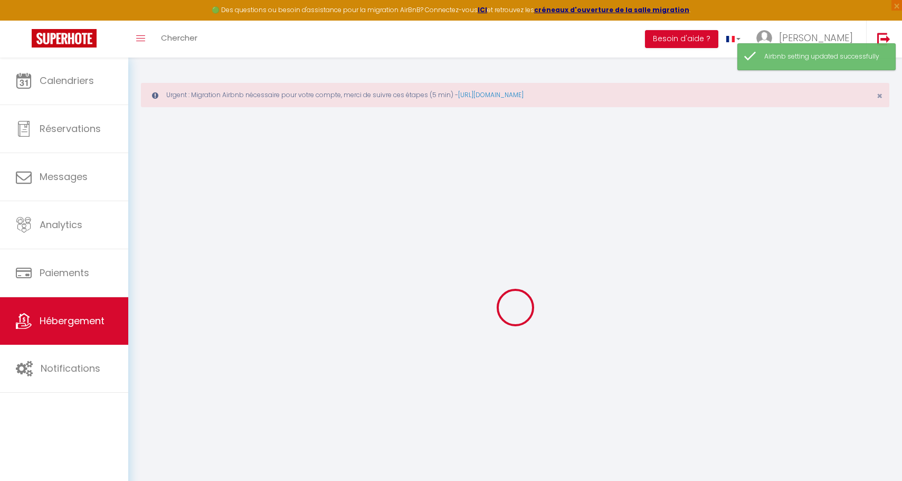
select select
checkbox input "false"
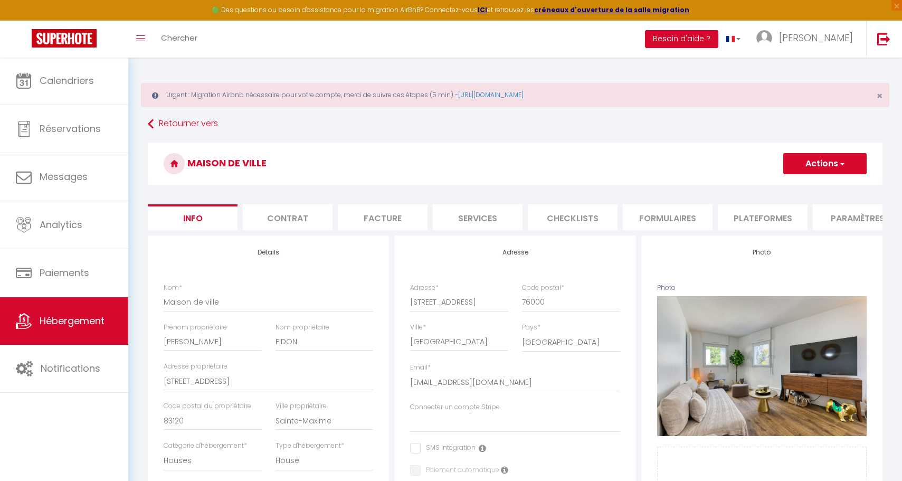
click at [764, 229] on li "Plateformes" at bounding box center [763, 217] width 90 height 26
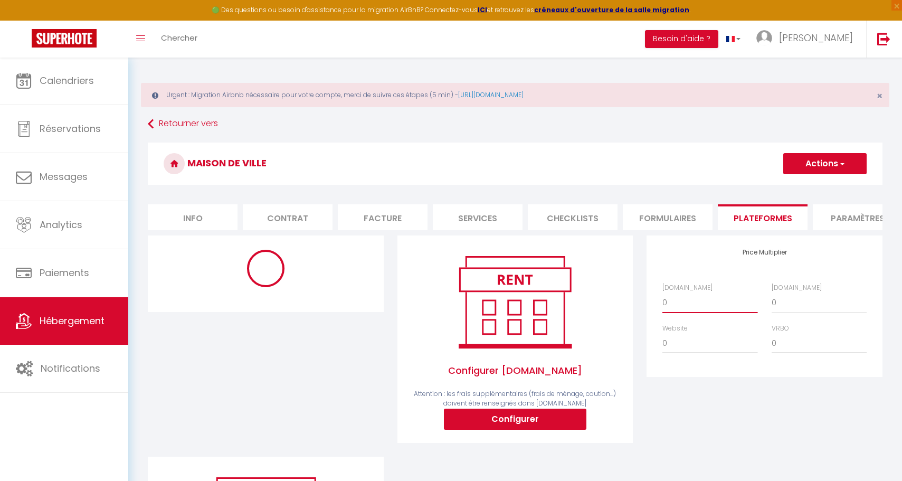
select select "+ 15 %"
select select "365"
select select "EUR"
select select "17679-1213595295073604163"
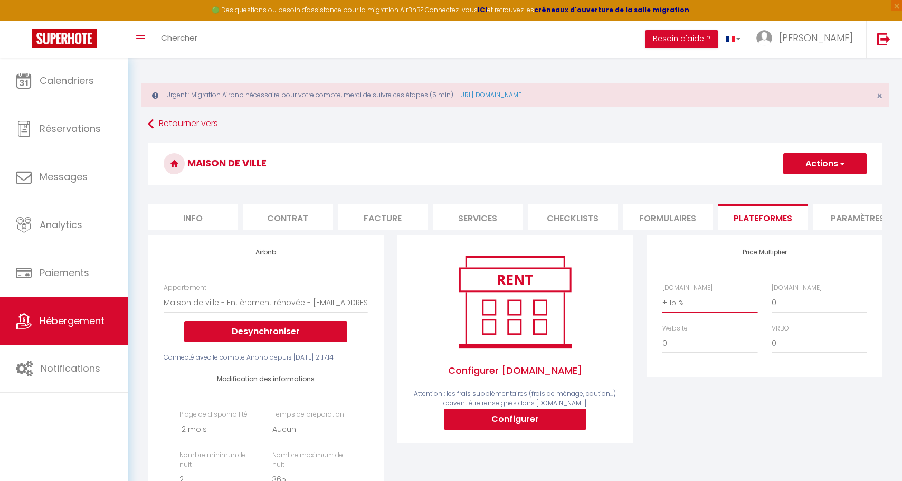
click at [795, 165] on button "Actions" at bounding box center [825, 163] width 83 height 21
click at [787, 161] on button "Actions" at bounding box center [825, 163] width 83 height 21
click at [819, 160] on button "Actions" at bounding box center [825, 163] width 83 height 21
click at [663, 129] on link "Retourner vers" at bounding box center [515, 124] width 735 height 19
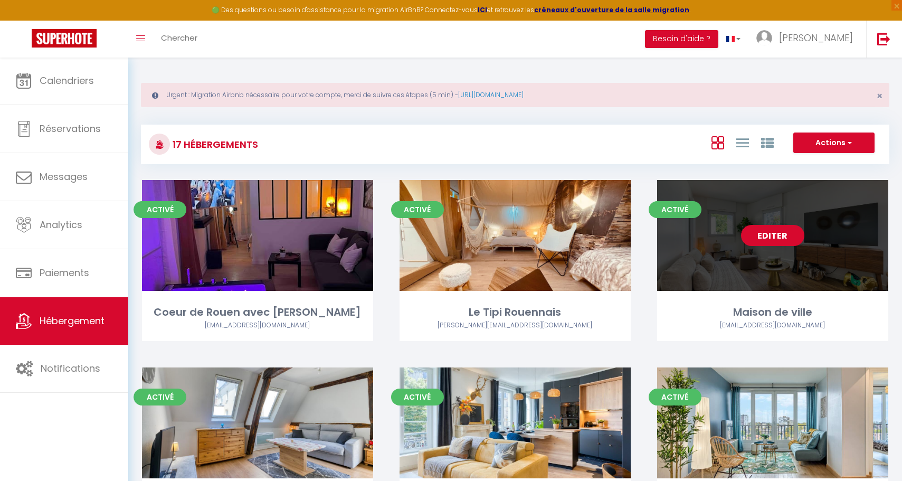
click at [784, 245] on link "Editer" at bounding box center [772, 235] width 63 height 21
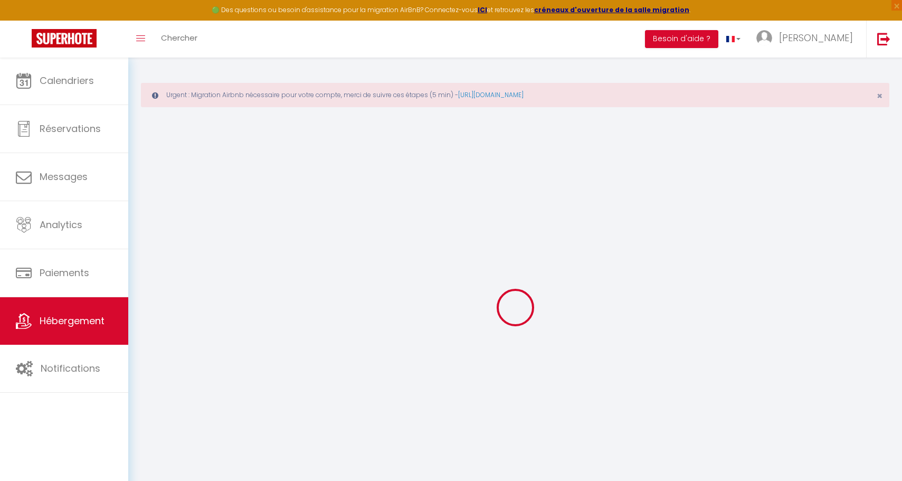
select select "17679-1213595295073604163"
select select
checkbox input "false"
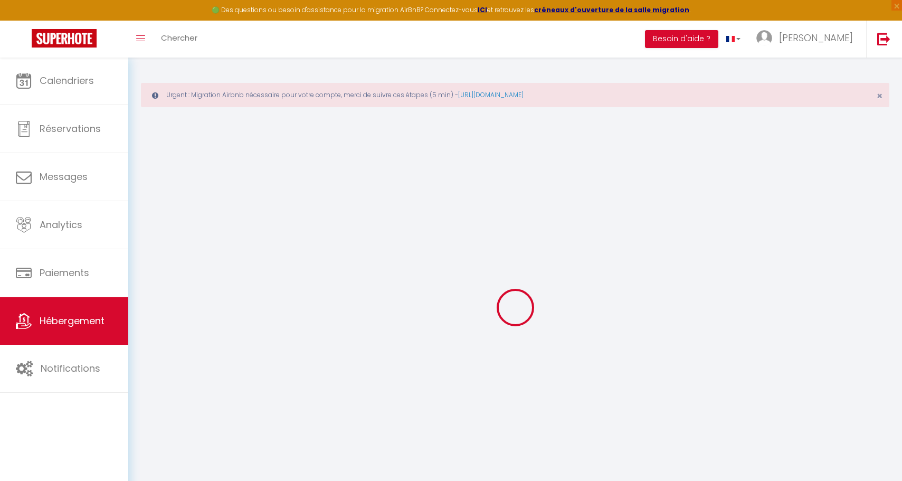
checkbox input "false"
select select "365"
select select "EUR"
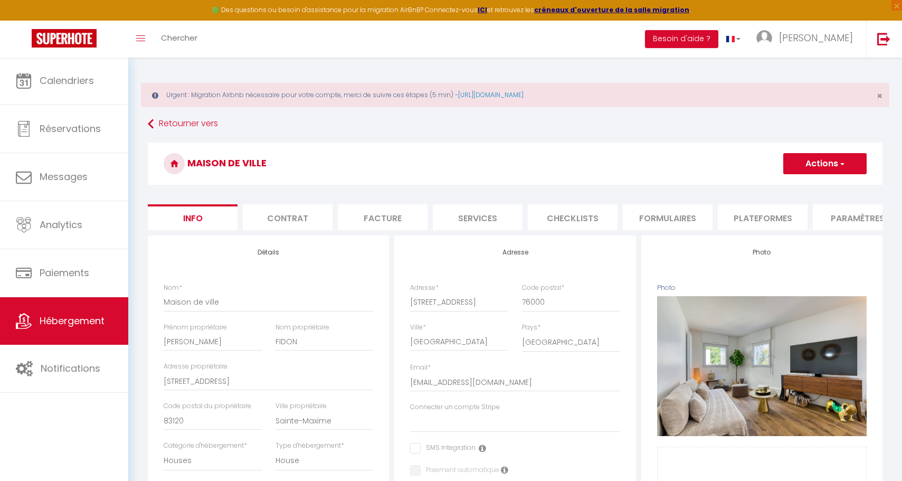
click at [786, 222] on li "Plateformes" at bounding box center [763, 217] width 90 height 26
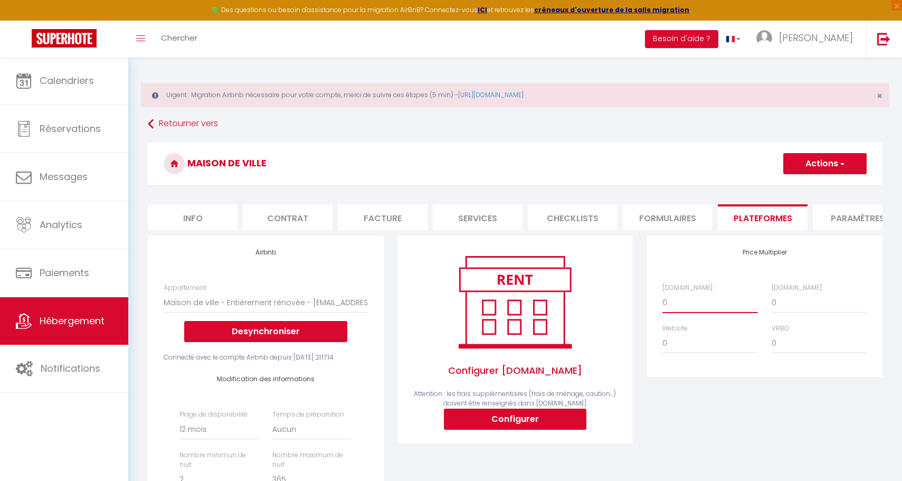
select select "+ 10 %"
click at [812, 171] on button "Actions" at bounding box center [825, 163] width 83 height 21
click at [810, 185] on link "Enregistrer" at bounding box center [824, 187] width 83 height 14
select select "365"
select select "EUR"
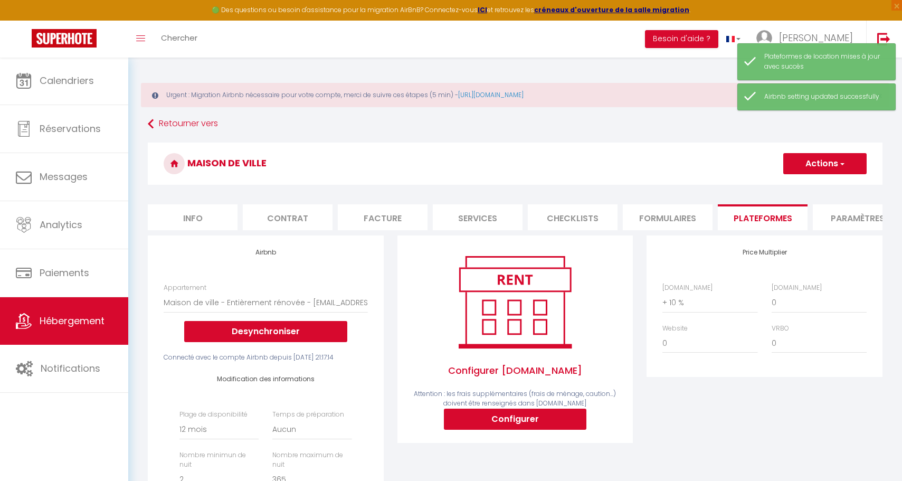
click at [55, 313] on link "Hébergement" at bounding box center [64, 321] width 128 height 48
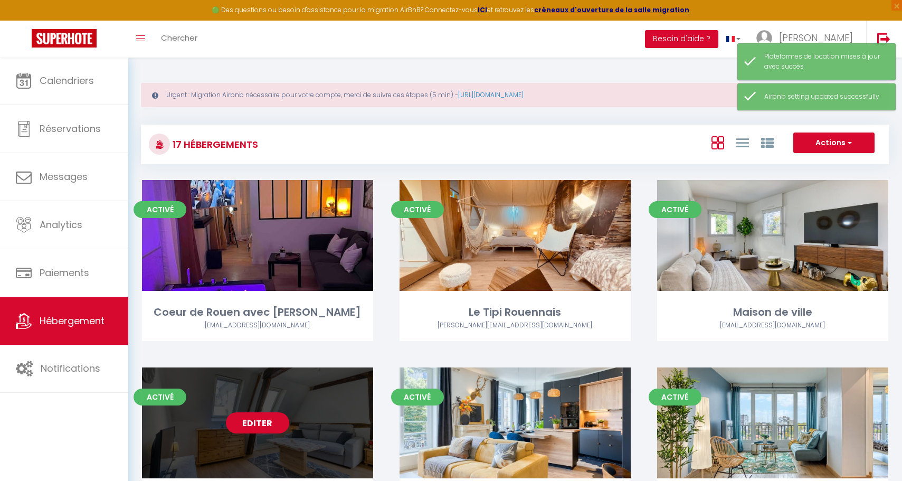
click at [269, 421] on link "Editer" at bounding box center [257, 422] width 63 height 21
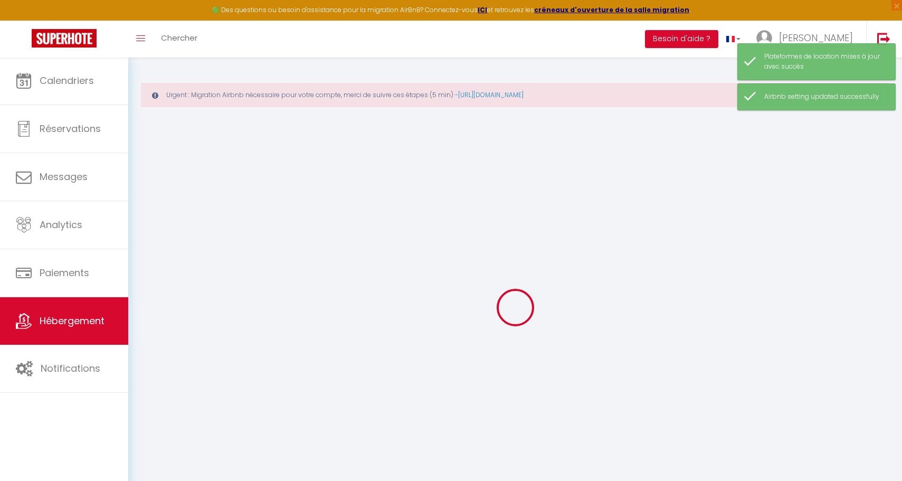
select select
select select "+ 22 %"
select select "+ 10 %"
select select "17:00"
select select "23:45"
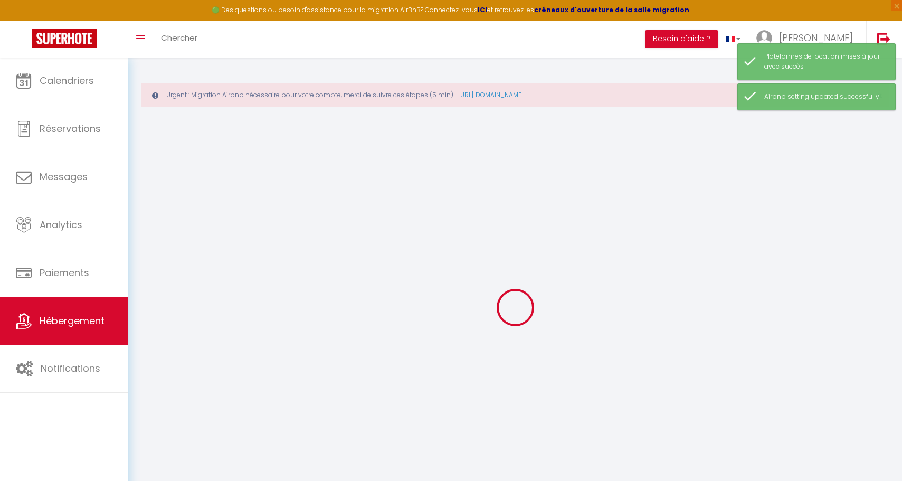
select select "11:00"
select select "30"
select select "120"
select select
checkbox input "false"
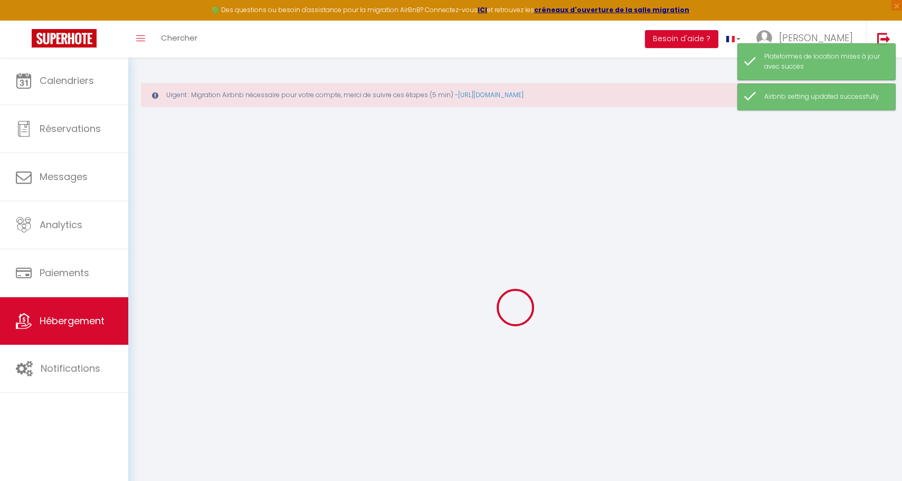
checkbox input "false"
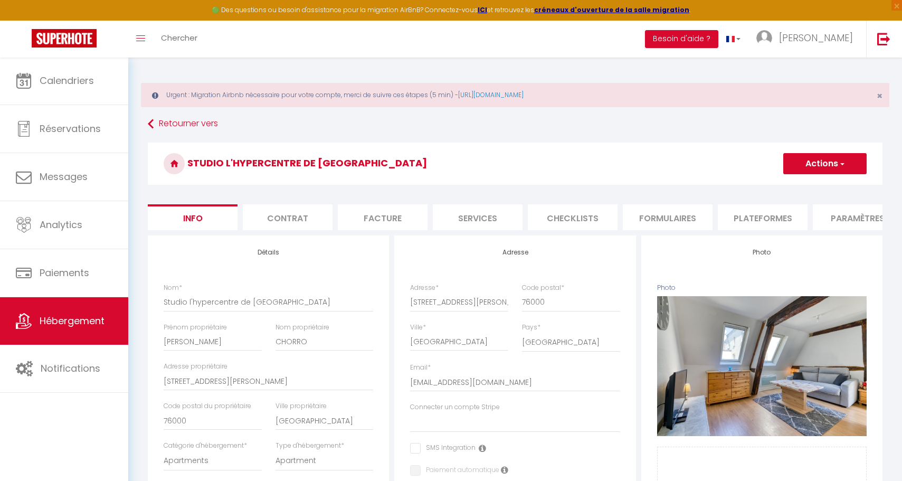
click at [401, 211] on li "Facture" at bounding box center [383, 217] width 90 height 26
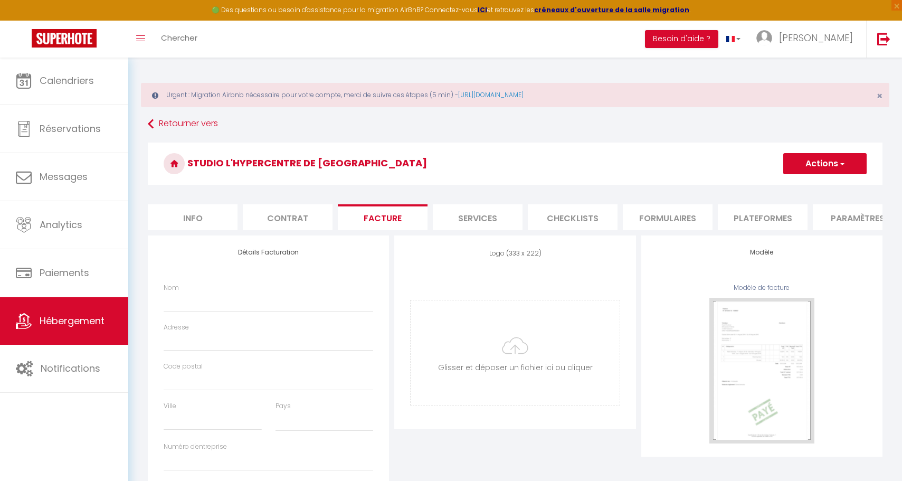
select select
click at [756, 213] on li "Plateformes" at bounding box center [763, 217] width 90 height 26
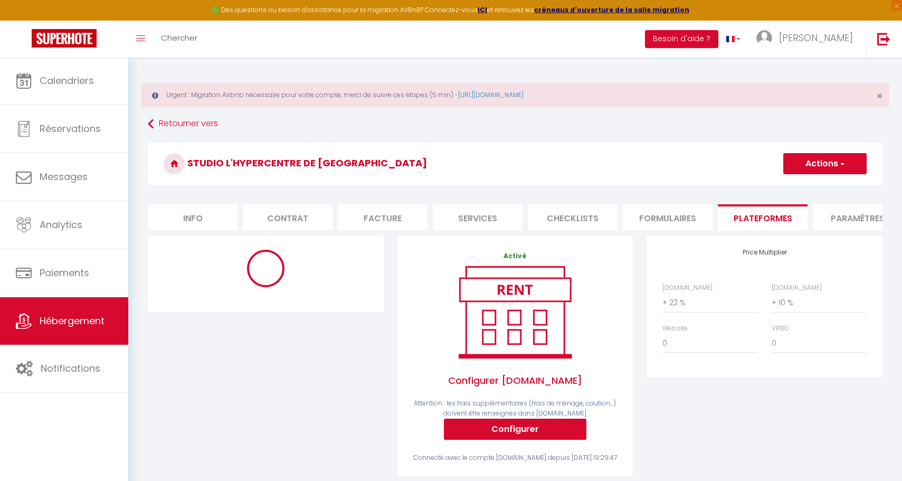
select select "270"
select select "EUR"
select select "17682-820026061667623400"
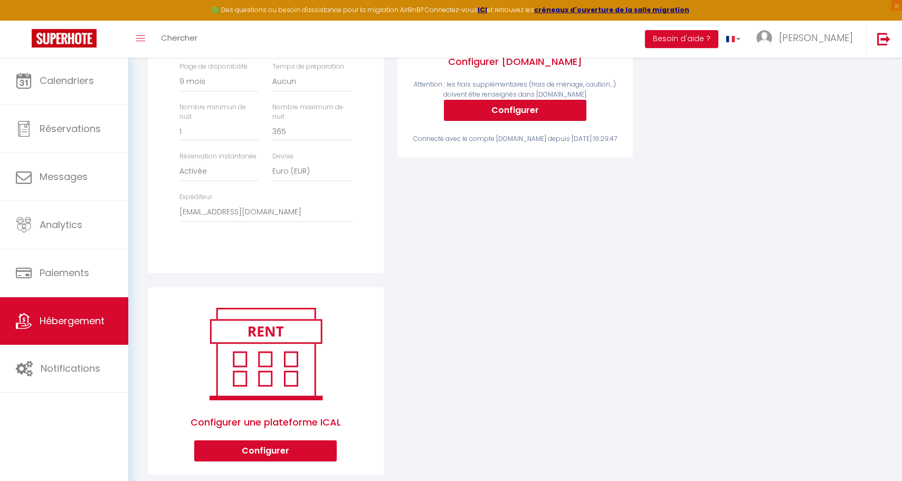
scroll to position [21, 0]
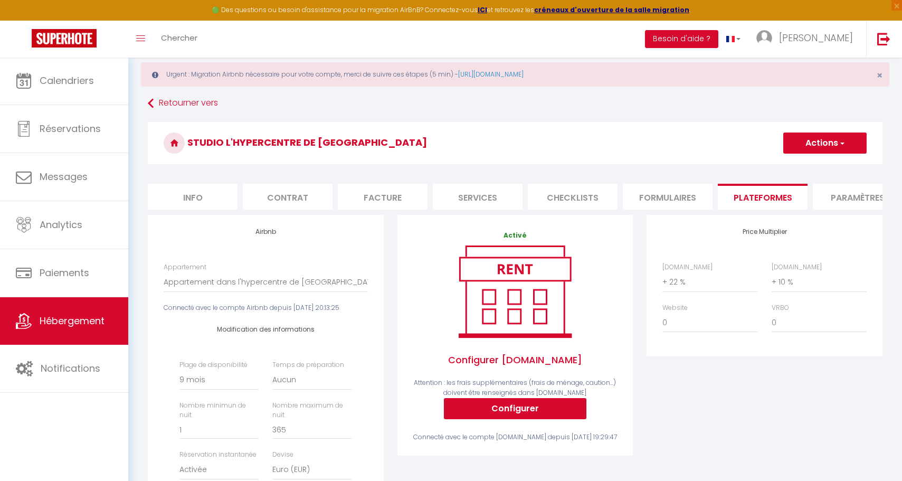
click at [855, 141] on button "Actions" at bounding box center [825, 143] width 83 height 21
click at [815, 167] on link "Enregistrer" at bounding box center [824, 166] width 83 height 14
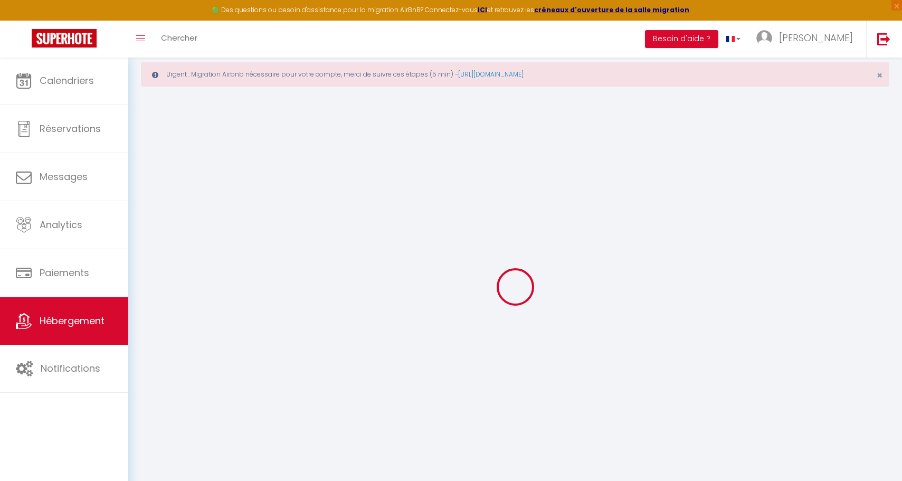
select select "270"
select select "EUR"
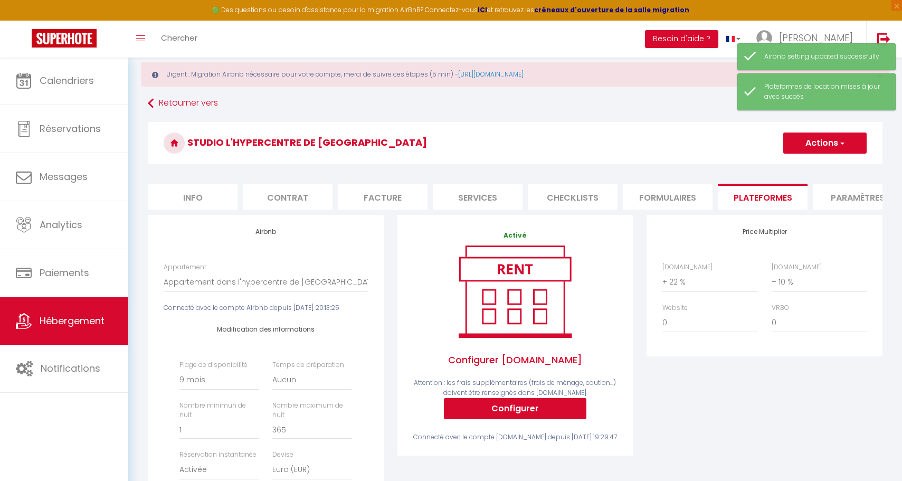
click at [87, 324] on span "Hébergement" at bounding box center [72, 320] width 65 height 13
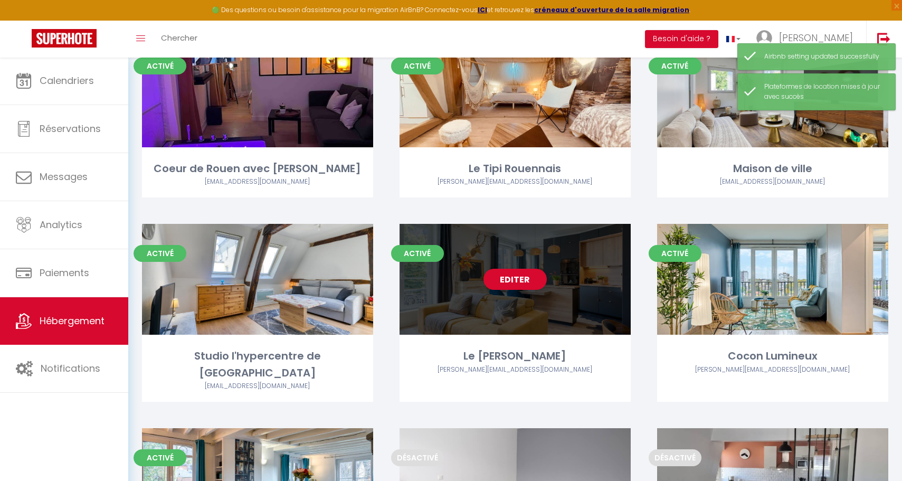
scroll to position [221, 0]
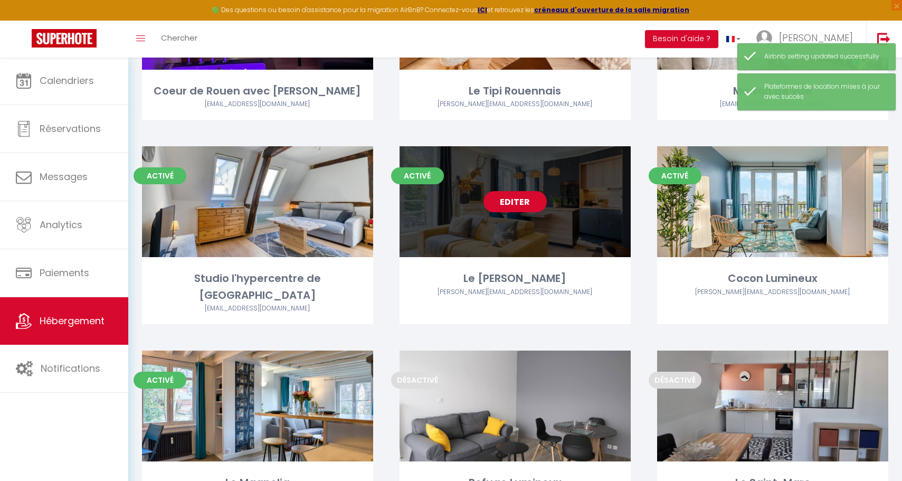
click at [521, 199] on link "Editer" at bounding box center [515, 201] width 63 height 21
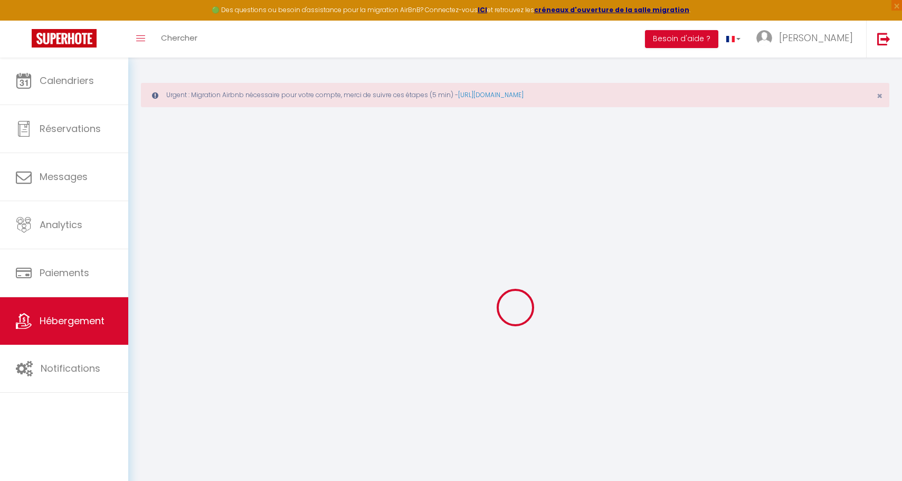
select select
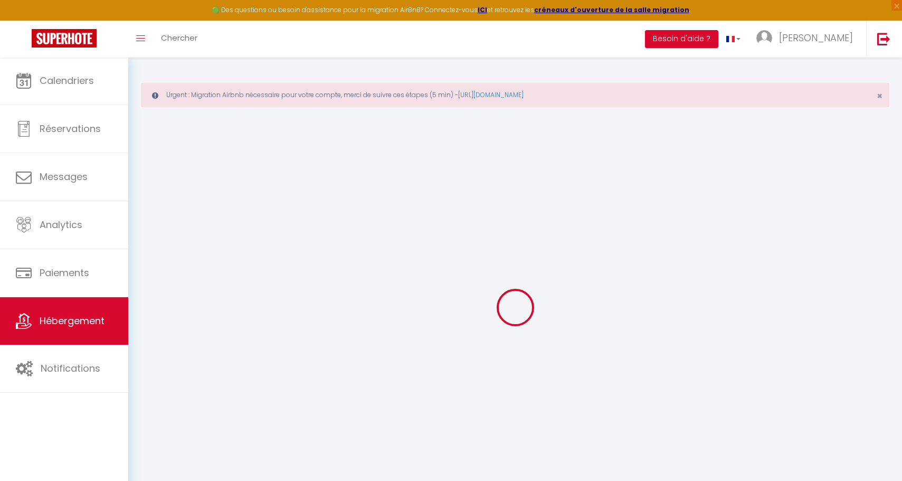
select select
checkbox input "false"
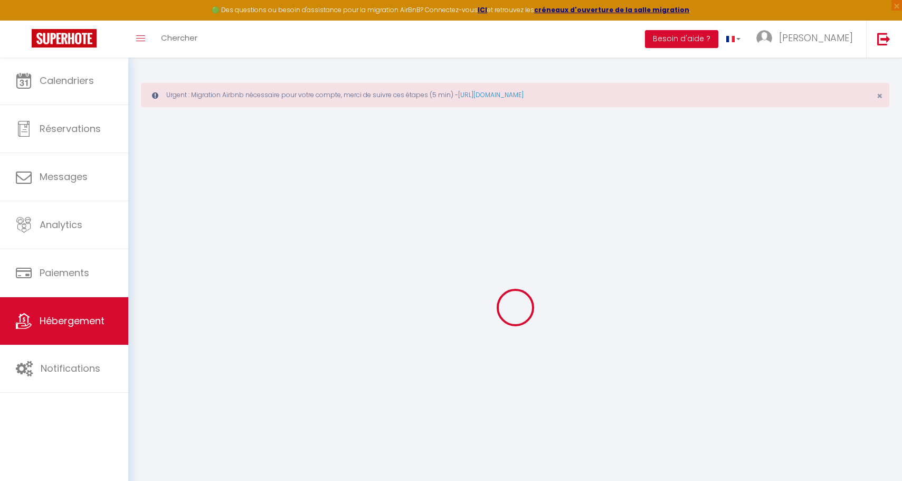
select select
type input "Le [PERSON_NAME]"
type input "Isabelle"
type input "ARLOTTI"
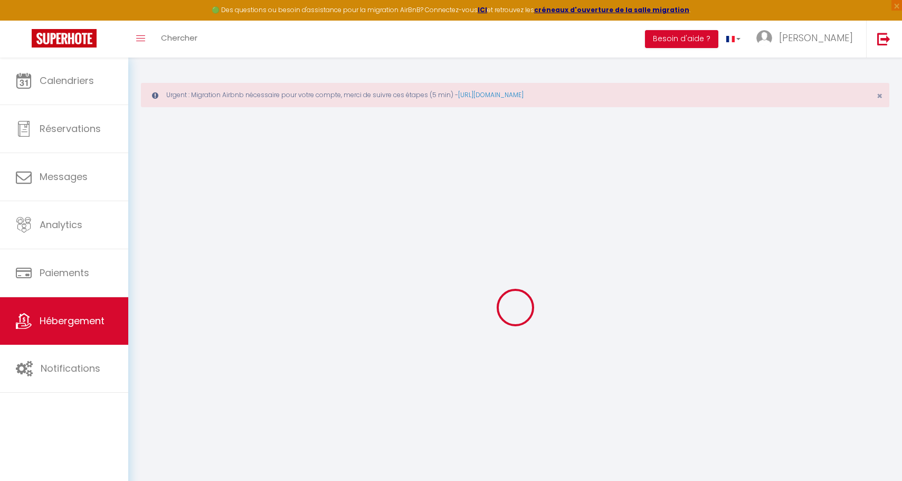
type input "183 Rue Robert Pinchon"
type input "76230"
type input "Bois Guillaume"
select select "2"
type input "70"
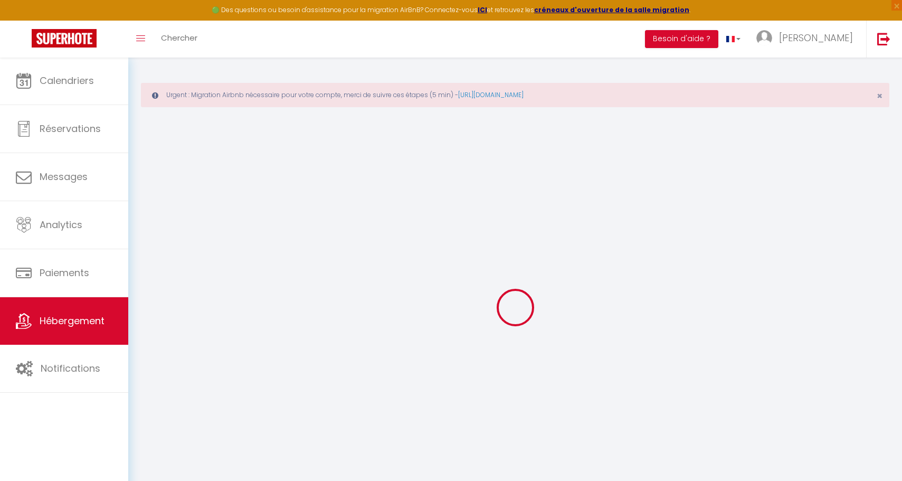
type input "35"
type input "4"
type input "3.20"
type input "450"
select select
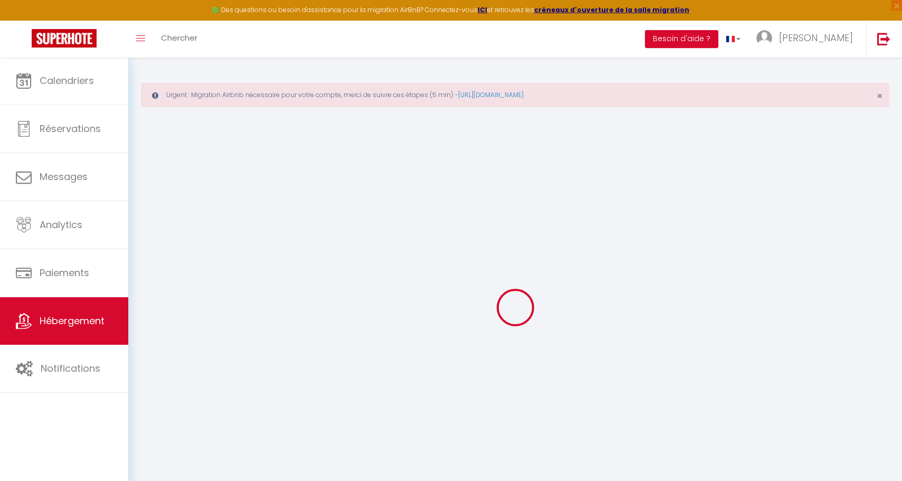
select select
type input "26 Place du Vieux Marché"
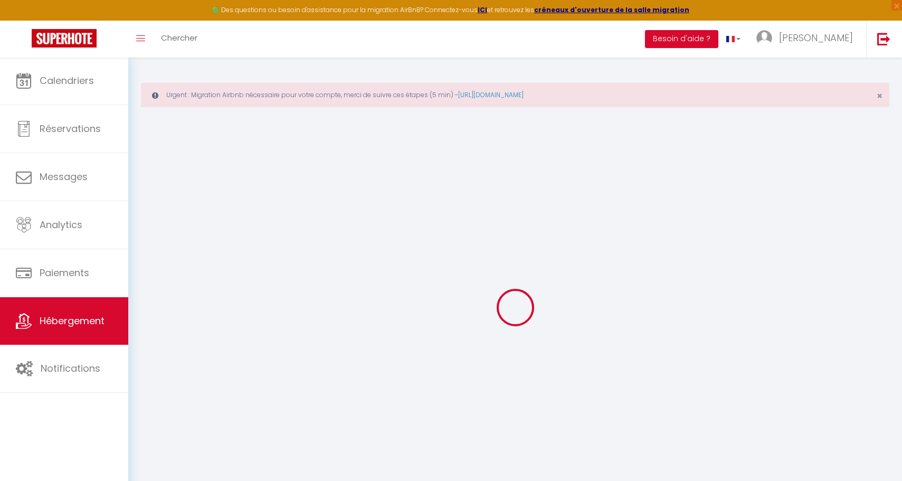
type input "76000"
type input "[GEOGRAPHIC_DATA]"
type input "[EMAIL_ADDRESS][DOMAIN_NAME]"
select select "10214"
checkbox input "false"
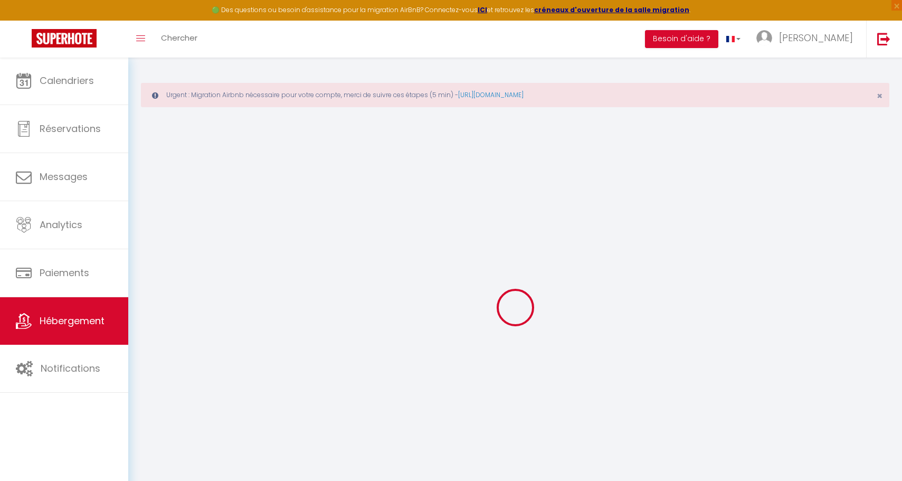
checkbox input "false"
checkbox input "true"
checkbox input "false"
radio input "true"
type input "10"
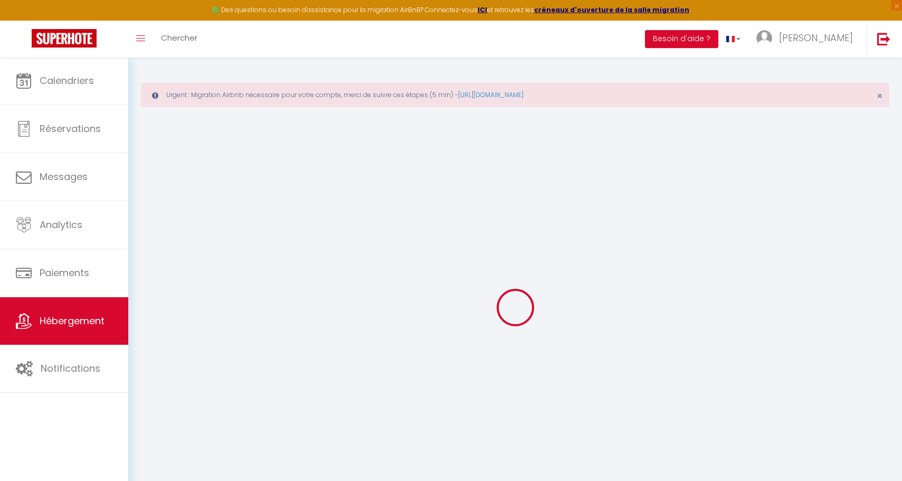
type input "35"
type input "0"
select select "33656"
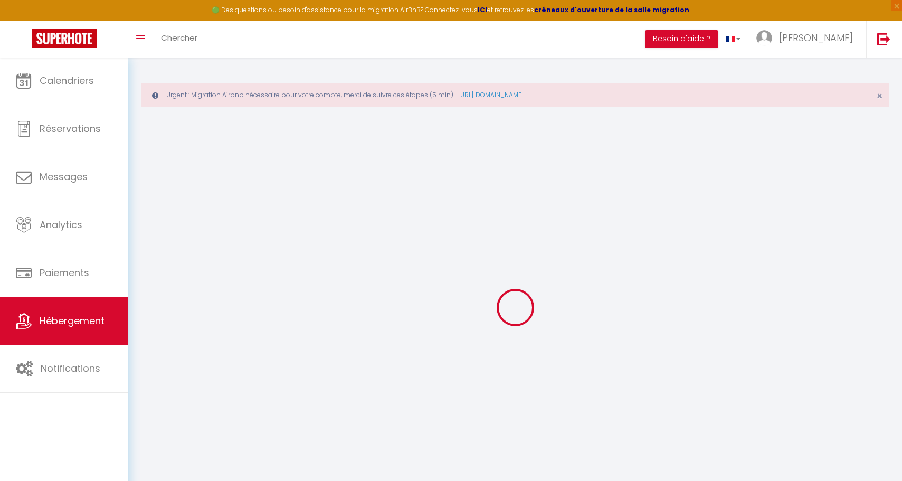
select select
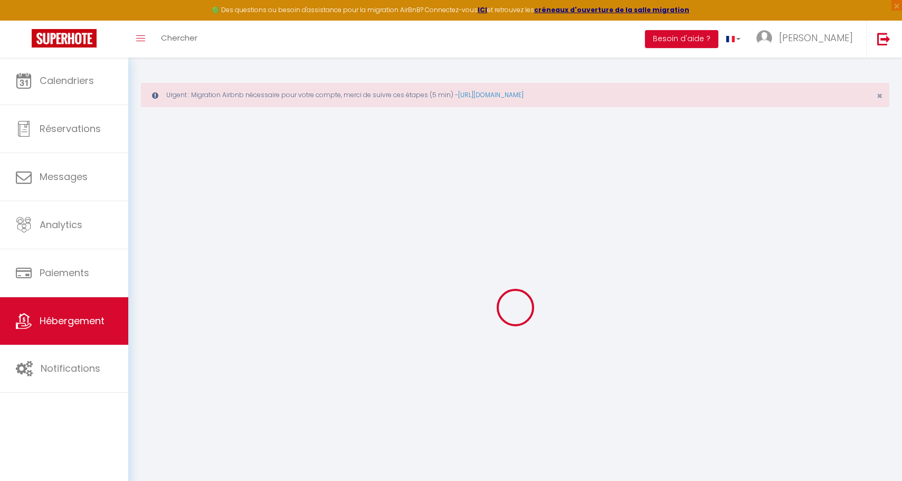
checkbox input "false"
checkbox input "true"
checkbox input "false"
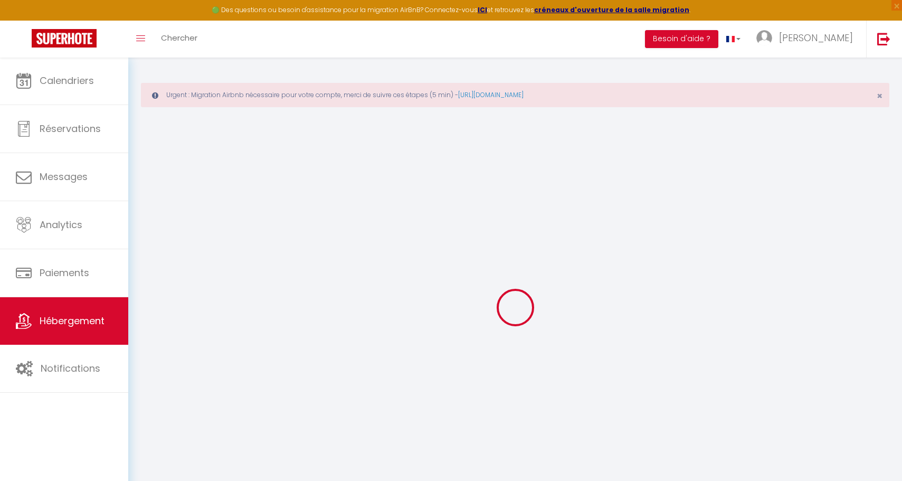
checkbox input "false"
checkbox input "true"
checkbox input "false"
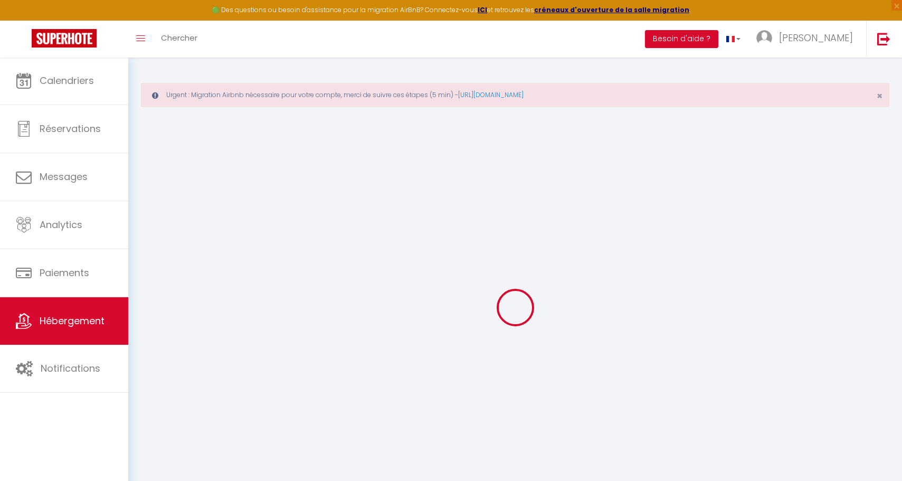
checkbox input "true"
checkbox input "false"
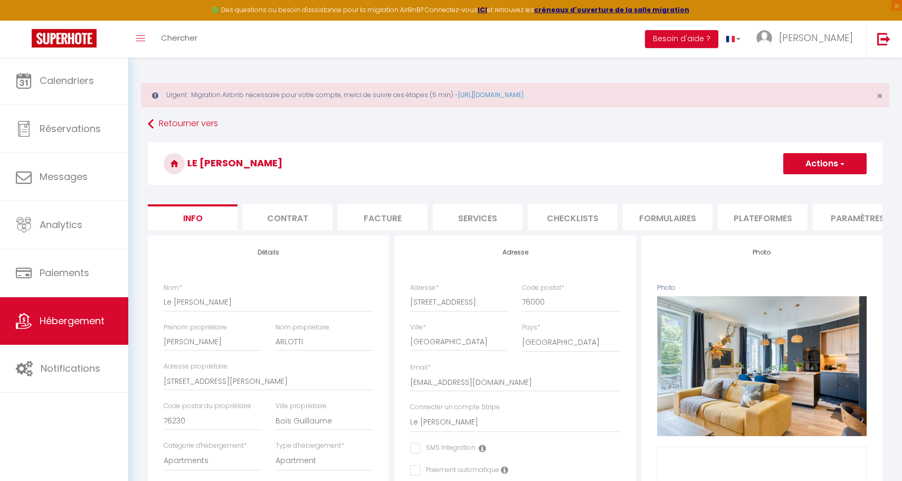
scroll to position [2, 0]
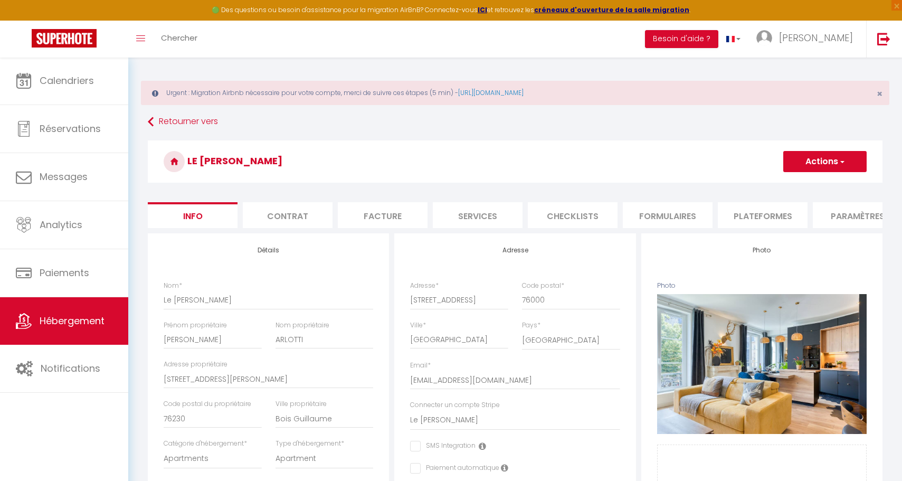
click at [787, 217] on li "Plateformes" at bounding box center [763, 215] width 90 height 26
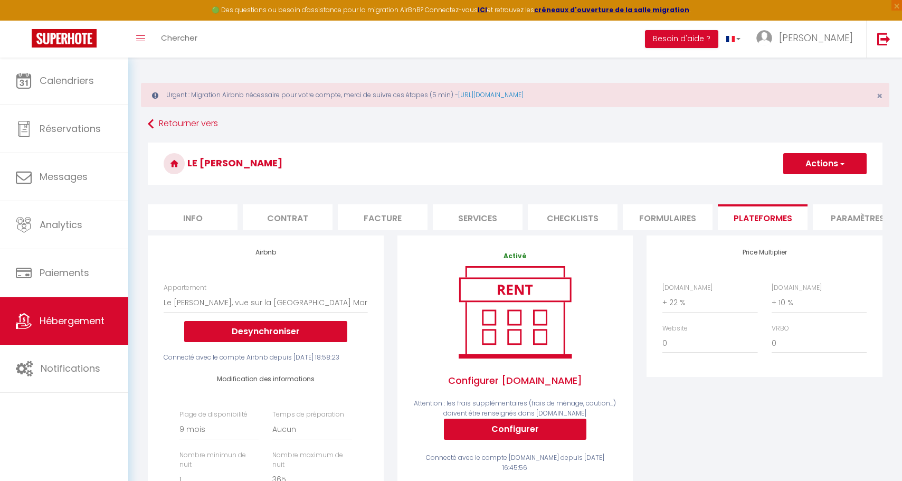
click at [835, 165] on button "Actions" at bounding box center [825, 163] width 83 height 21
click at [810, 185] on link "Enregistrer" at bounding box center [824, 187] width 83 height 14
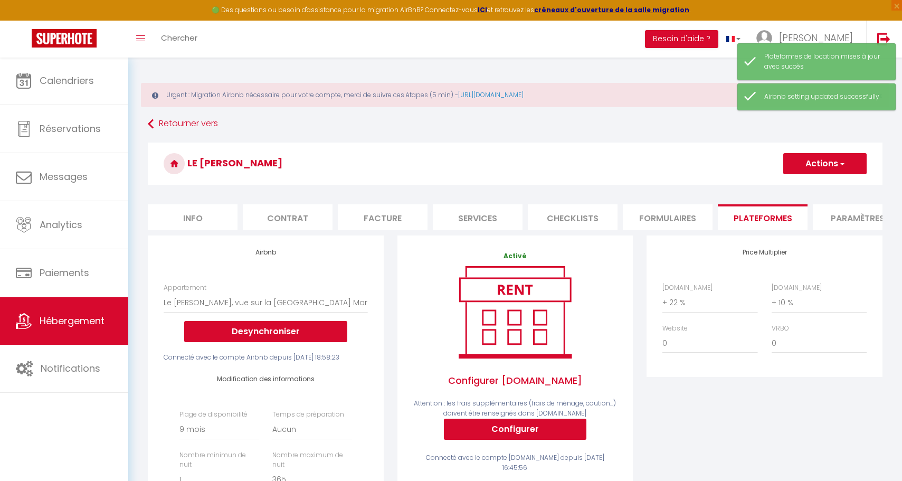
click at [92, 324] on span "Hébergement" at bounding box center [72, 320] width 65 height 13
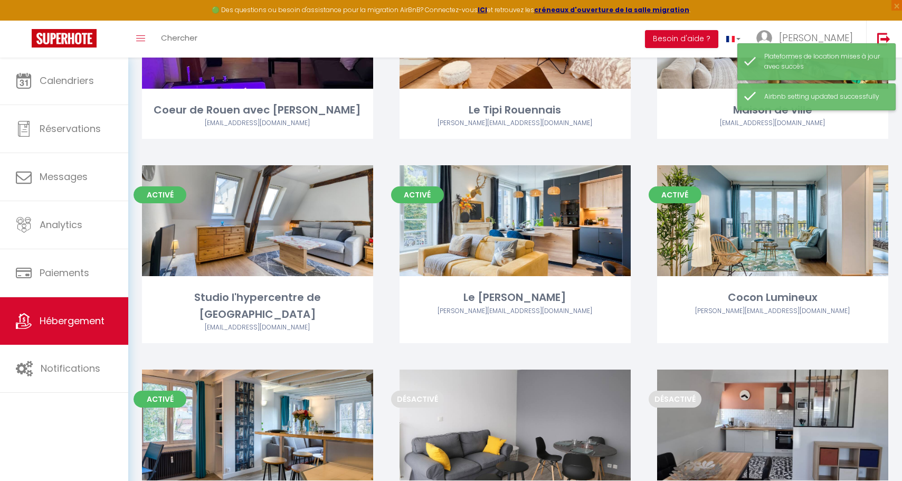
scroll to position [125, 0]
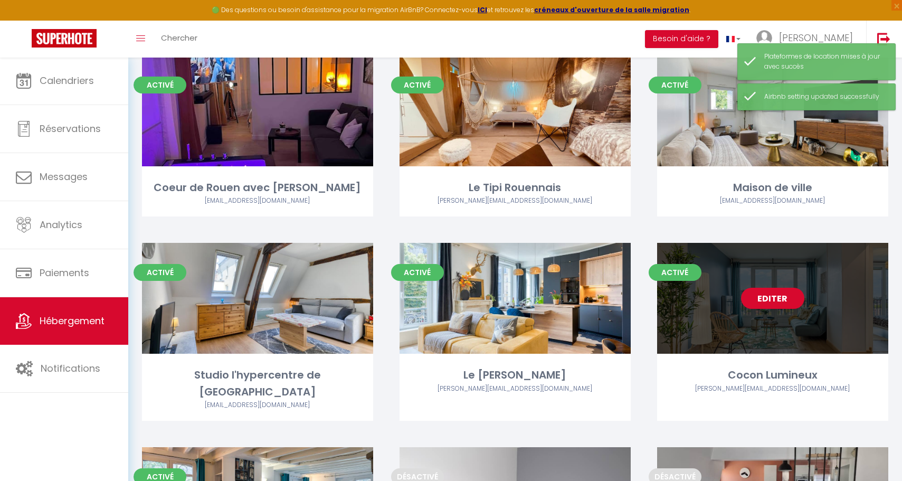
click at [767, 297] on link "Editer" at bounding box center [772, 298] width 63 height 21
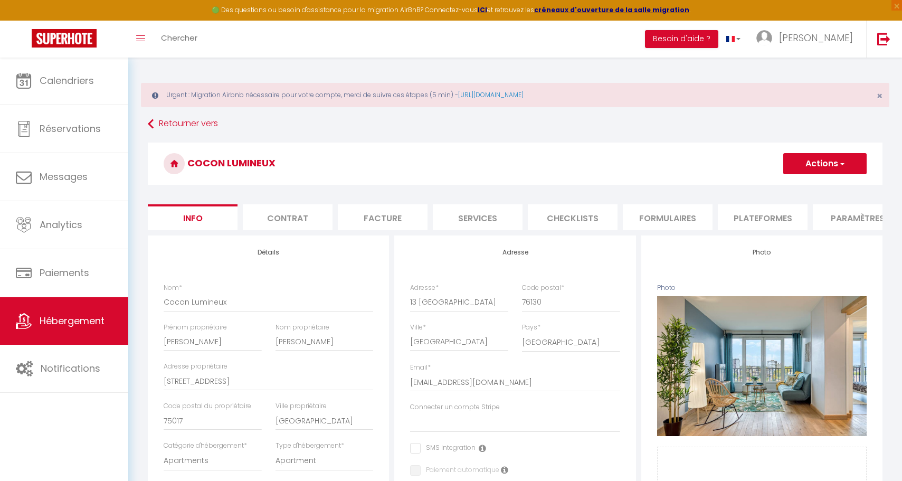
click at [844, 152] on h3 "Cocon Lumineux" at bounding box center [515, 164] width 735 height 42
click at [844, 162] on span "button" at bounding box center [842, 163] width 7 height 11
click at [603, 221] on li "Checklists" at bounding box center [573, 217] width 90 height 26
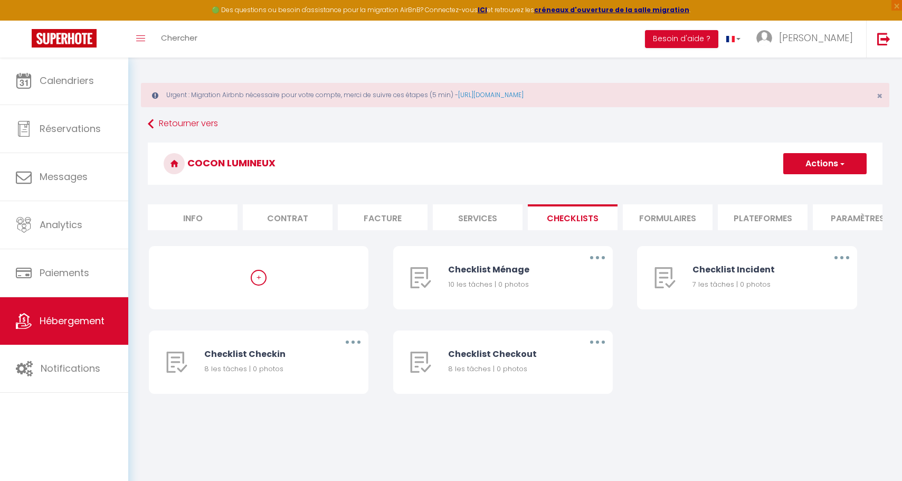
click at [761, 219] on li "Plateformes" at bounding box center [763, 217] width 90 height 26
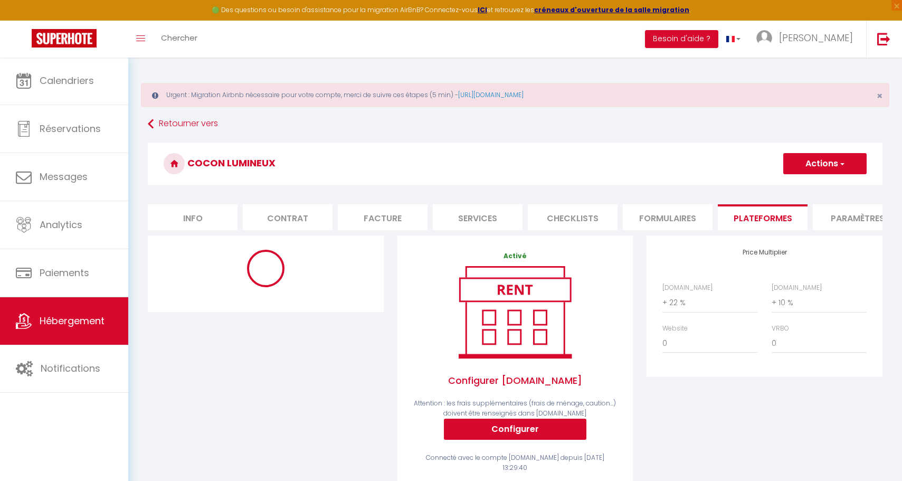
click at [796, 293] on label "[DOMAIN_NAME]" at bounding box center [797, 288] width 50 height 10
click at [796, 293] on select "0 + 1 % + 2 % + 3 % + 4 % + 5 % + 6 % + 7 % + 8 % + 9 %" at bounding box center [819, 303] width 95 height 20
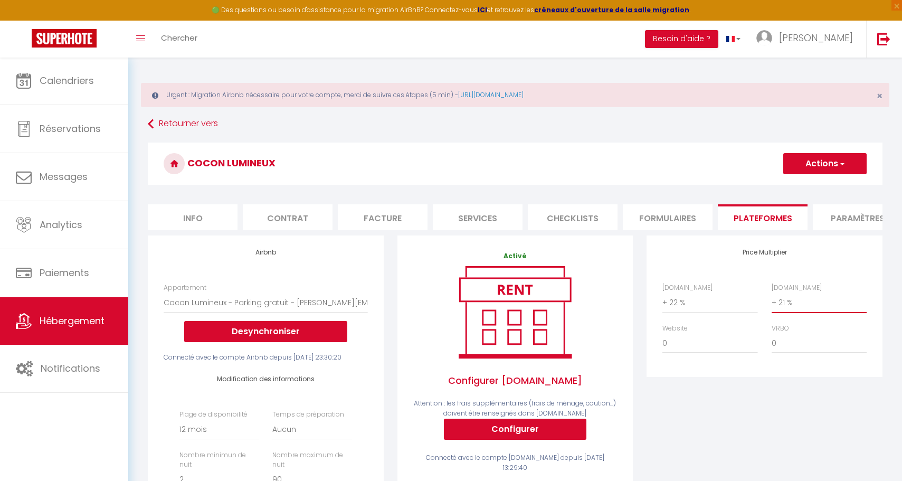
click at [835, 157] on button "Actions" at bounding box center [825, 163] width 83 height 21
click at [828, 186] on link "Enregistrer" at bounding box center [824, 187] width 83 height 14
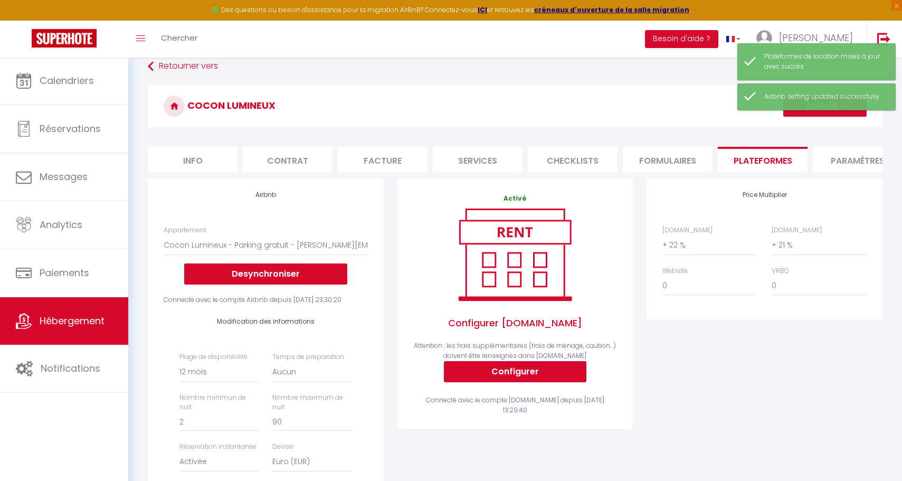
scroll to position [195, 0]
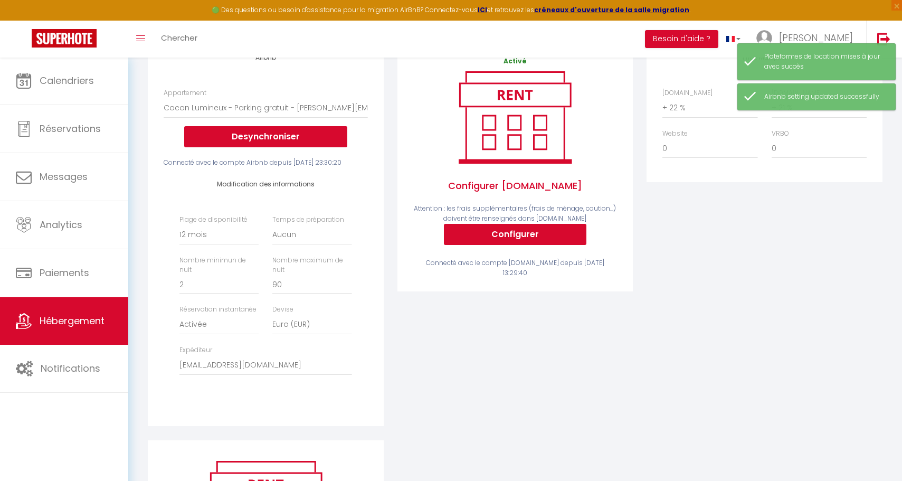
click at [111, 323] on link "Hébergement" at bounding box center [64, 321] width 128 height 48
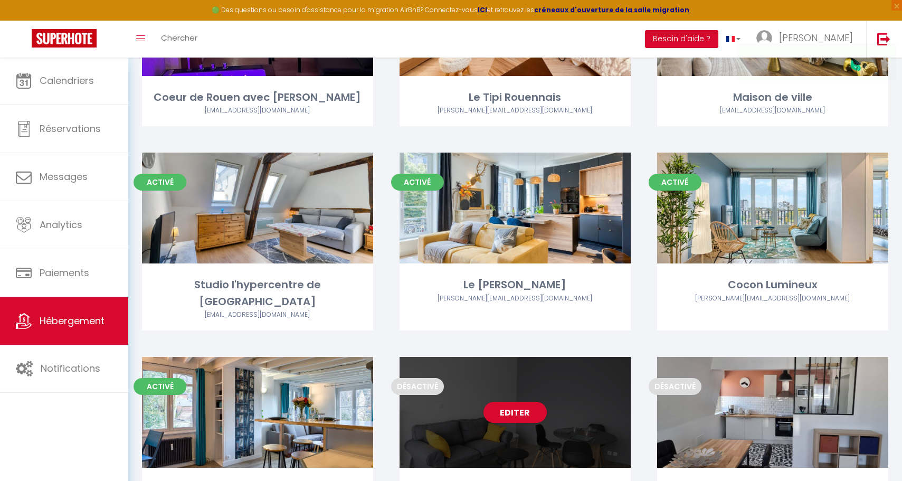
scroll to position [217, 0]
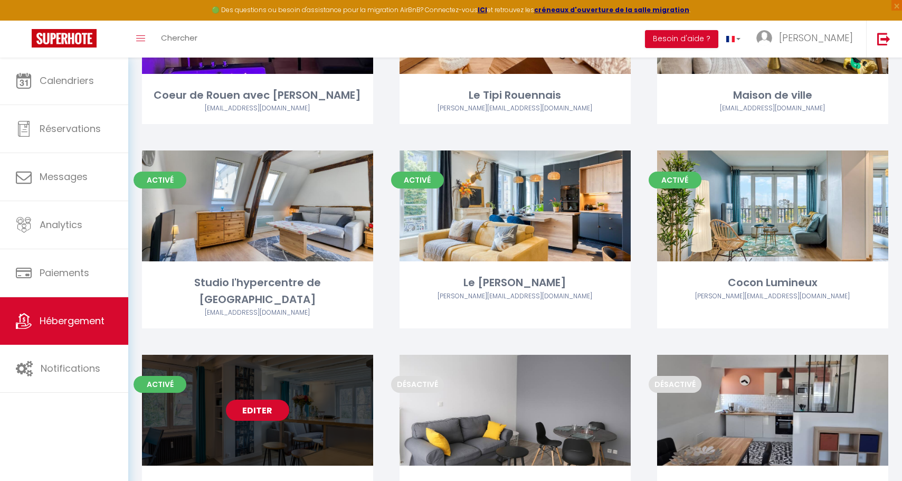
click at [242, 400] on link "Editer" at bounding box center [257, 410] width 63 height 21
click at [263, 400] on link "Editer" at bounding box center [257, 410] width 63 height 21
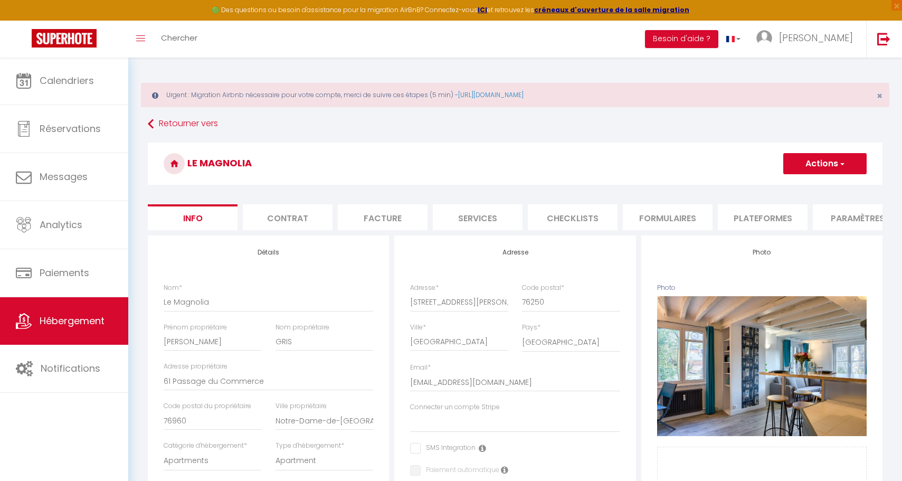
click at [381, 219] on li "Facture" at bounding box center [383, 217] width 90 height 26
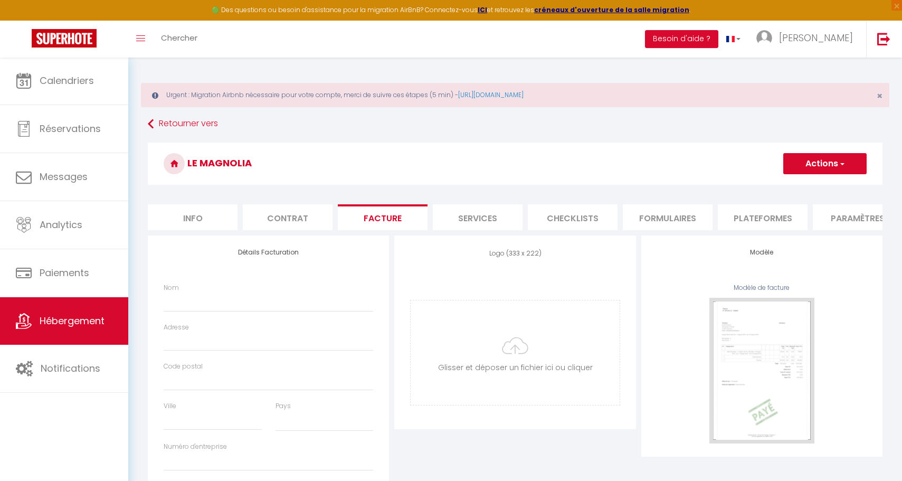
click at [801, 213] on li "Plateformes" at bounding box center [763, 217] width 90 height 26
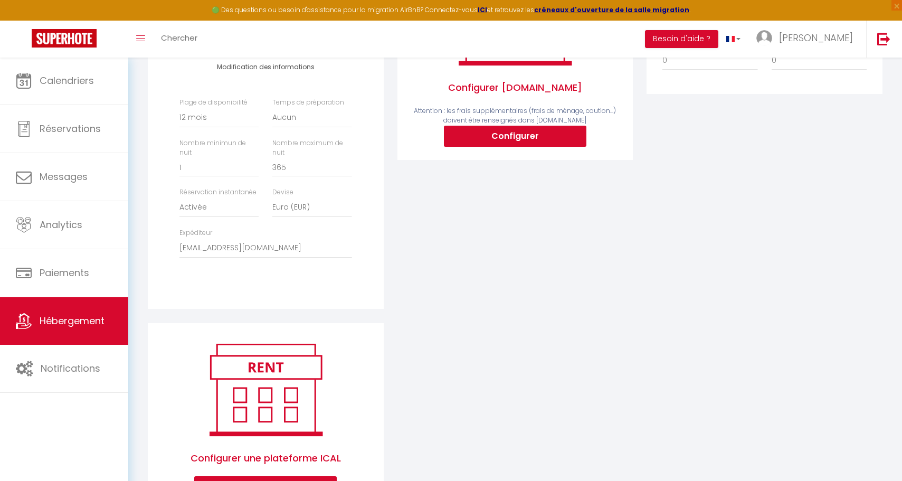
scroll to position [353, 0]
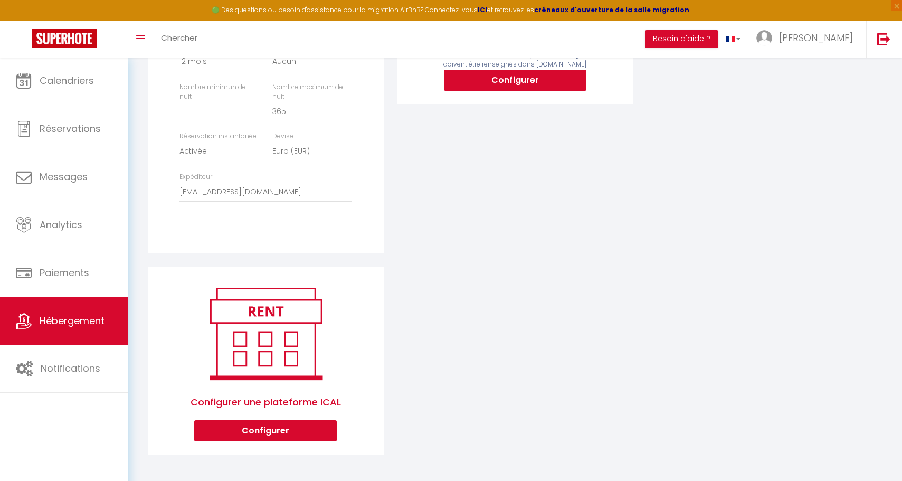
click at [59, 329] on link "Hébergement" at bounding box center [64, 321] width 128 height 48
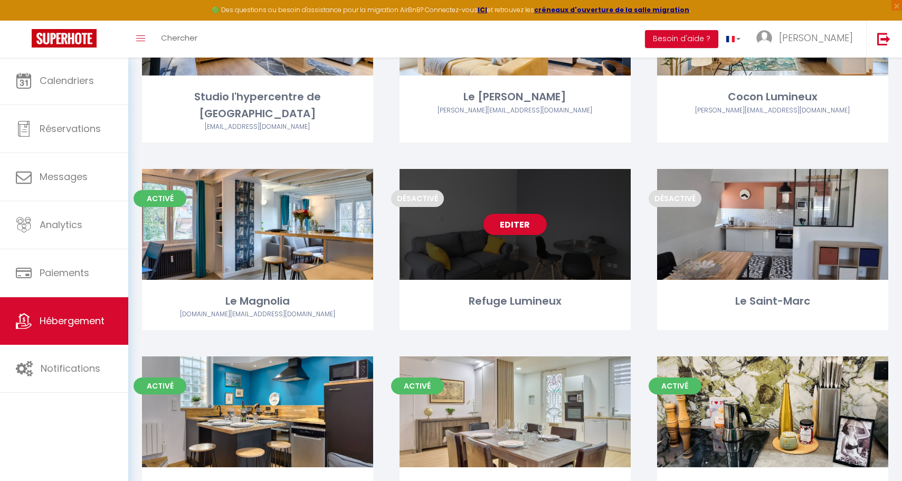
scroll to position [466, 0]
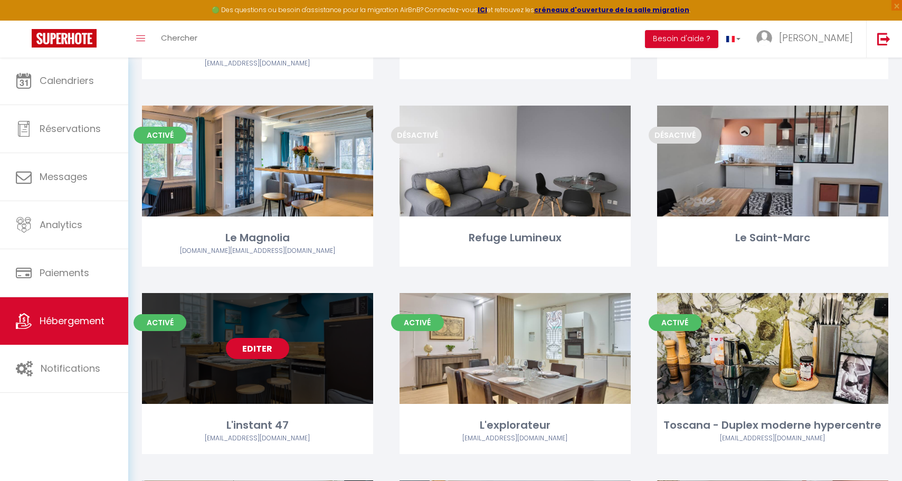
click at [290, 339] on div "Editer" at bounding box center [257, 348] width 231 height 111
click at [272, 338] on link "Editer" at bounding box center [257, 348] width 63 height 21
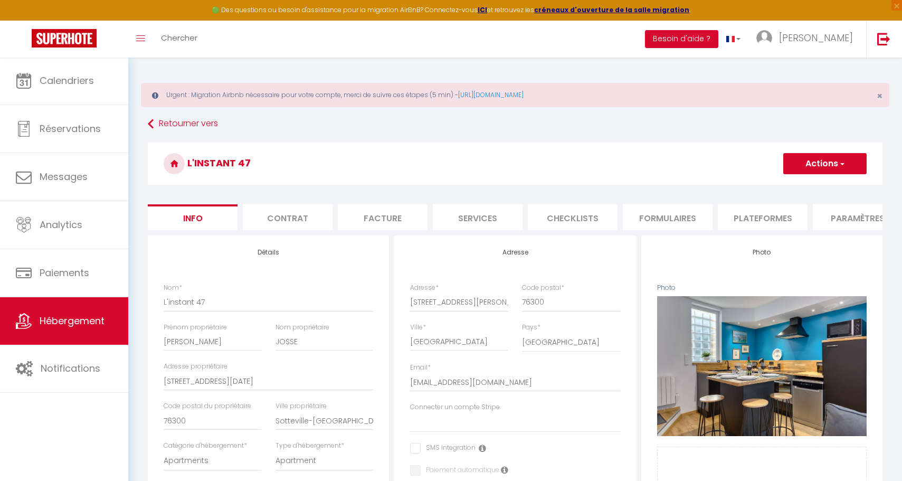
click at [783, 215] on li "Plateformes" at bounding box center [763, 217] width 90 height 26
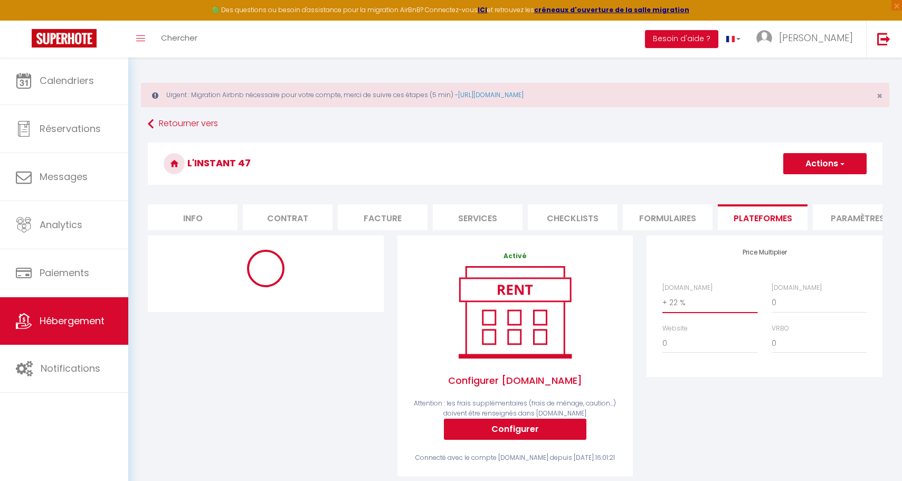
click at [807, 173] on button "Actions" at bounding box center [825, 163] width 83 height 21
click at [711, 143] on h3 "L'instant 47" at bounding box center [515, 164] width 735 height 42
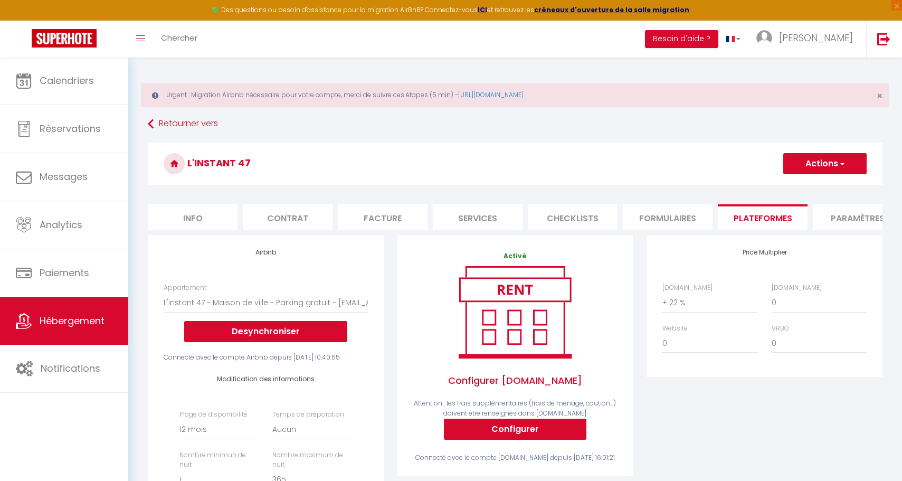
drag, startPoint x: 817, startPoint y: 167, endPoint x: 815, endPoint y: 176, distance: 9.7
click at [820, 167] on button "Actions" at bounding box center [825, 163] width 83 height 21
click at [792, 192] on link "Enregistrer" at bounding box center [824, 187] width 83 height 14
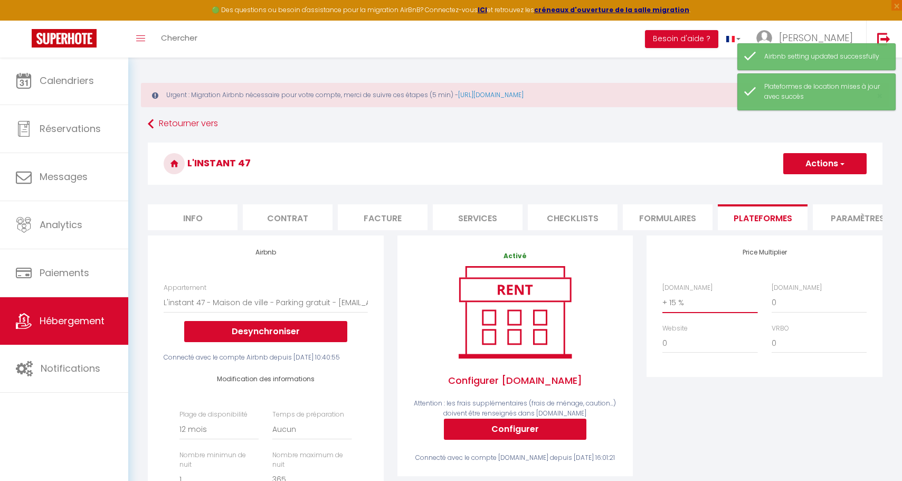
click at [789, 174] on button "Actions" at bounding box center [825, 163] width 83 height 21
click at [810, 187] on link "Enregistrer" at bounding box center [824, 187] width 83 height 14
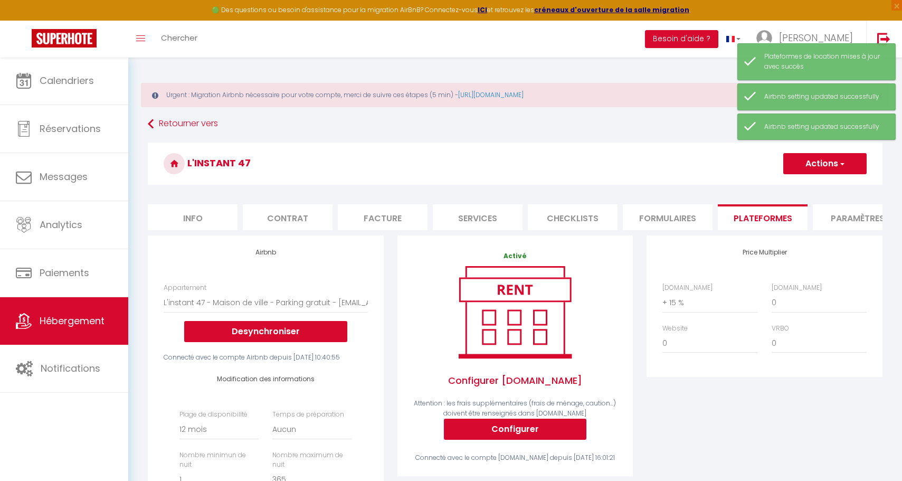
click at [33, 325] on link "Hébergement" at bounding box center [64, 321] width 128 height 48
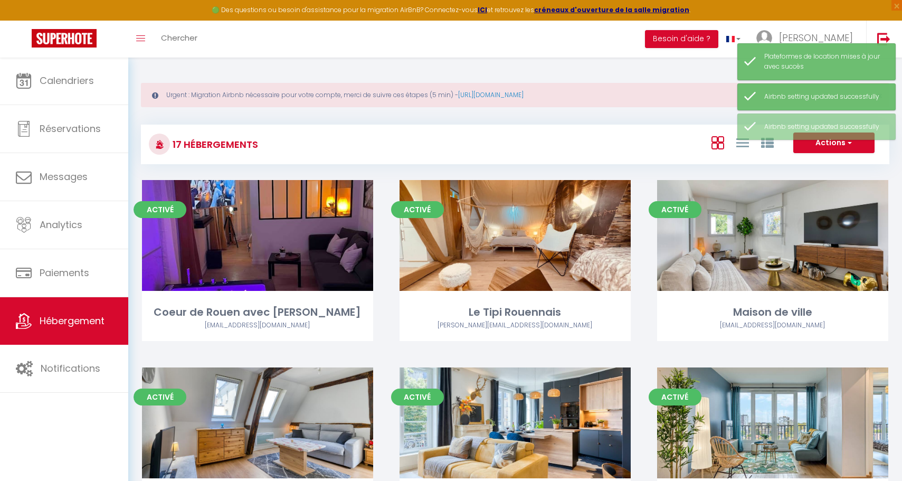
scroll to position [426, 0]
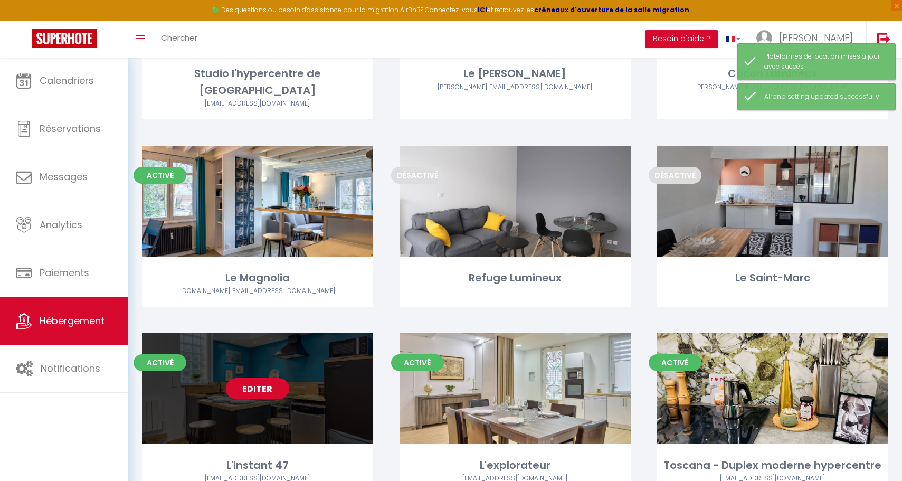
click at [265, 378] on link "Editer" at bounding box center [257, 388] width 63 height 21
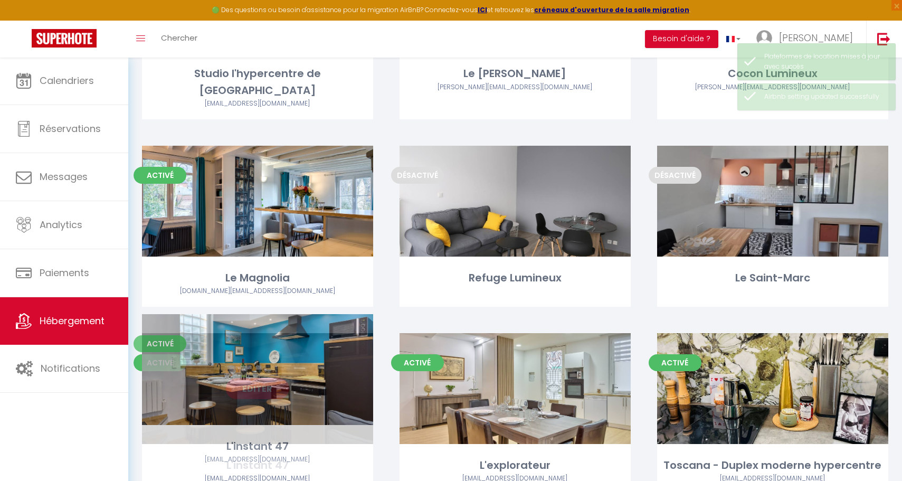
click at [283, 378] on link "Editer" at bounding box center [257, 388] width 63 height 21
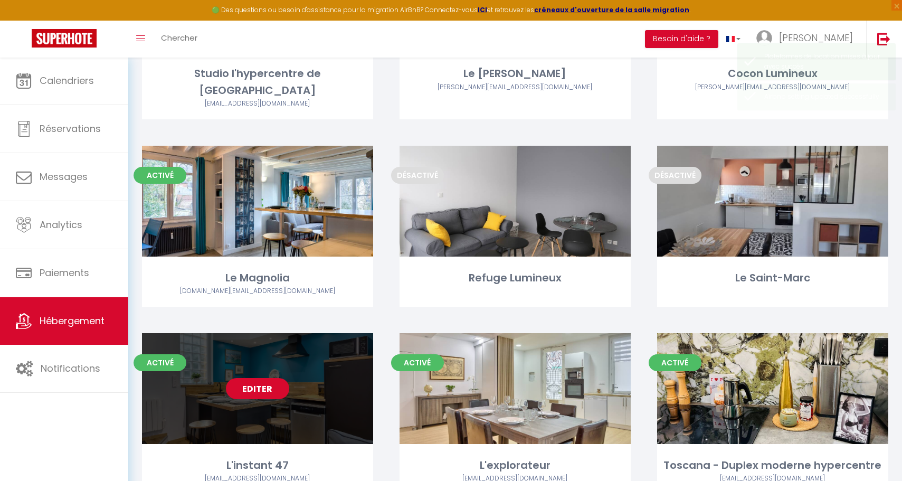
click at [281, 378] on link "Editer" at bounding box center [257, 388] width 63 height 21
click at [266, 378] on link "Editer" at bounding box center [257, 388] width 63 height 21
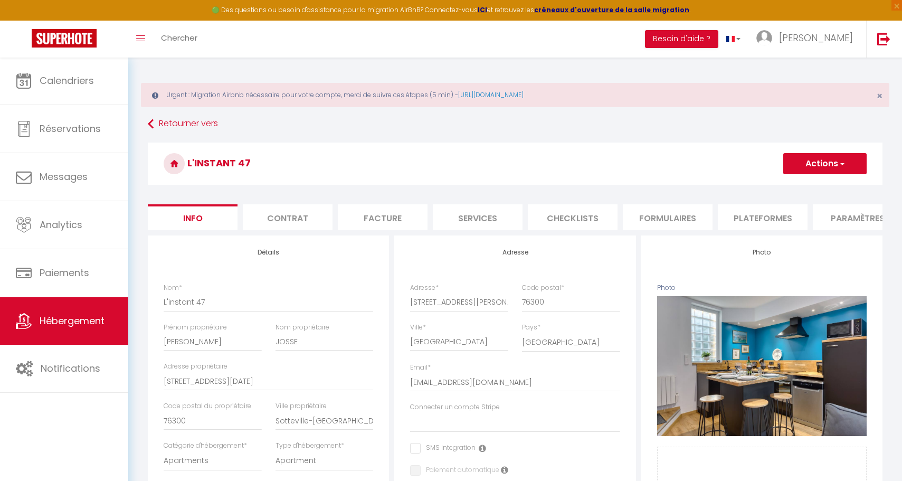
click at [789, 208] on li "Plateformes" at bounding box center [763, 217] width 90 height 26
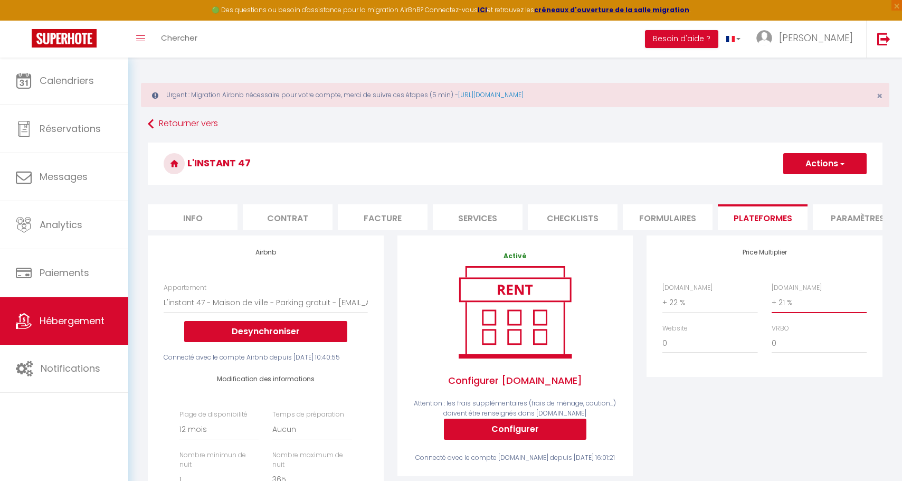
click at [819, 171] on button "Actions" at bounding box center [825, 163] width 83 height 21
click at [802, 185] on link "Enregistrer" at bounding box center [824, 187] width 83 height 14
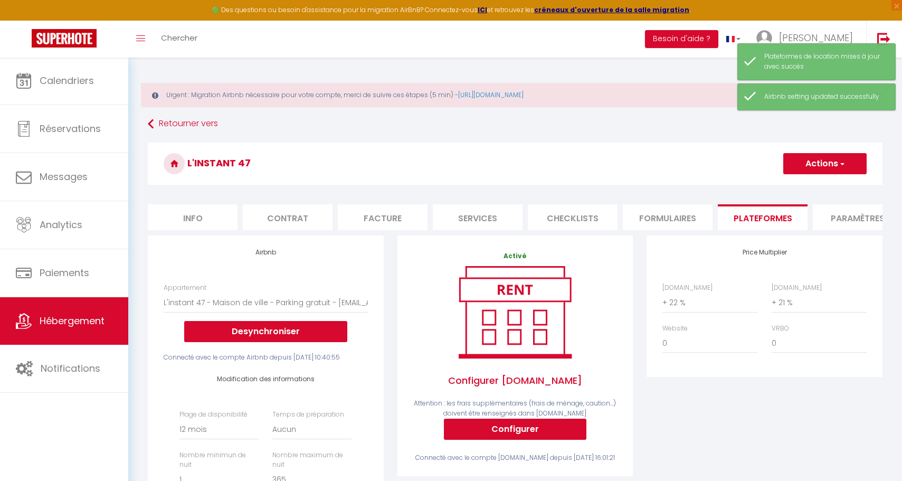
click at [77, 330] on link "Hébergement" at bounding box center [64, 321] width 128 height 48
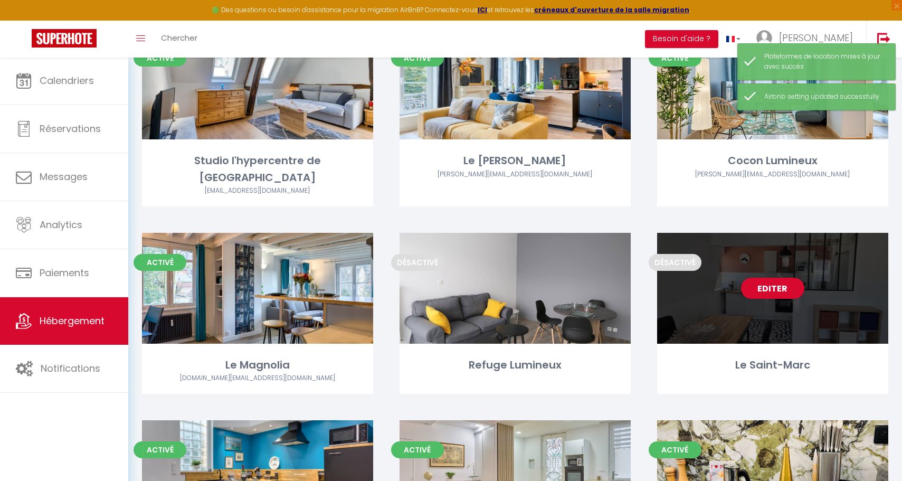
scroll to position [655, 0]
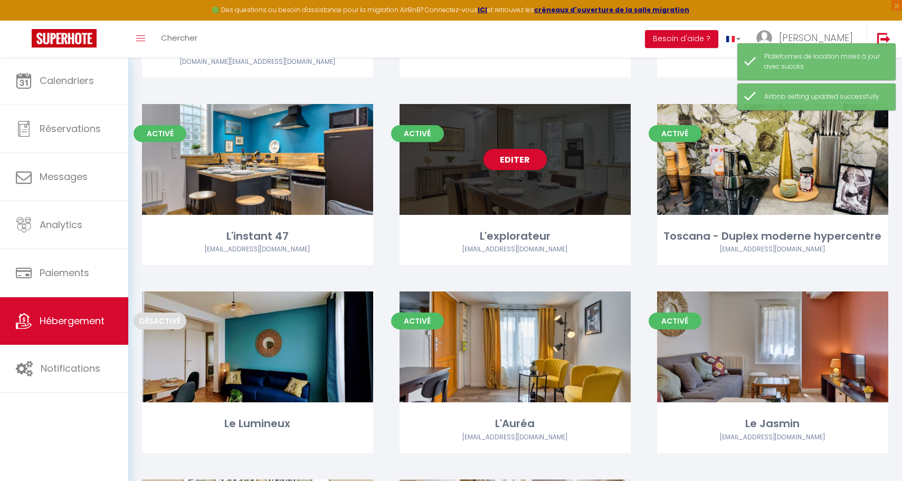
click at [503, 155] on div "Editer" at bounding box center [515, 159] width 231 height 111
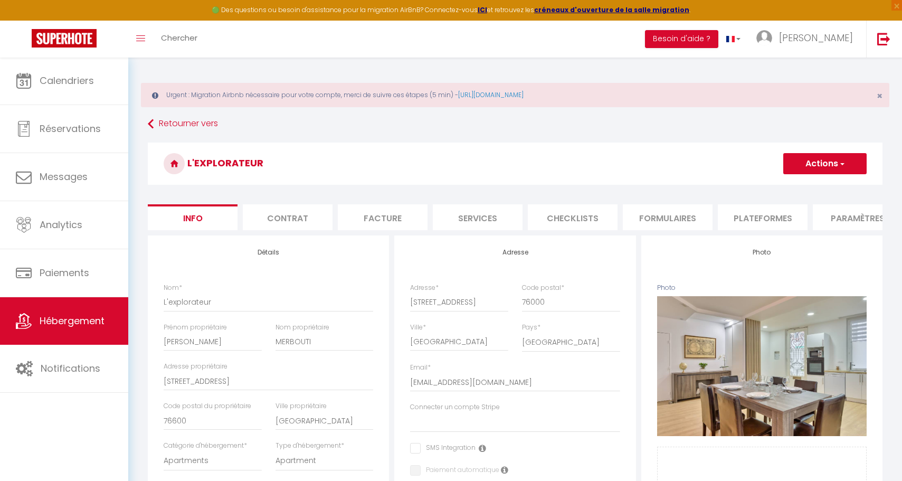
click at [761, 221] on li "Plateformes" at bounding box center [763, 217] width 90 height 26
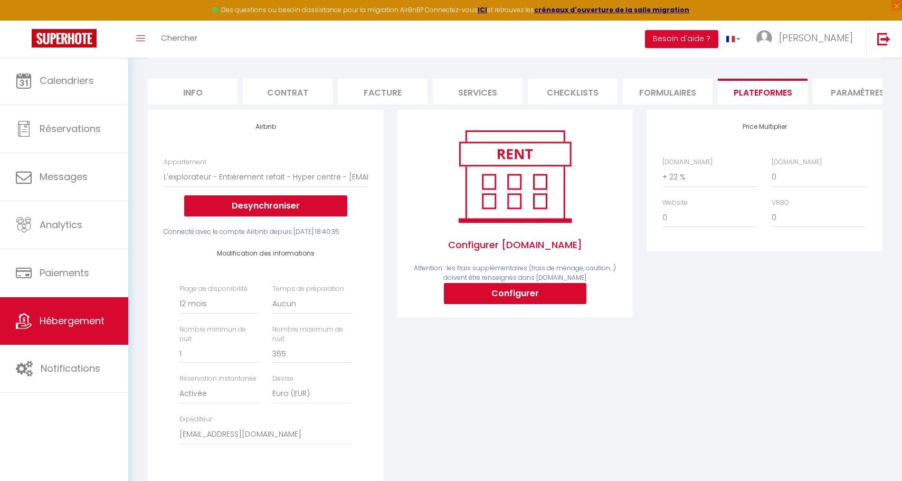
scroll to position [267, 0]
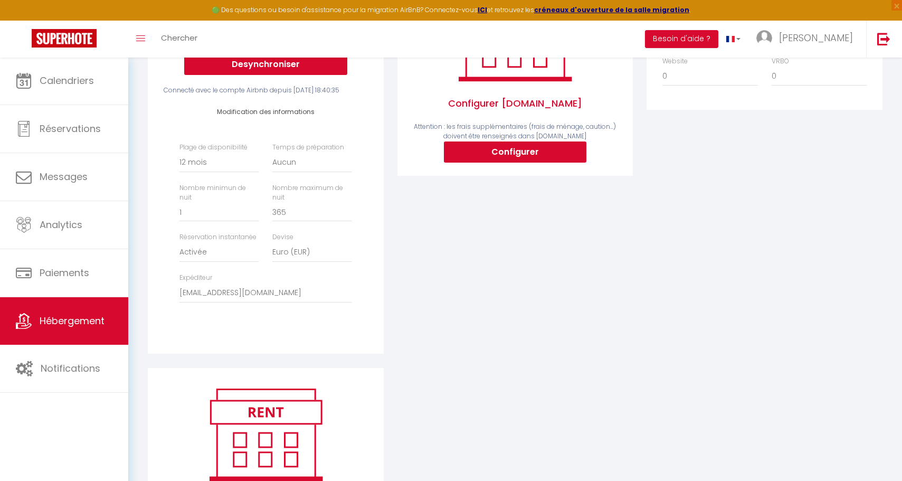
click at [36, 330] on link "Hébergement" at bounding box center [64, 321] width 128 height 48
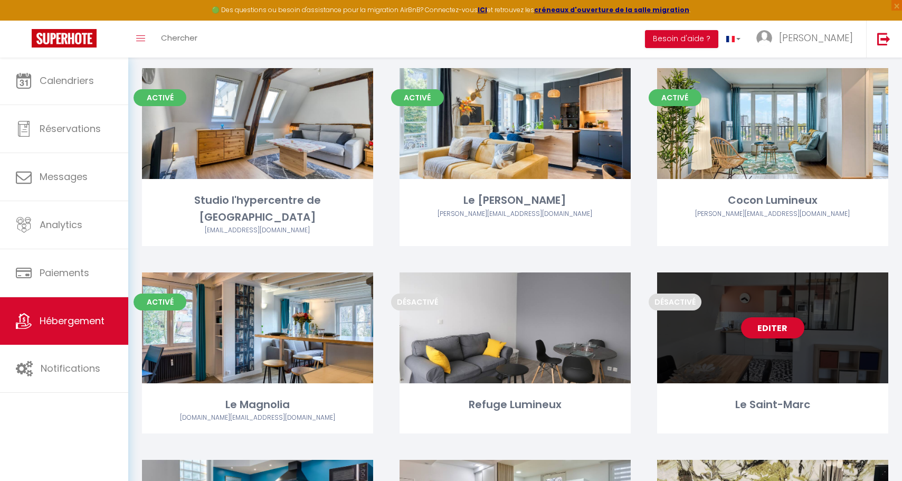
scroll to position [588, 0]
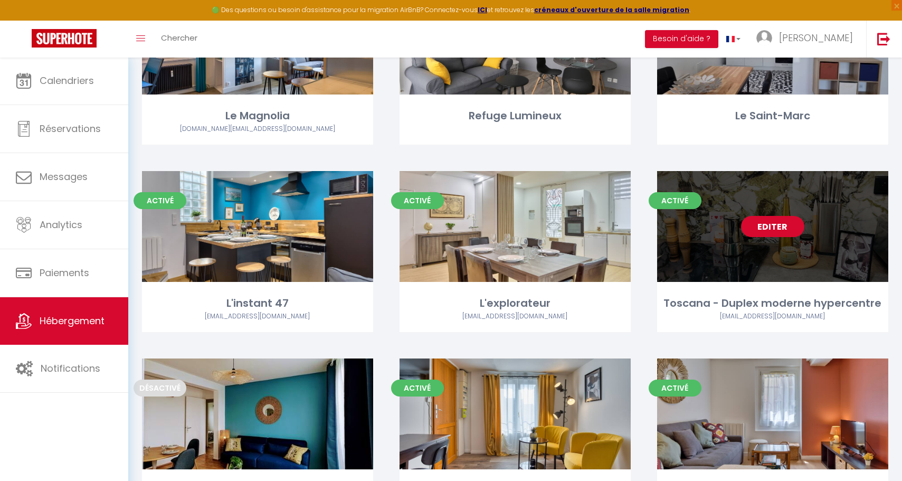
click at [789, 216] on link "Editer" at bounding box center [772, 226] width 63 height 21
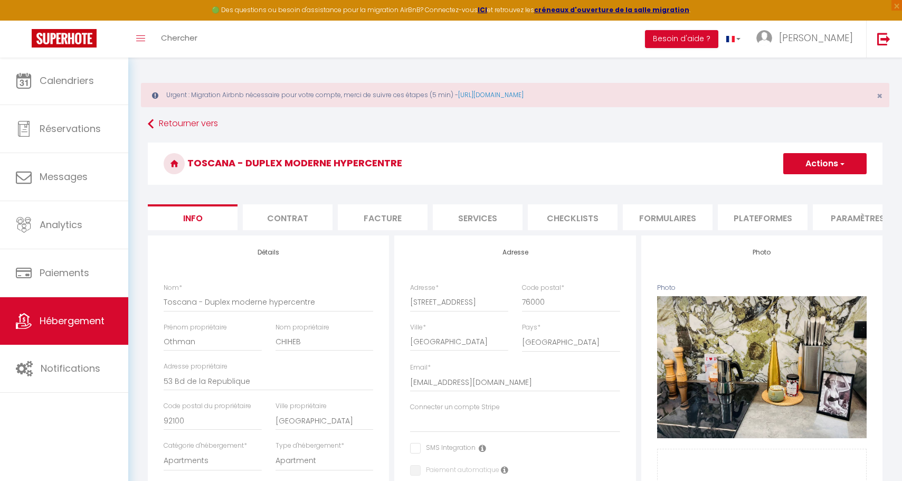
click at [763, 217] on li "Plateformes" at bounding box center [763, 217] width 90 height 26
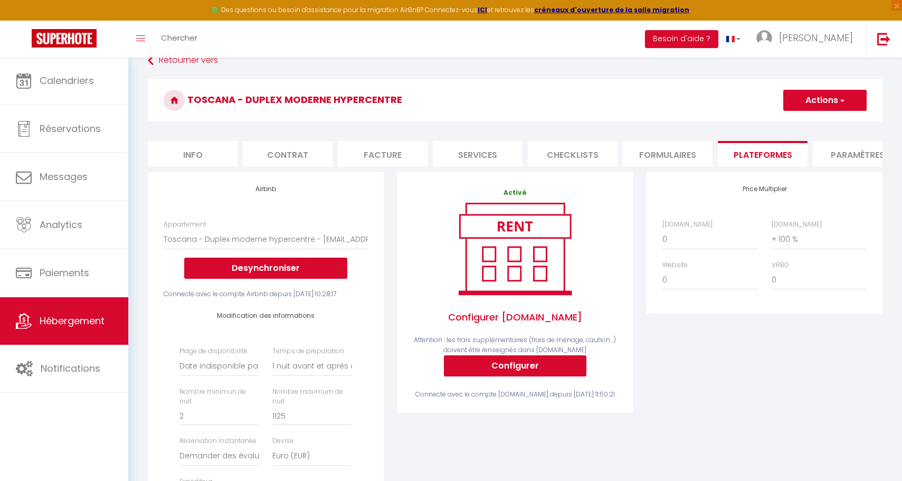
scroll to position [382, 0]
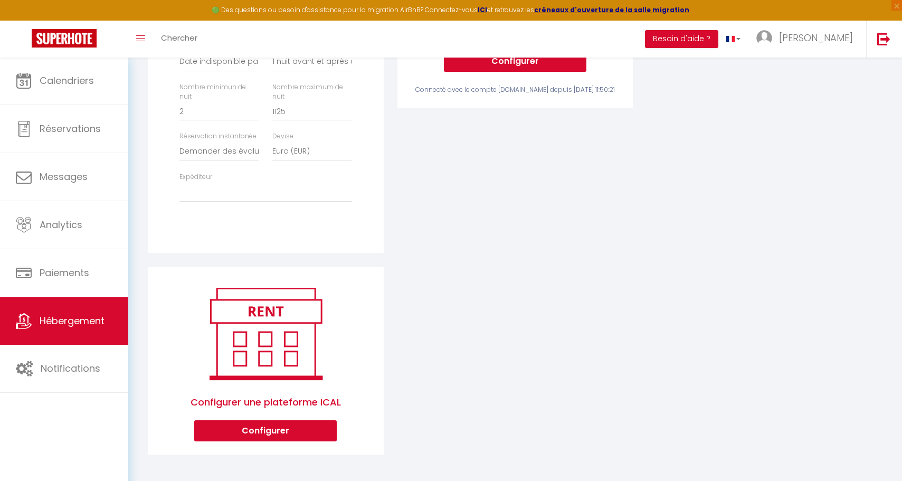
click at [213, 180] on div "Expéditeur arlotti.maxime@gmail.com brandon.makobokele@gmail.com ergenalp1@gmai…" at bounding box center [266, 187] width 186 height 30
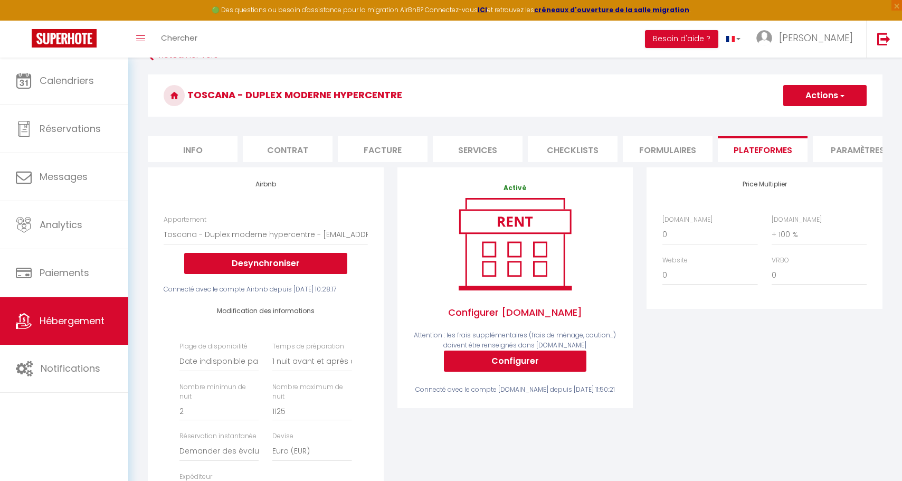
click at [803, 93] on button "Actions" at bounding box center [825, 95] width 83 height 21
click at [804, 118] on link "Enregistrer" at bounding box center [824, 119] width 83 height 14
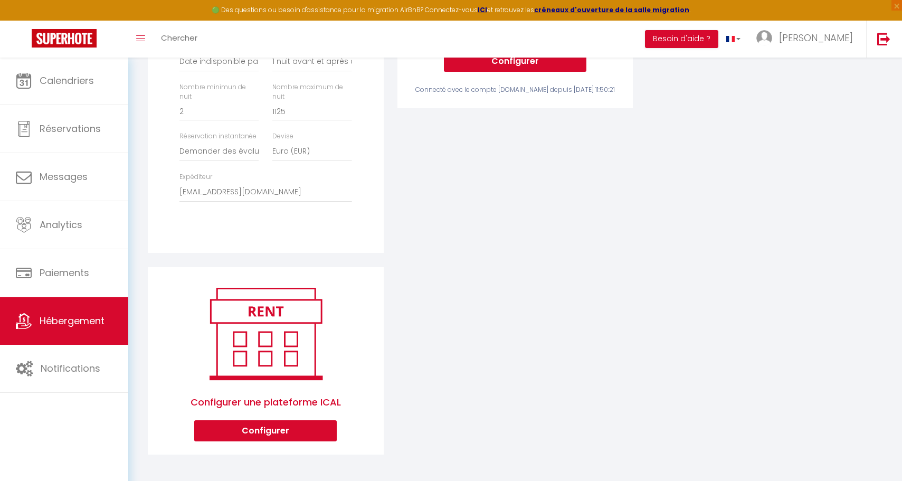
scroll to position [0, 0]
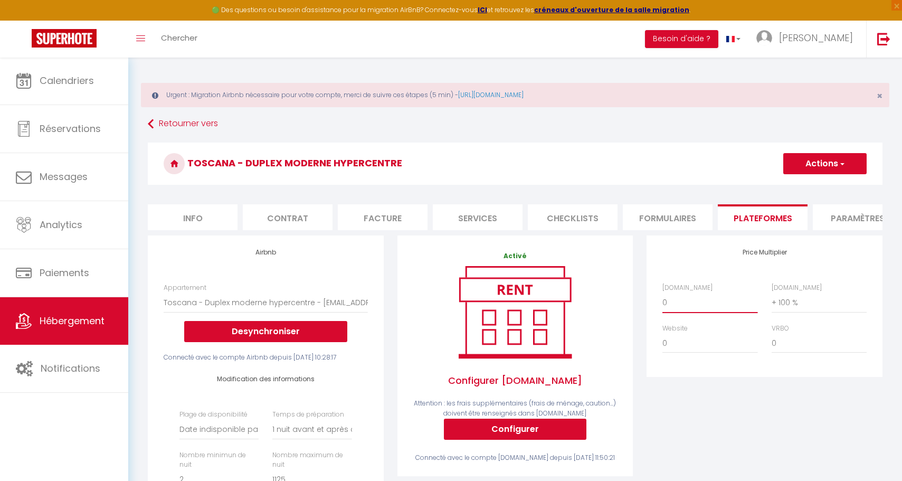
click at [669, 323] on div "Airbnb.com 0 + 1 % + 2 % + 3 % + 4 % + 5 % + 6 % + 7 % + 8 %" at bounding box center [765, 323] width 218 height 81
click at [813, 177] on h3 "Toscana - Duplex moderne hypercentre" at bounding box center [515, 164] width 735 height 42
click at [817, 168] on button "Actions" at bounding box center [825, 163] width 83 height 21
click at [821, 185] on link "Enregistrer" at bounding box center [824, 187] width 83 height 14
click at [97, 318] on span "Hébergement" at bounding box center [72, 320] width 65 height 13
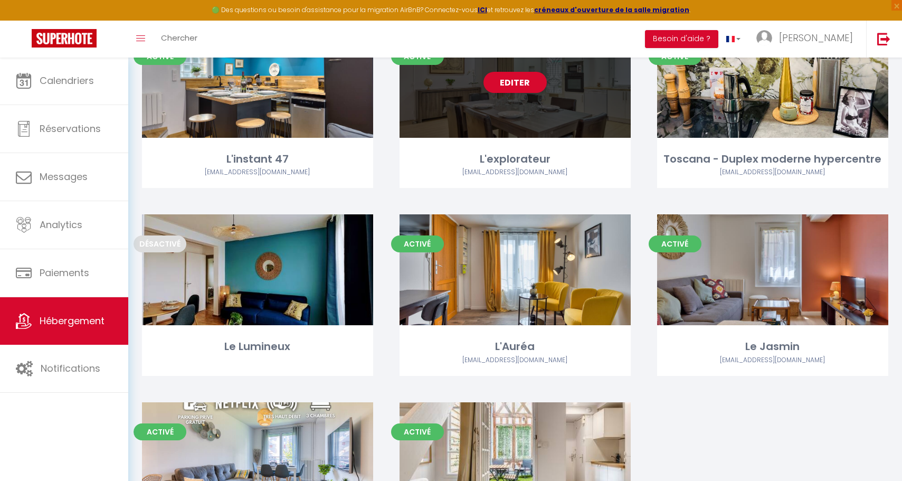
scroll to position [823, 0]
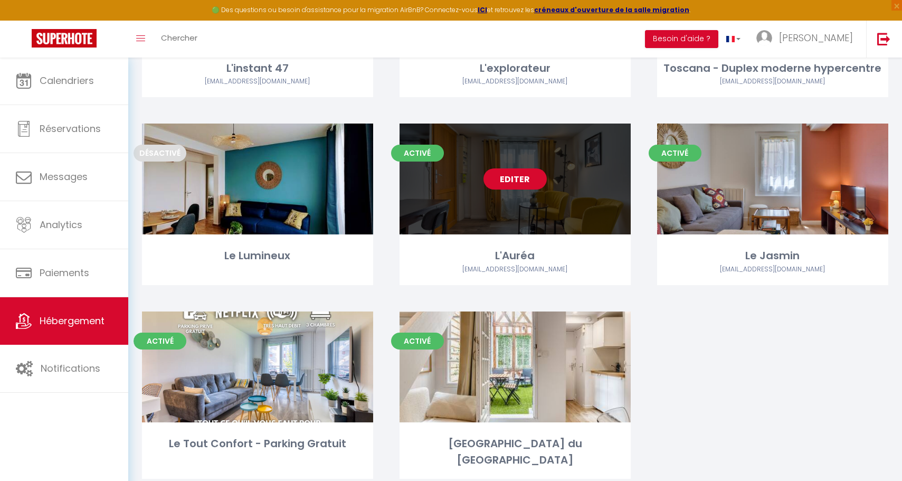
click at [511, 168] on link "Editer" at bounding box center [515, 178] width 63 height 21
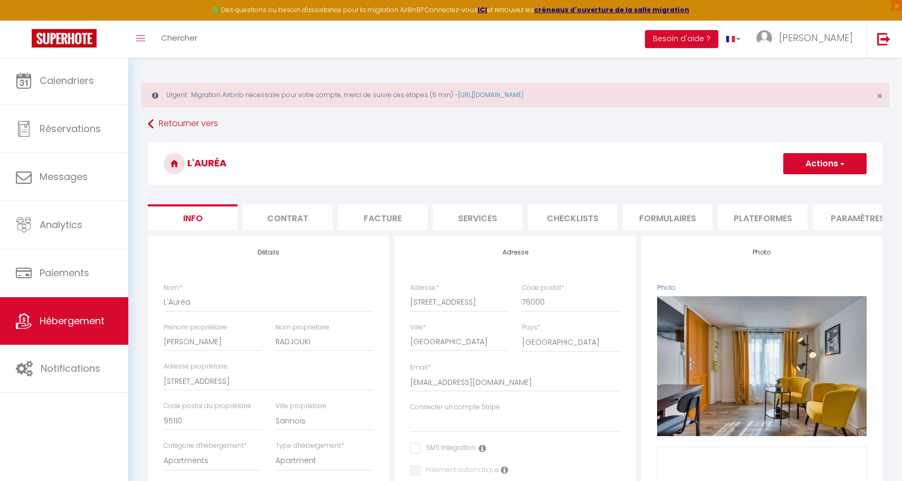
click at [751, 220] on li "Plateformes" at bounding box center [763, 217] width 90 height 26
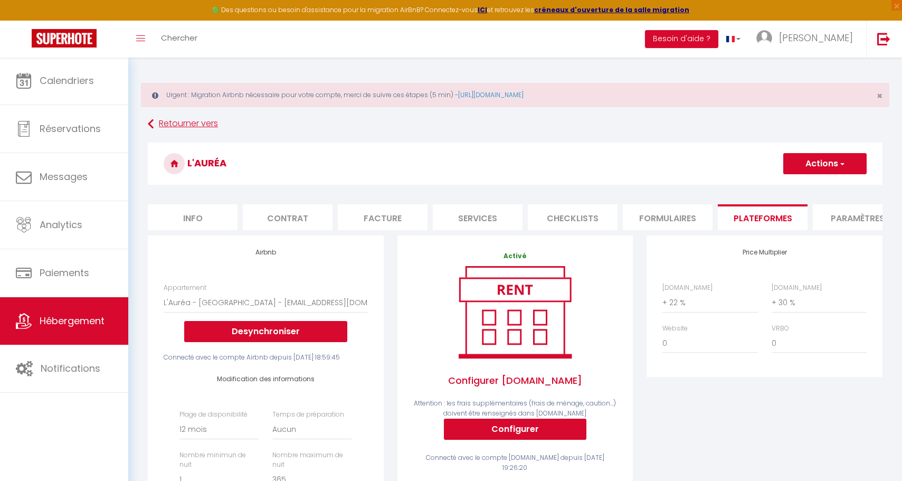
click at [209, 123] on link "Retourner vers" at bounding box center [515, 124] width 735 height 19
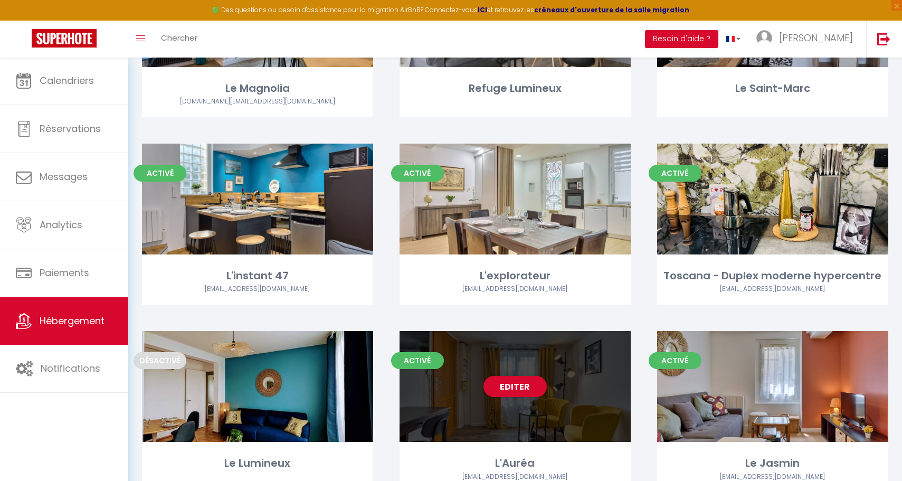
scroll to position [823, 0]
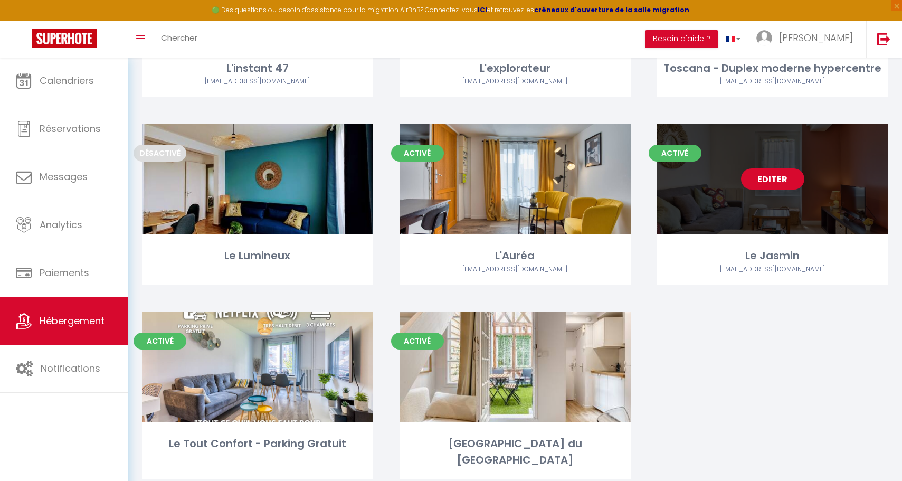
click at [802, 168] on link "Editer" at bounding box center [772, 178] width 63 height 21
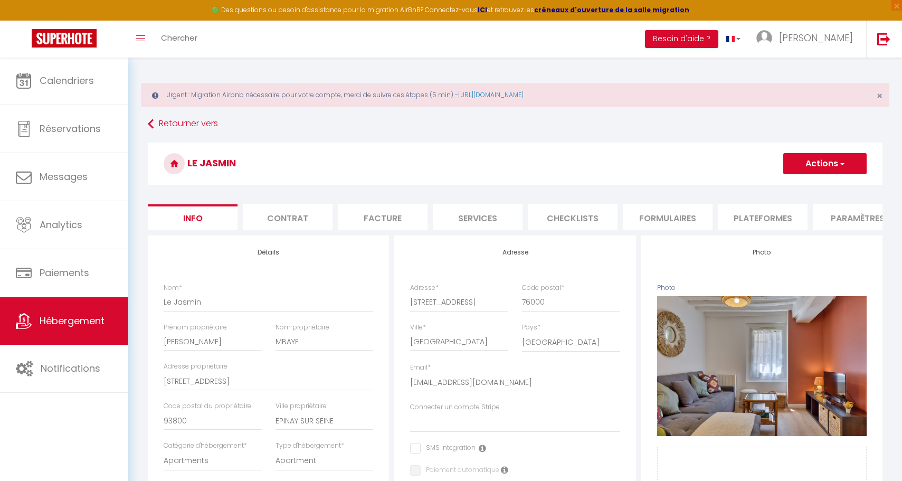
click at [791, 224] on li "Plateformes" at bounding box center [763, 217] width 90 height 26
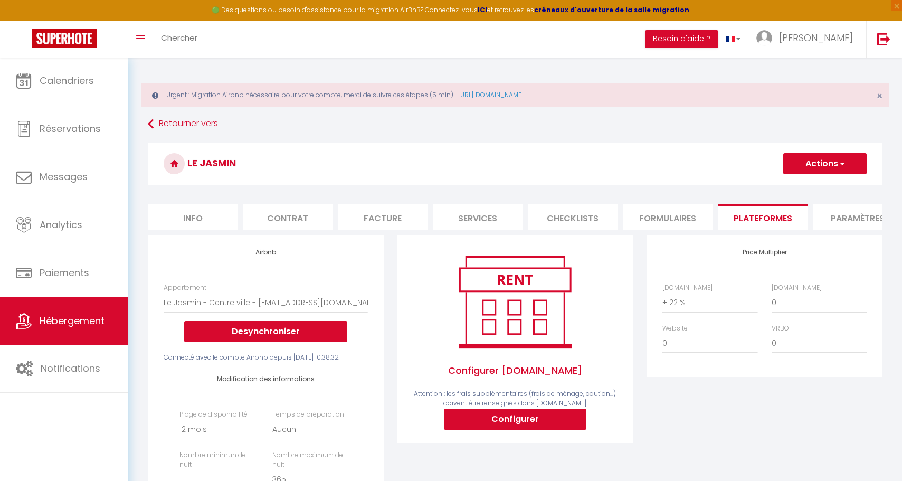
click at [168, 114] on div "Urgent : Migration Airbnb nécessaire pour votre compte, merci de suivre ces éta…" at bounding box center [515, 453] width 774 height 792
click at [170, 119] on link "Retourner vers" at bounding box center [515, 124] width 735 height 19
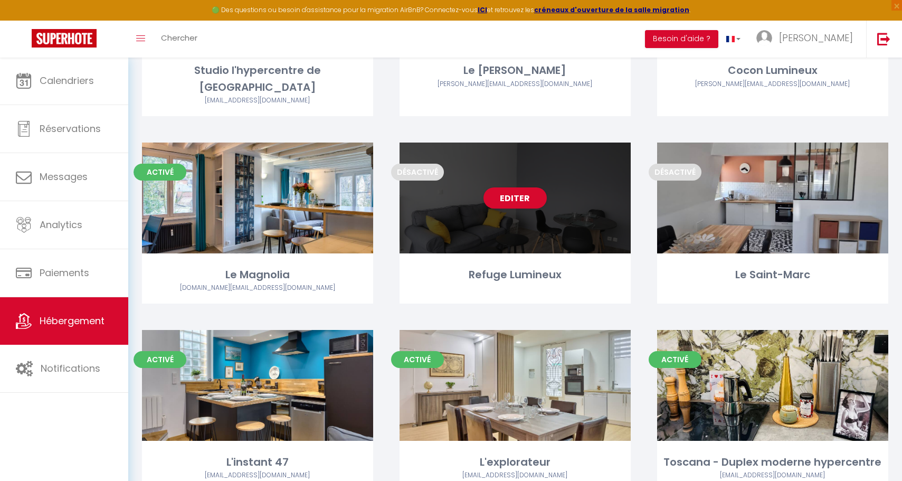
scroll to position [823, 0]
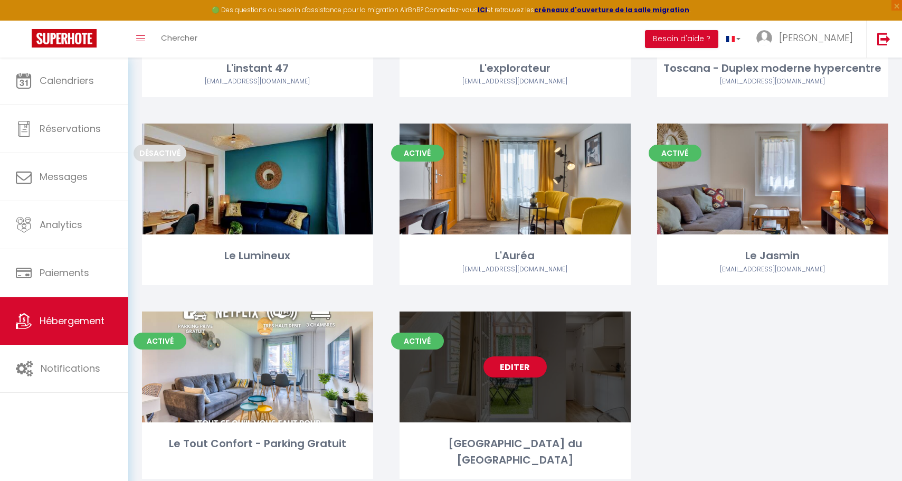
click at [524, 356] on link "Editer" at bounding box center [515, 366] width 63 height 21
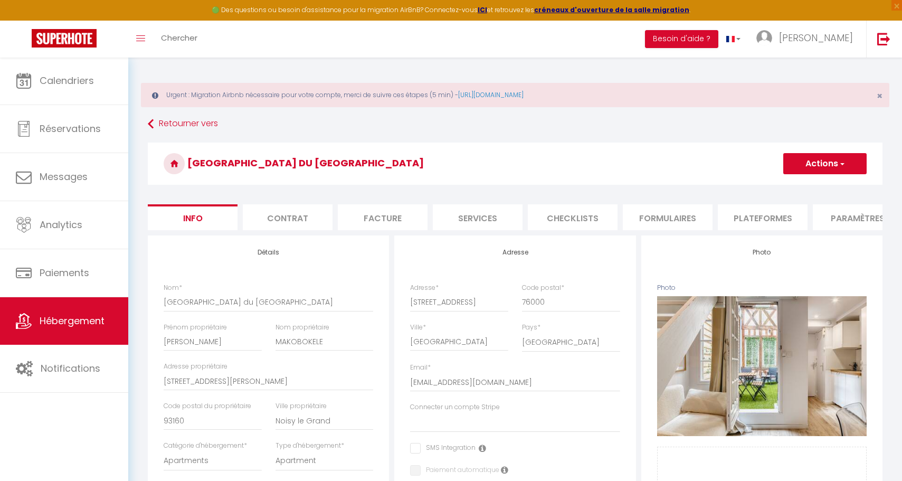
click at [786, 218] on li "Plateformes" at bounding box center [763, 217] width 90 height 26
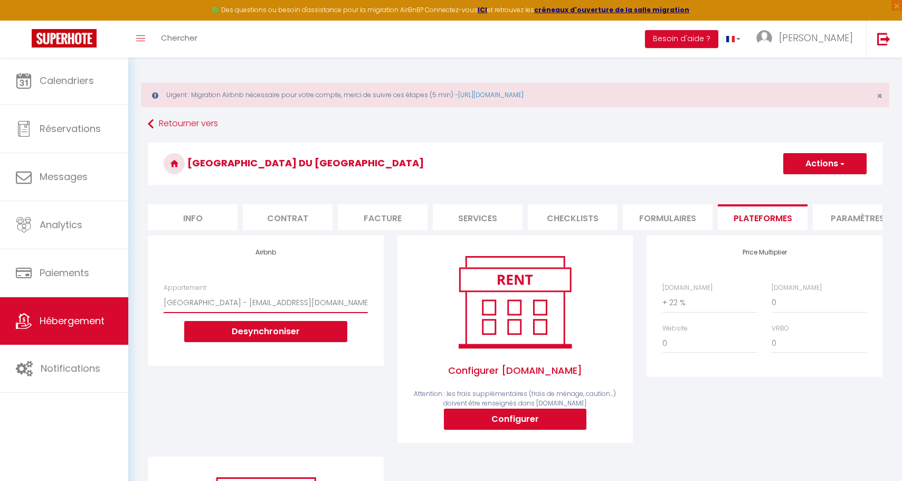
click at [286, 275] on div "Airbnb Appartement L'instant 47 - Maison de ville - Parking gratuit - arlotti.m…" at bounding box center [266, 301] width 236 height 130
click at [830, 154] on button "Actions" at bounding box center [825, 163] width 83 height 21
click at [816, 183] on link "Enregistrer" at bounding box center [824, 187] width 83 height 14
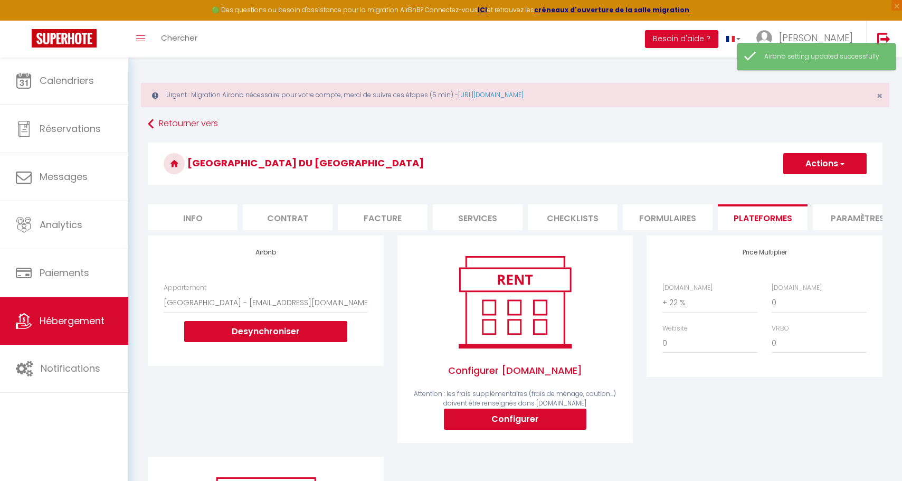
click at [179, 215] on li "Info" at bounding box center [193, 217] width 90 height 26
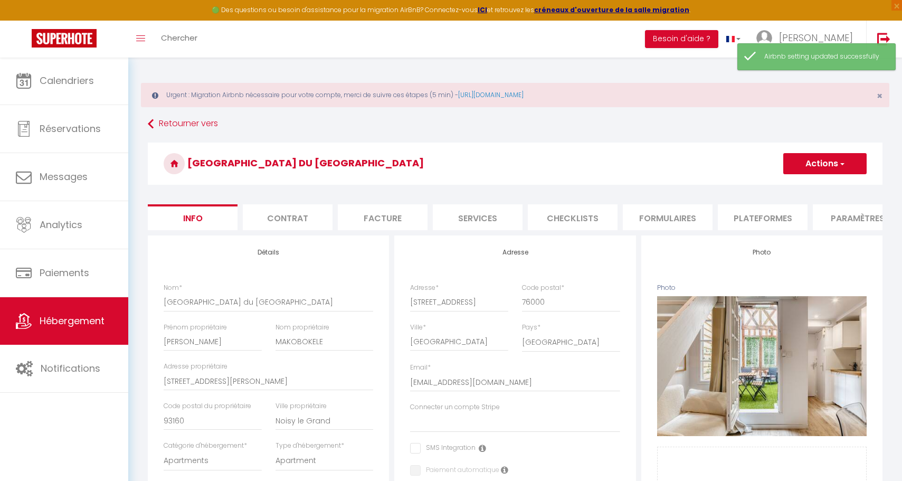
click at [92, 315] on link "Hébergement" at bounding box center [64, 321] width 128 height 48
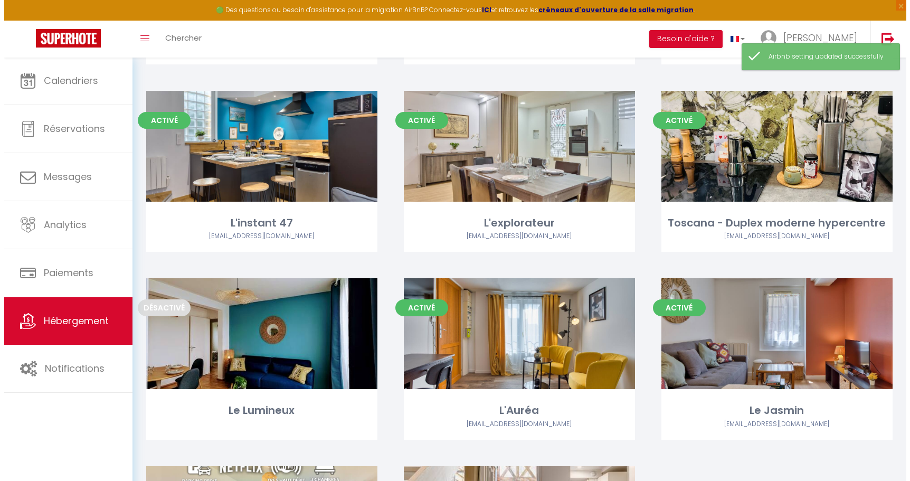
scroll to position [833, 0]
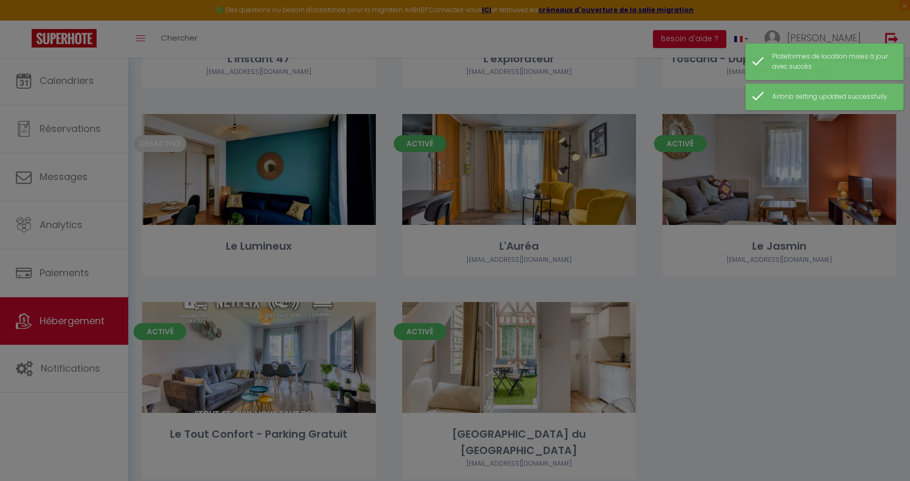
click at [530, 341] on div at bounding box center [455, 240] width 910 height 481
click at [671, 343] on div at bounding box center [455, 240] width 910 height 481
click at [694, 326] on div at bounding box center [455, 240] width 910 height 481
click at [563, 338] on div at bounding box center [455, 240] width 910 height 481
click at [783, 260] on div at bounding box center [455, 240] width 910 height 481
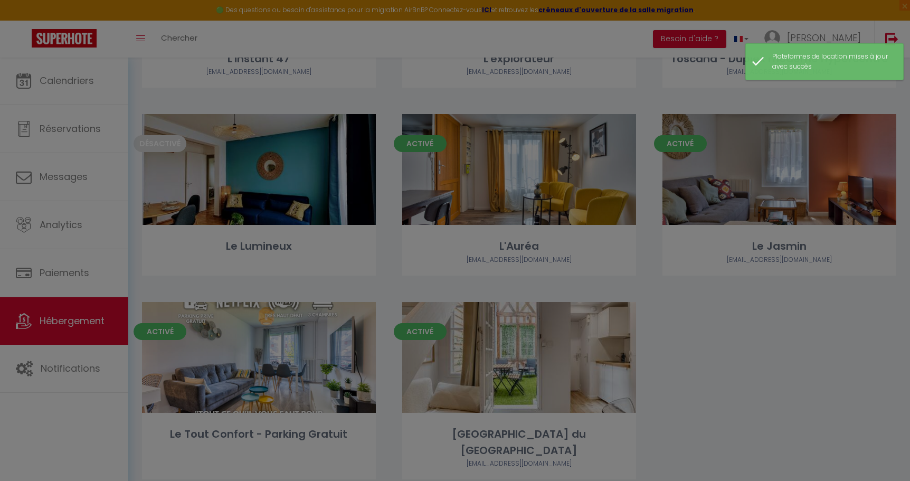
drag, startPoint x: 596, startPoint y: 349, endPoint x: 607, endPoint y: 154, distance: 195.7
click at [586, 298] on div at bounding box center [455, 240] width 910 height 481
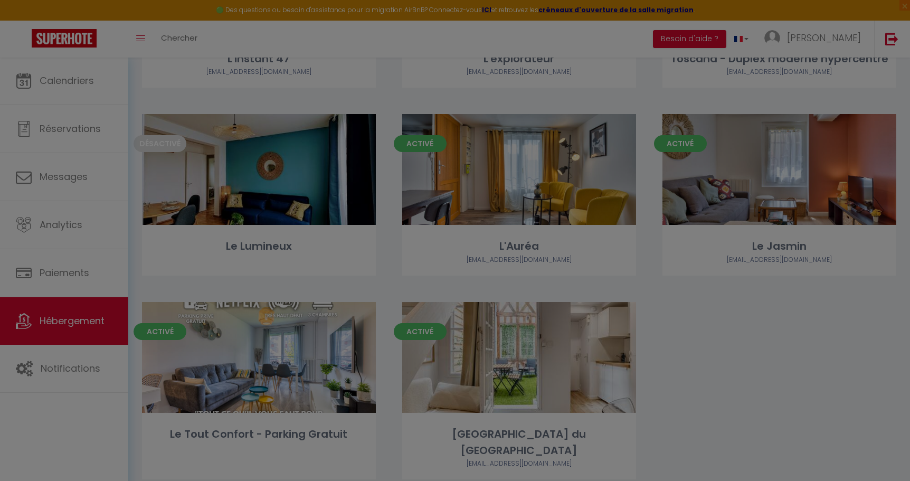
click at [549, 345] on div at bounding box center [455, 240] width 910 height 481
drag, startPoint x: 61, startPoint y: 329, endPoint x: 104, endPoint y: 259, distance: 82.5
click at [61, 329] on div at bounding box center [455, 240] width 910 height 481
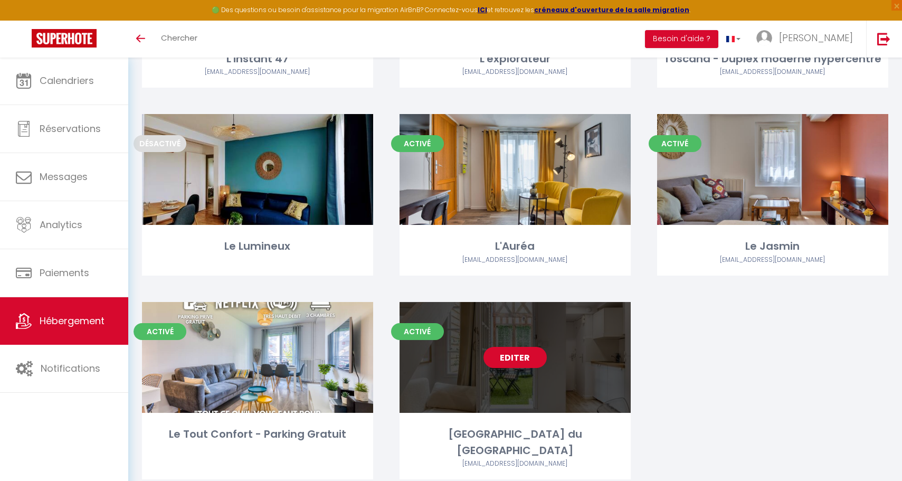
click at [512, 347] on link "Editer" at bounding box center [515, 357] width 63 height 21
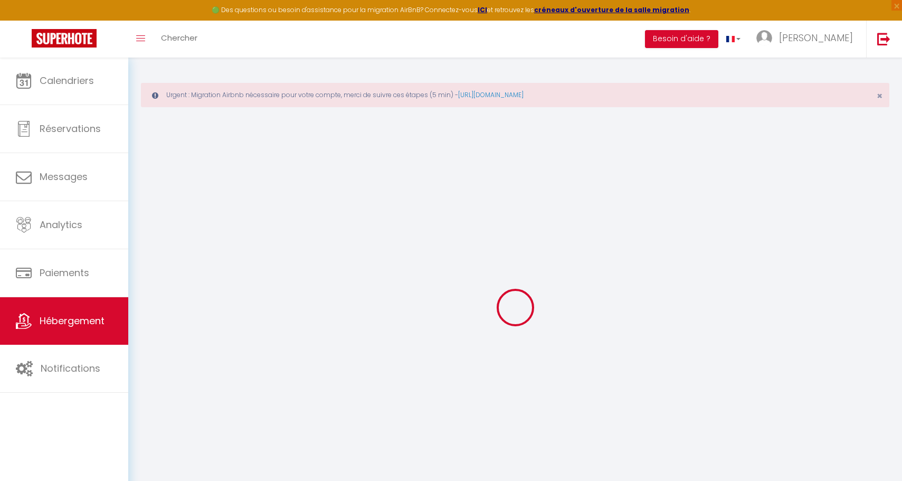
select select
checkbox input "false"
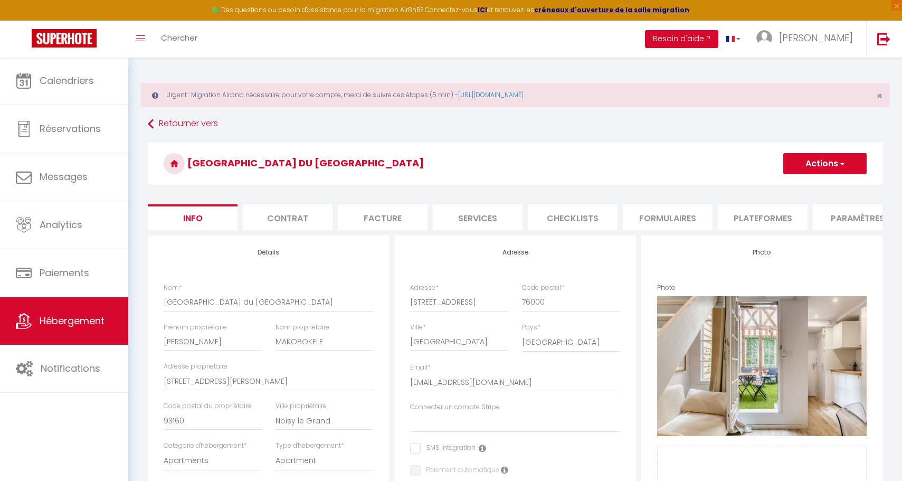
click at [792, 216] on li "Plateformes" at bounding box center [763, 217] width 90 height 26
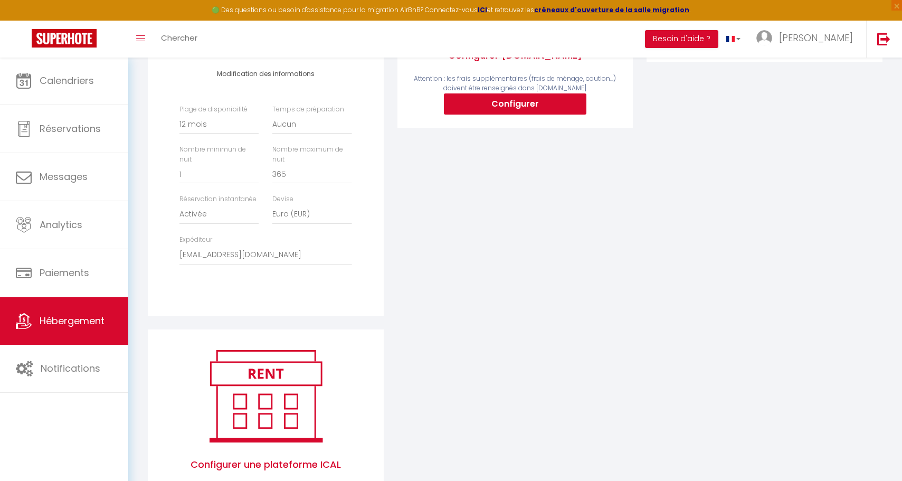
scroll to position [382, 0]
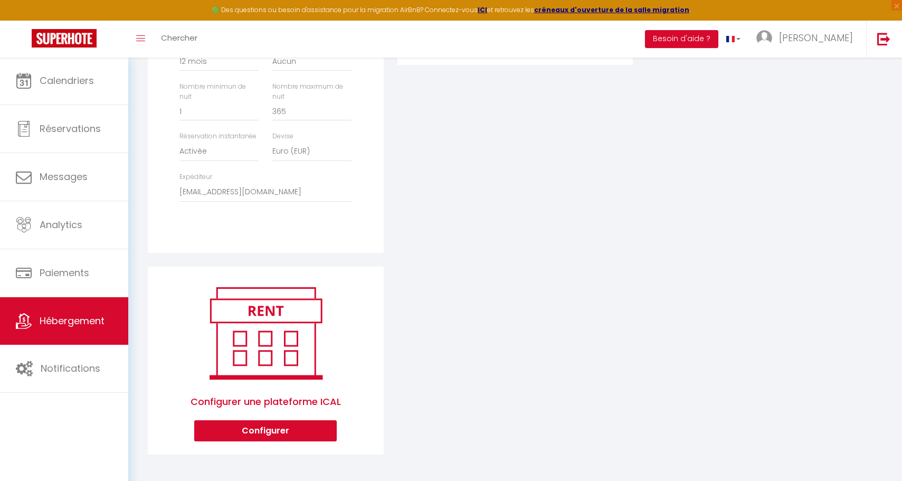
click at [48, 326] on span "Hébergement" at bounding box center [72, 320] width 65 height 13
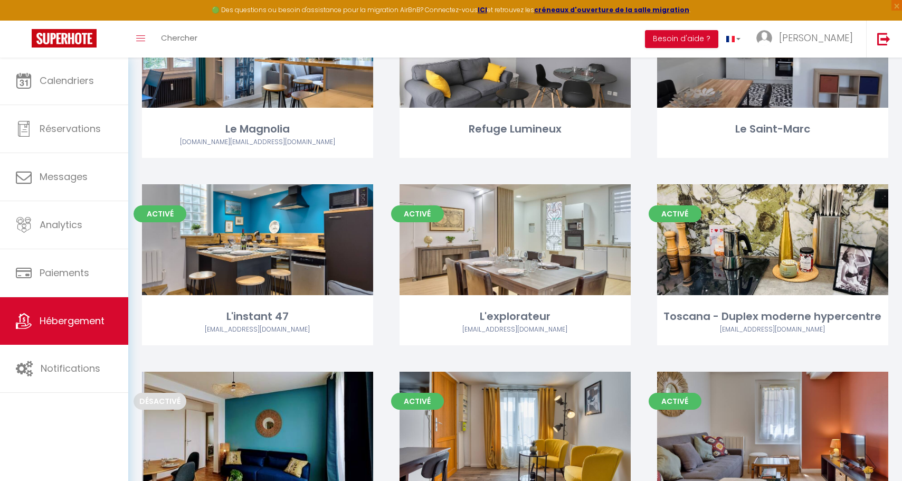
scroll to position [833, 0]
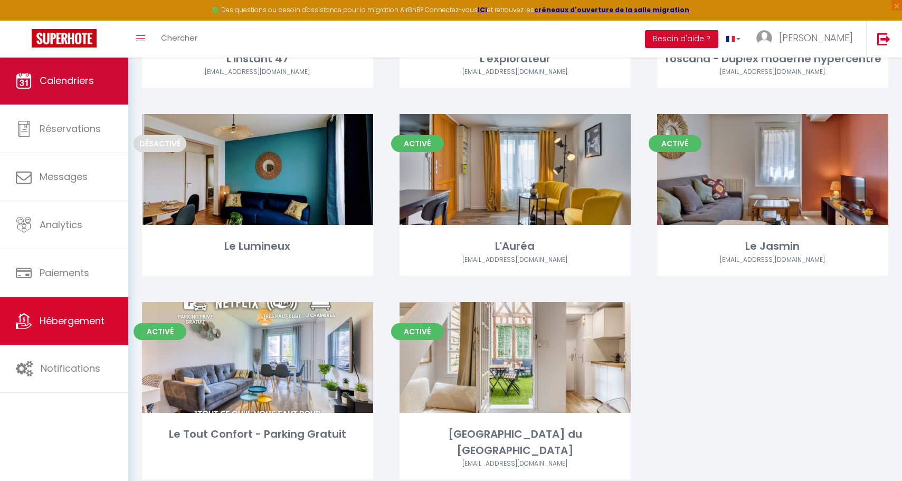
click at [27, 95] on link "Calendriers" at bounding box center [64, 81] width 128 height 48
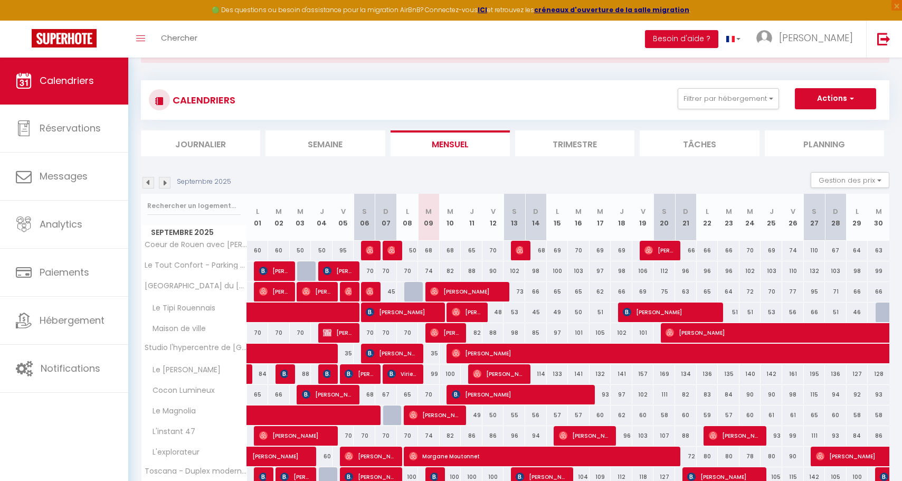
scroll to position [135, 0]
